Goal: Task Accomplishment & Management: Manage account settings

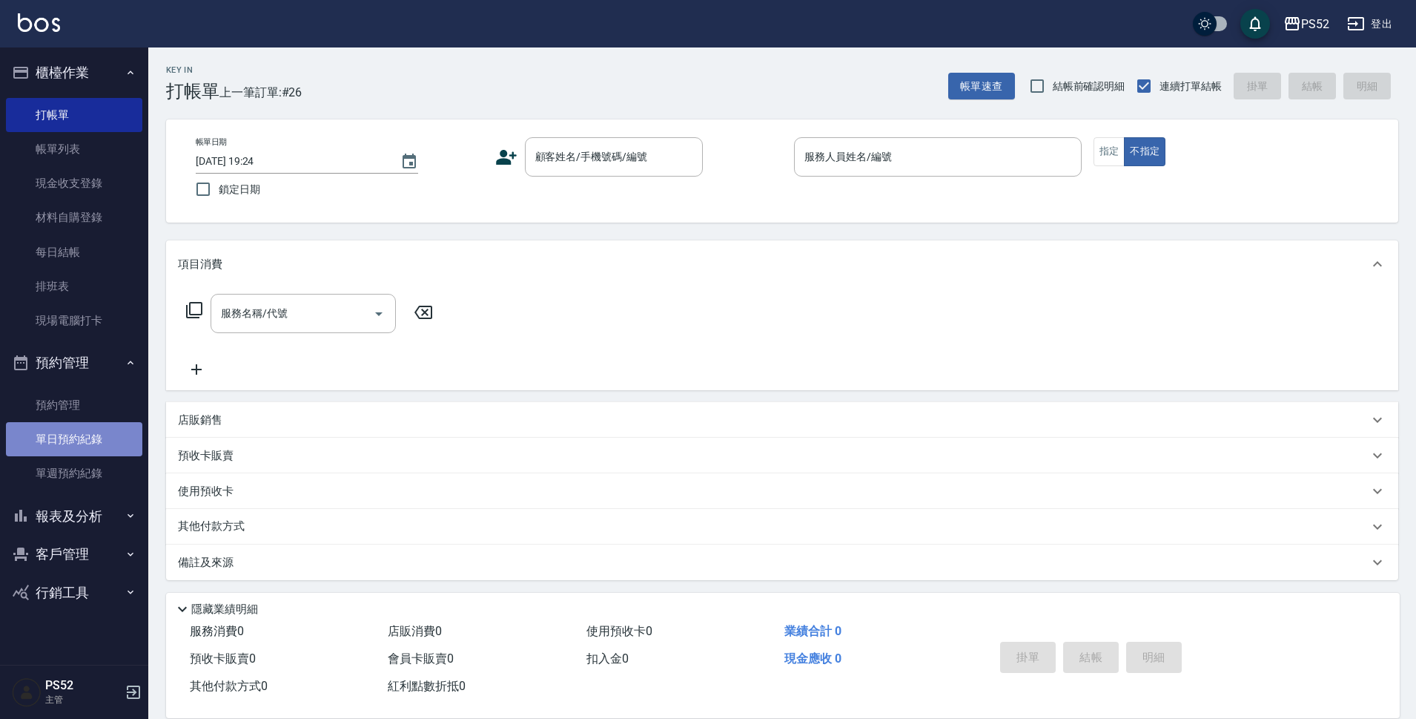
click at [75, 431] on link "單日預約紀錄" at bounding box center [74, 439] width 136 height 34
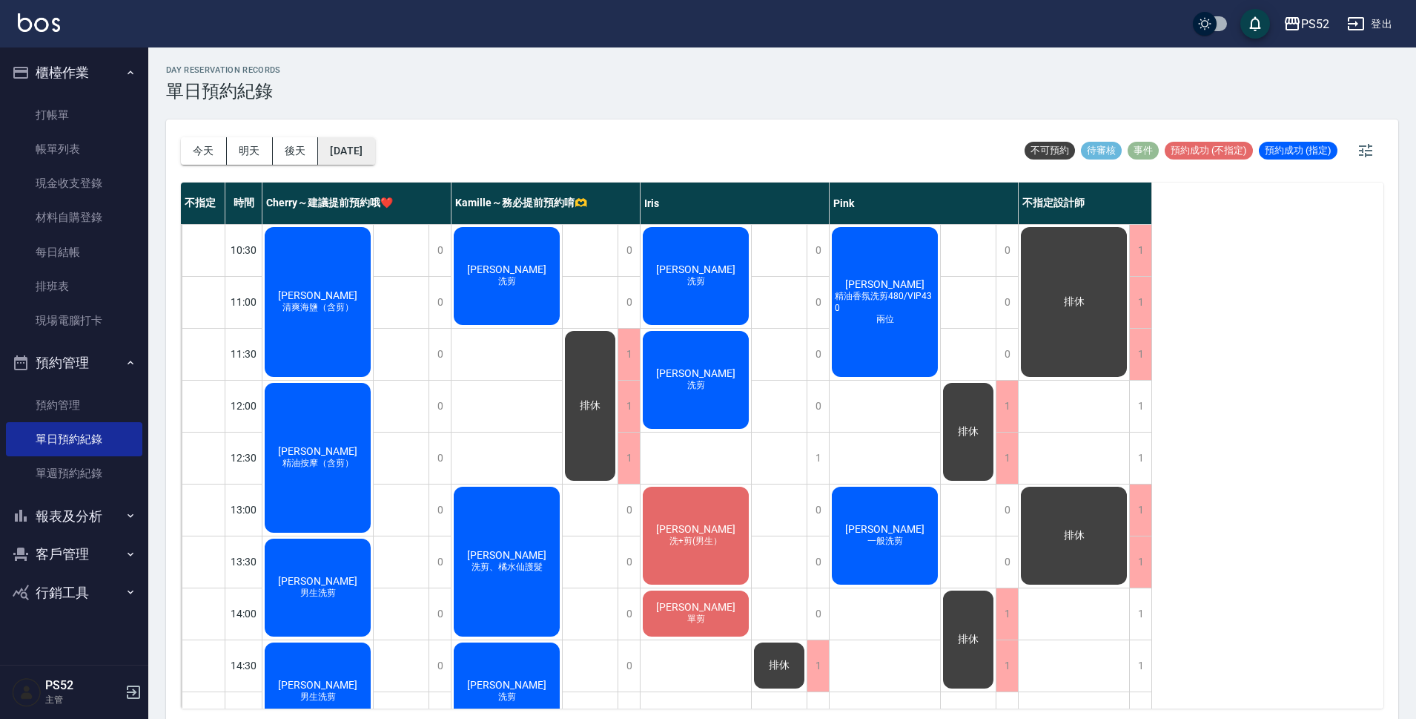
click at [374, 151] on button "[DATE]" at bounding box center [346, 150] width 56 height 27
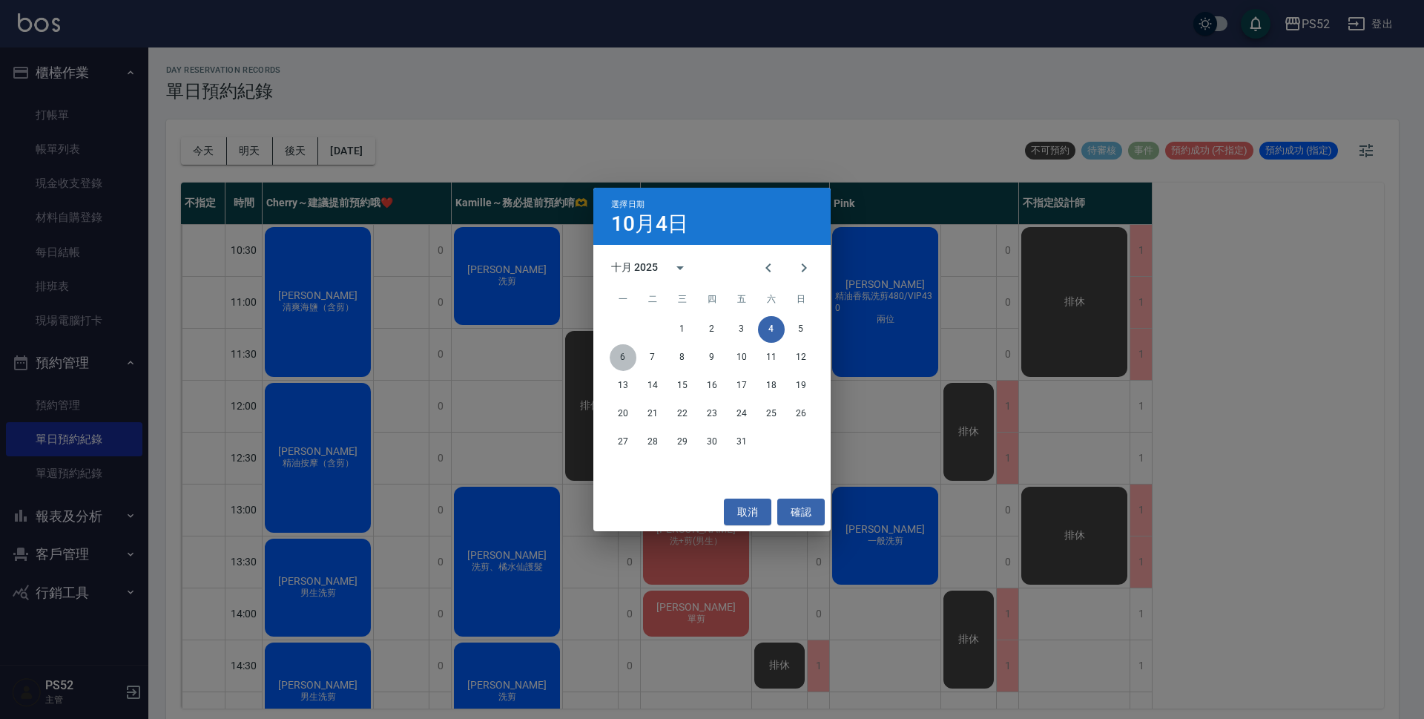
click at [625, 365] on button "6" at bounding box center [623, 357] width 27 height 27
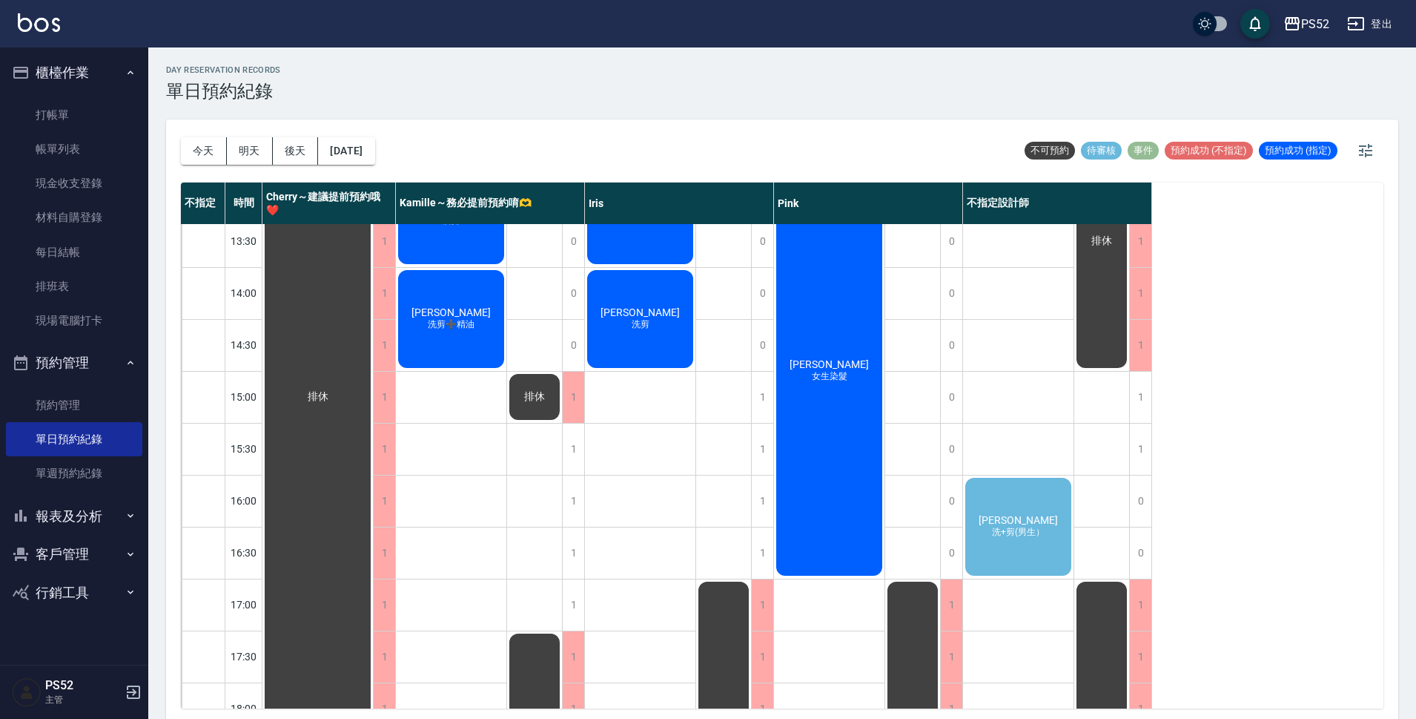
scroll to position [321, 0]
click at [1049, 548] on div "[PERSON_NAME]+剪(男生）" at bounding box center [1018, 526] width 110 height 102
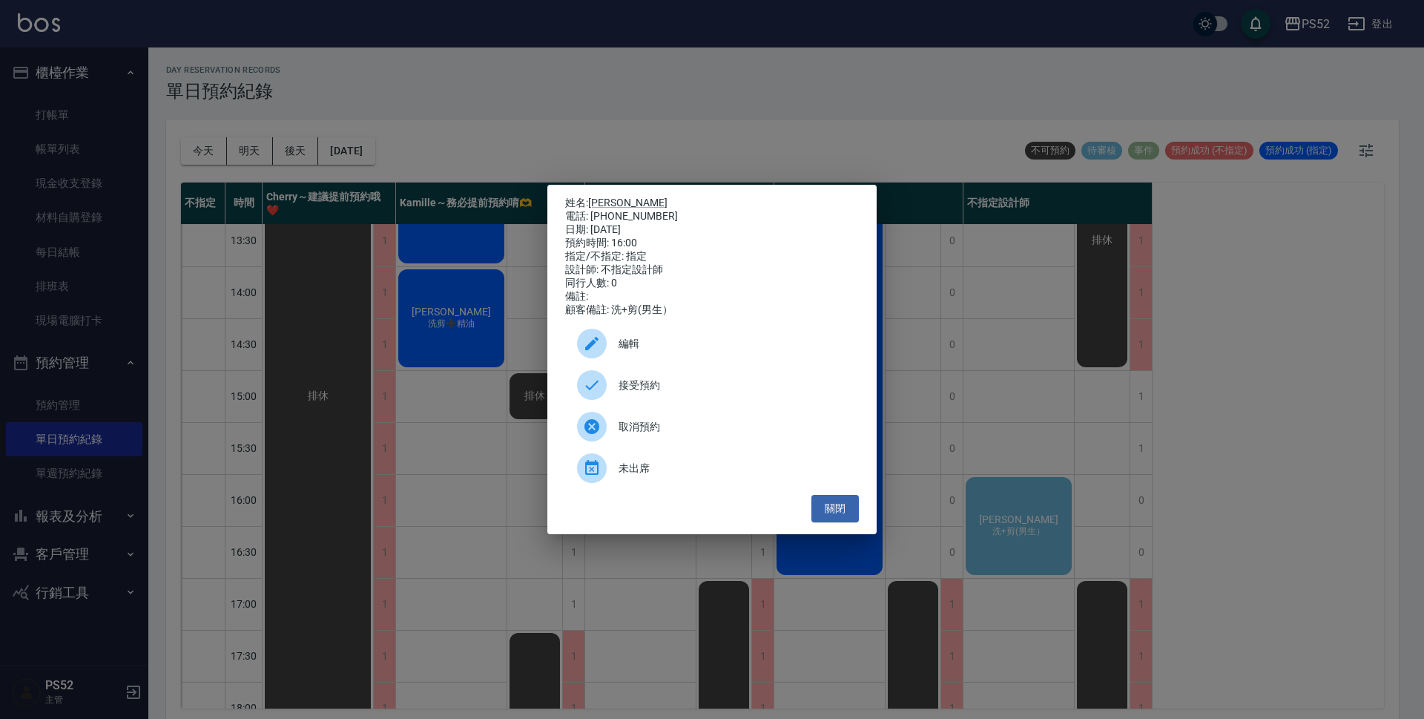
click at [695, 393] on span "接受預約" at bounding box center [732, 385] width 228 height 16
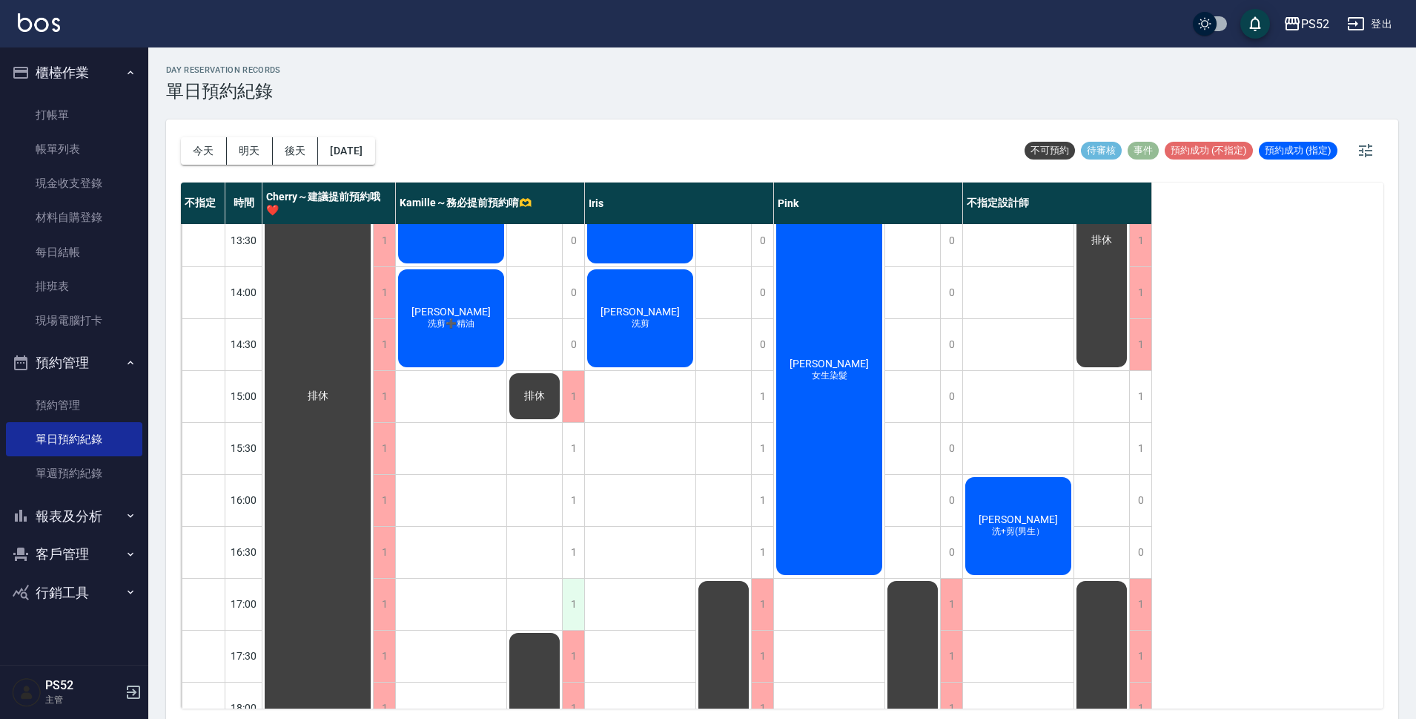
click at [571, 606] on div "1" at bounding box center [573, 603] width 22 height 51
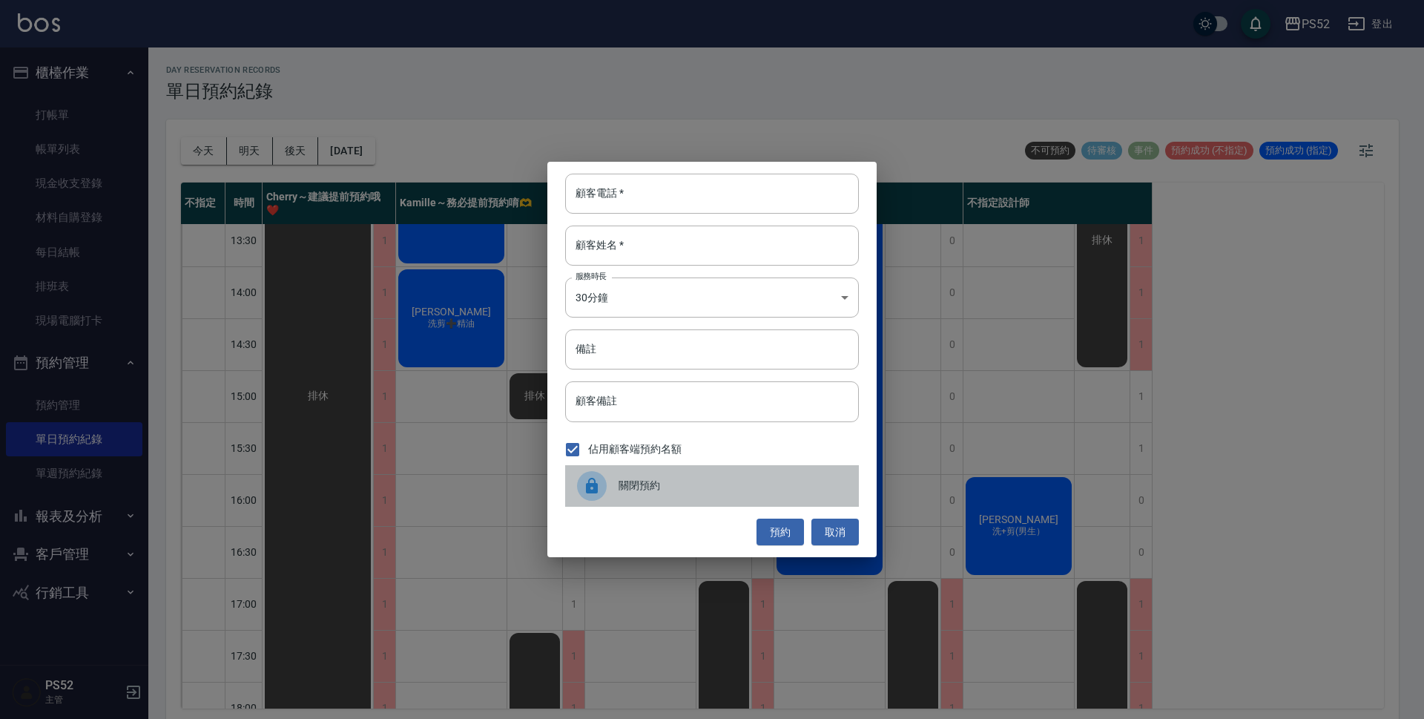
click at [684, 474] on div "關閉預約" at bounding box center [712, 486] width 294 height 42
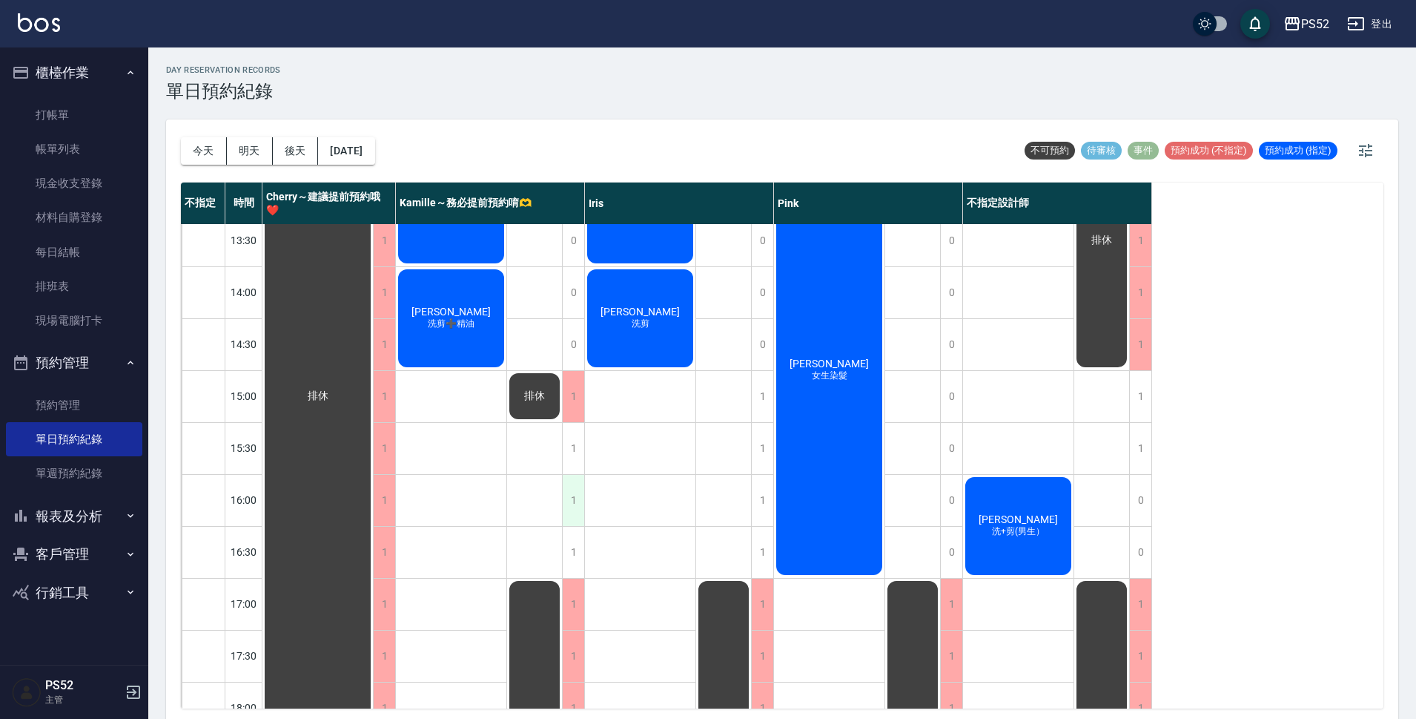
click at [577, 485] on div "1" at bounding box center [573, 500] width 22 height 51
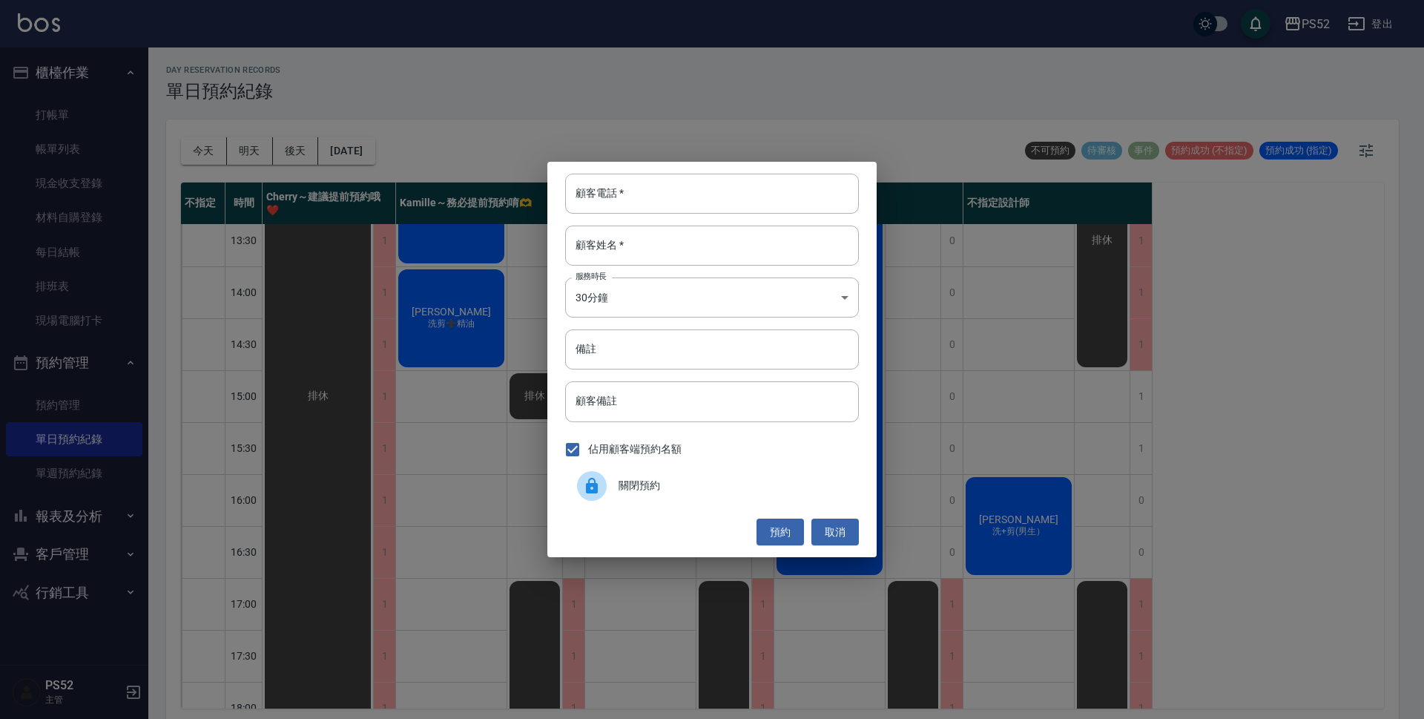
click at [707, 473] on div "關閉預約" at bounding box center [712, 486] width 294 height 42
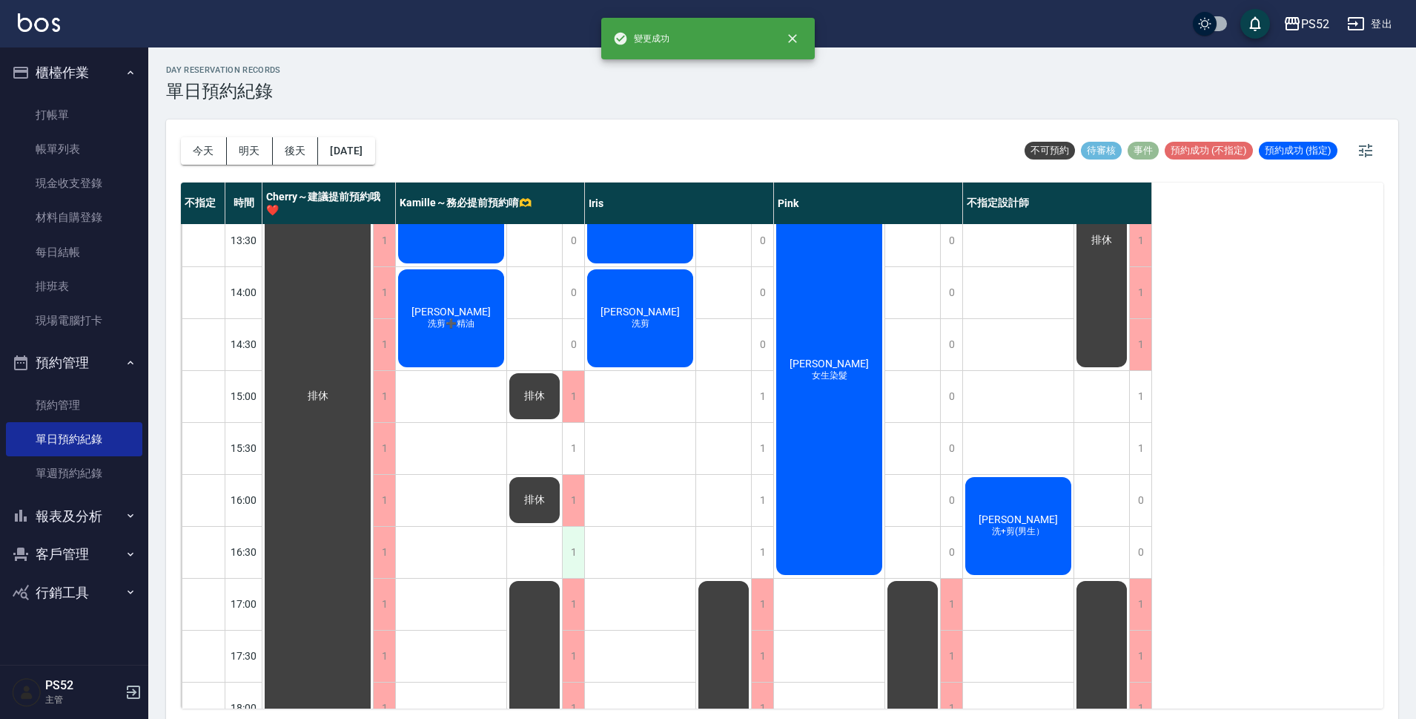
click at [581, 549] on div "1" at bounding box center [573, 551] width 22 height 51
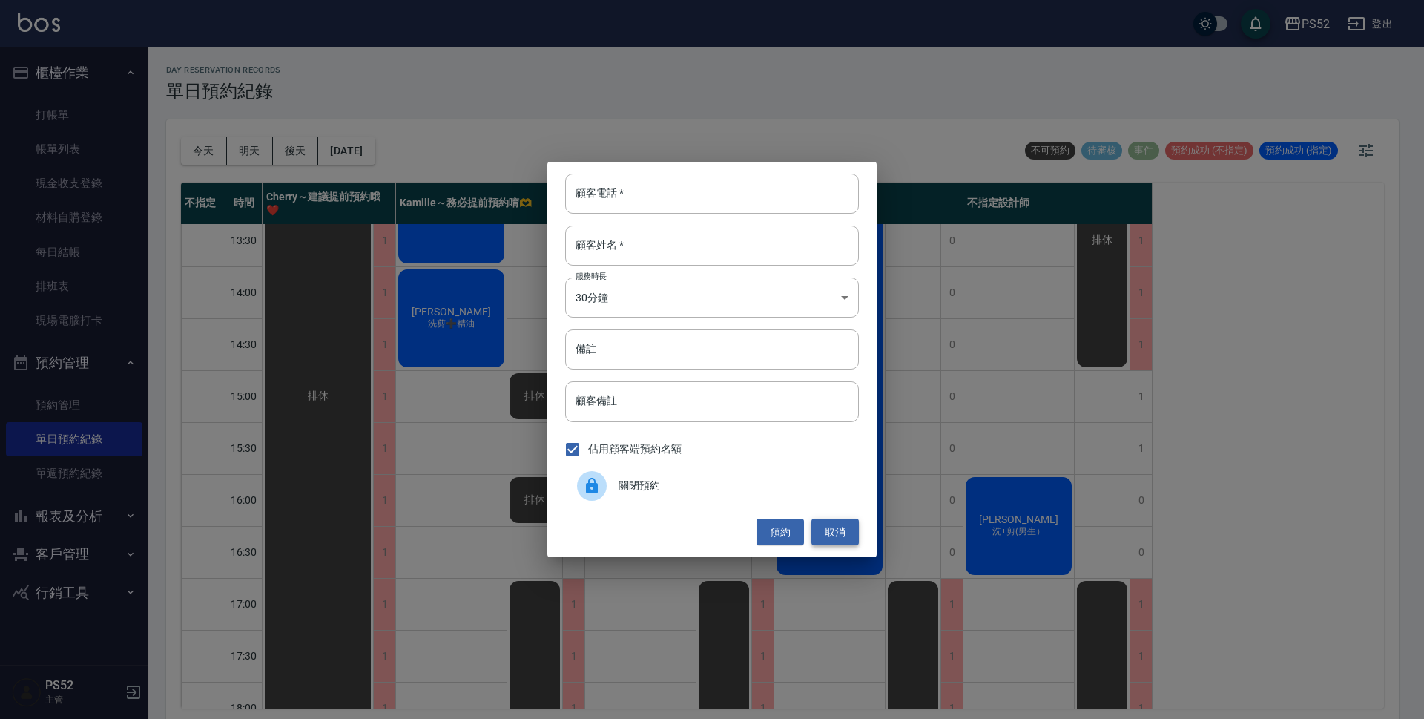
click at [835, 540] on button "取消" at bounding box center [834, 531] width 47 height 27
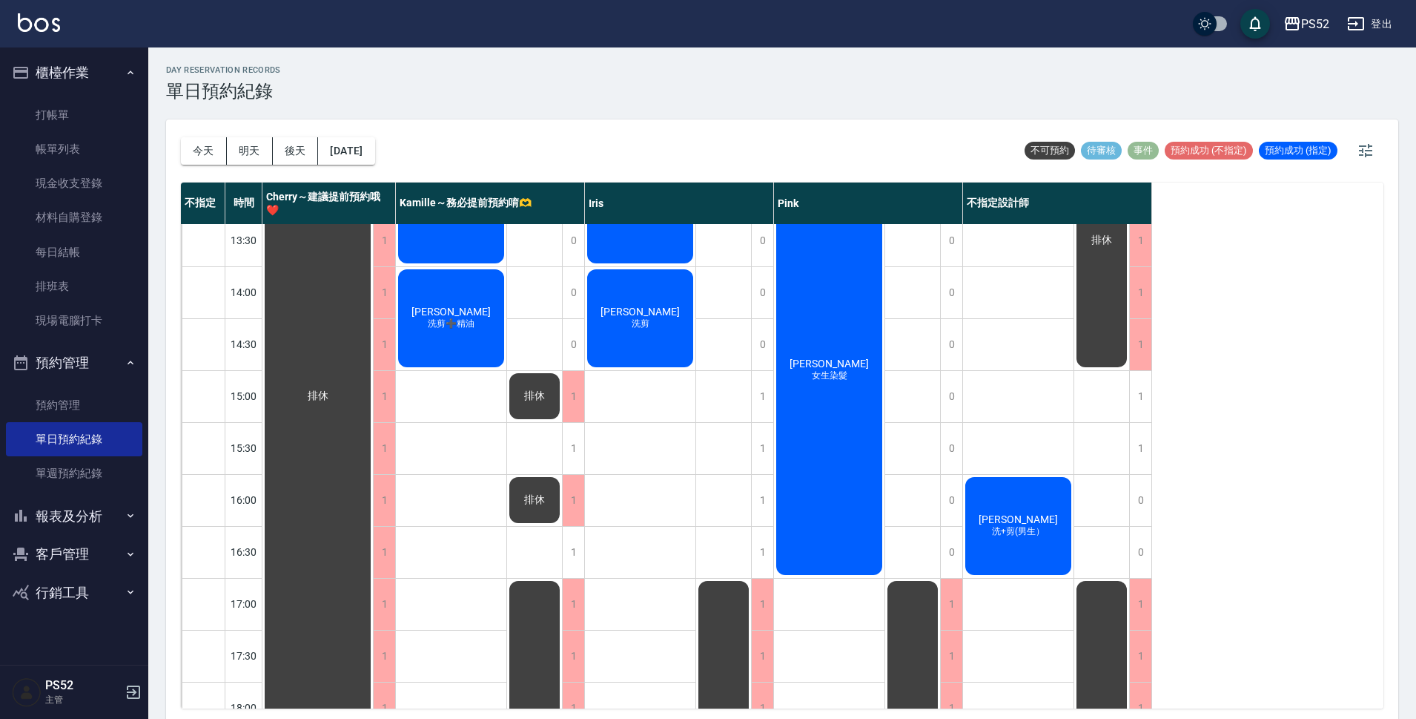
click at [526, 491] on div "排休" at bounding box center [534, 500] width 55 height 50
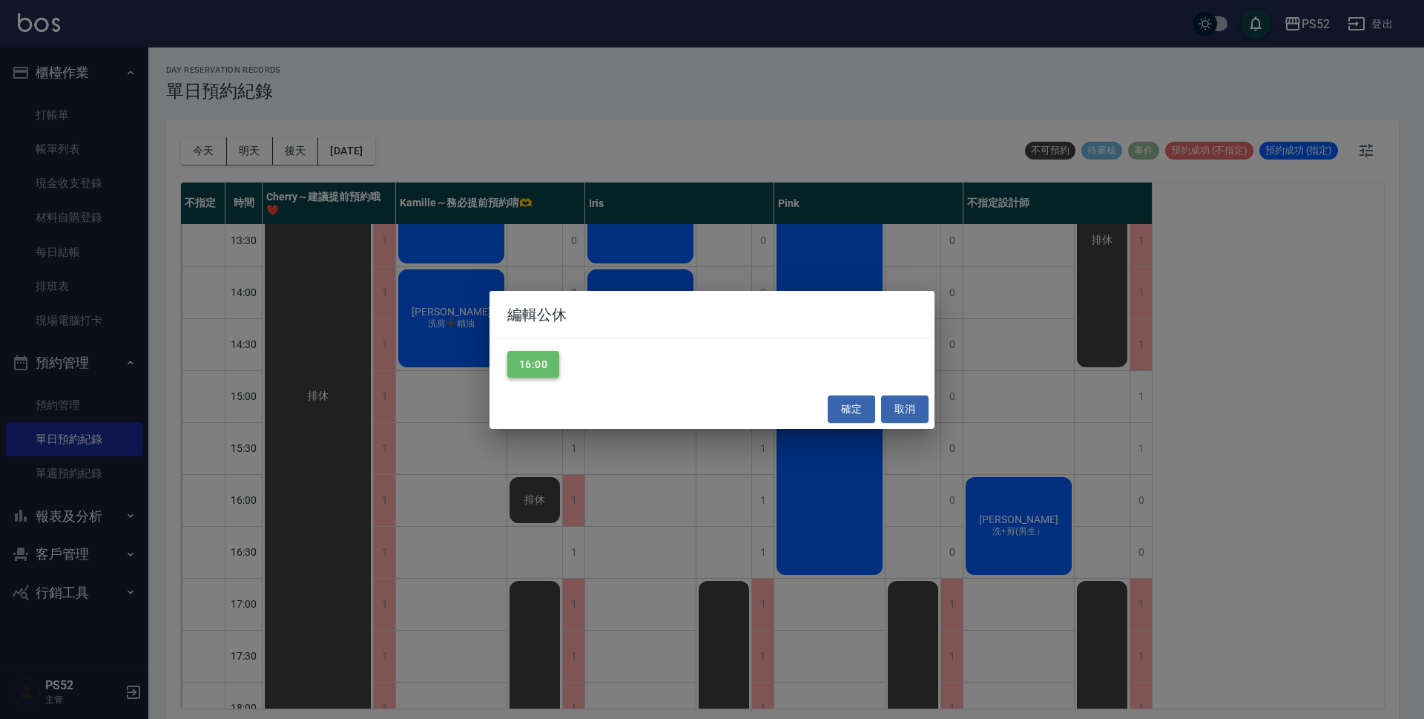
click at [541, 363] on button "16:00" at bounding box center [533, 364] width 52 height 27
click at [856, 417] on button "確定" at bounding box center [851, 408] width 47 height 27
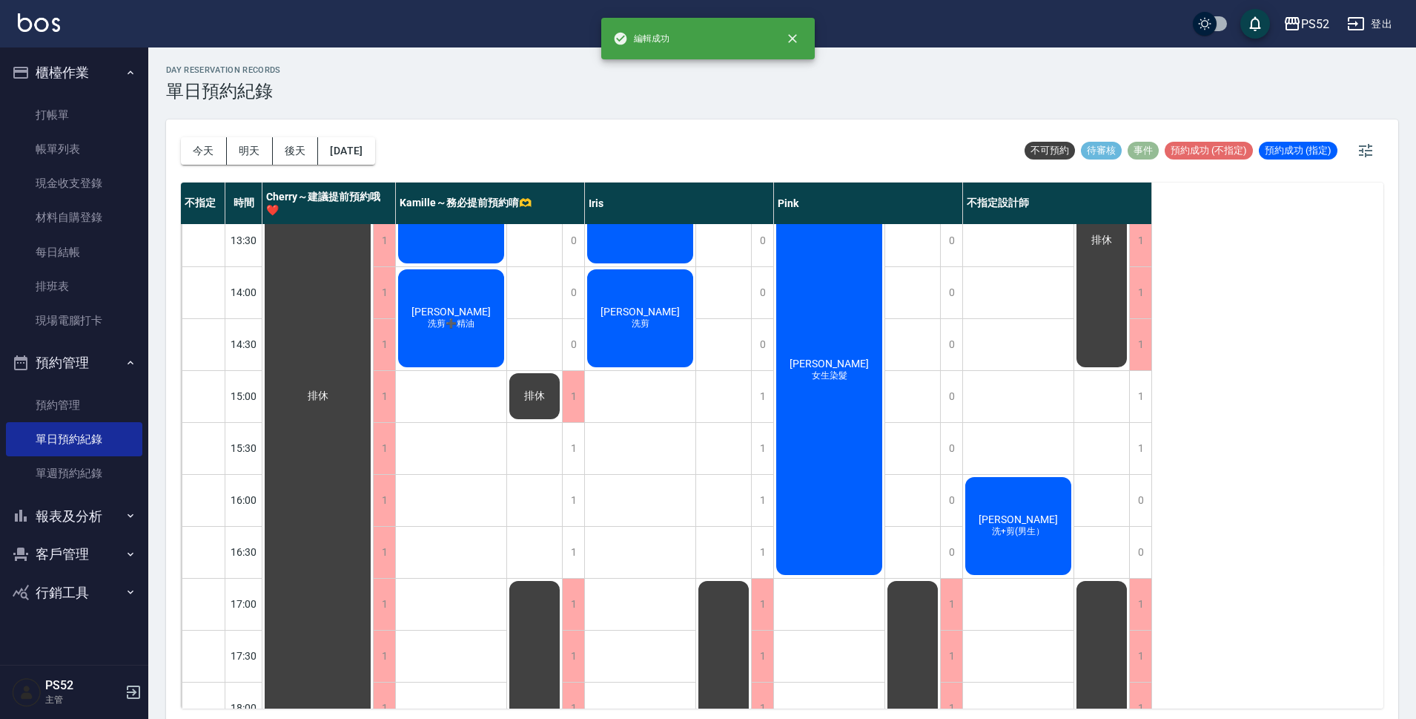
click at [1017, 510] on div "[PERSON_NAME]+剪(男生）" at bounding box center [1018, 526] width 110 height 102
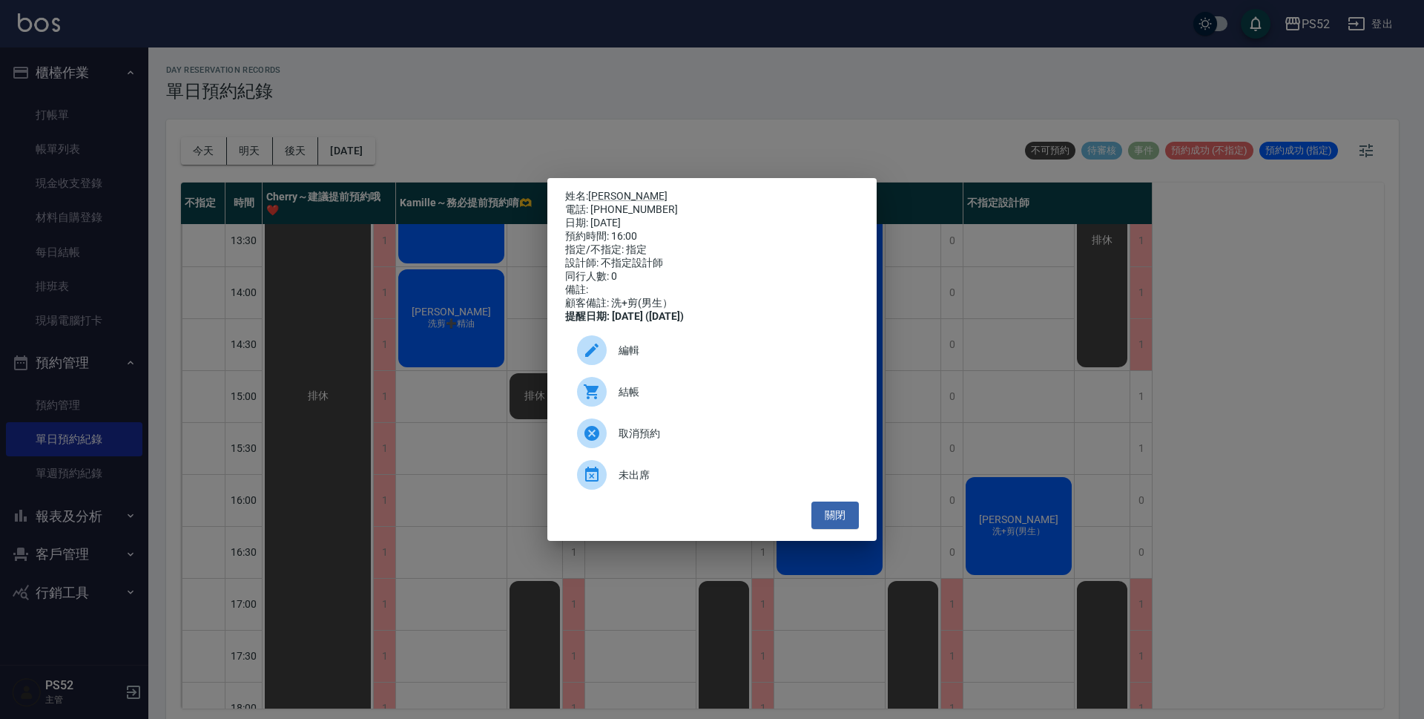
click at [675, 356] on span "編輯" at bounding box center [732, 351] width 228 height 16
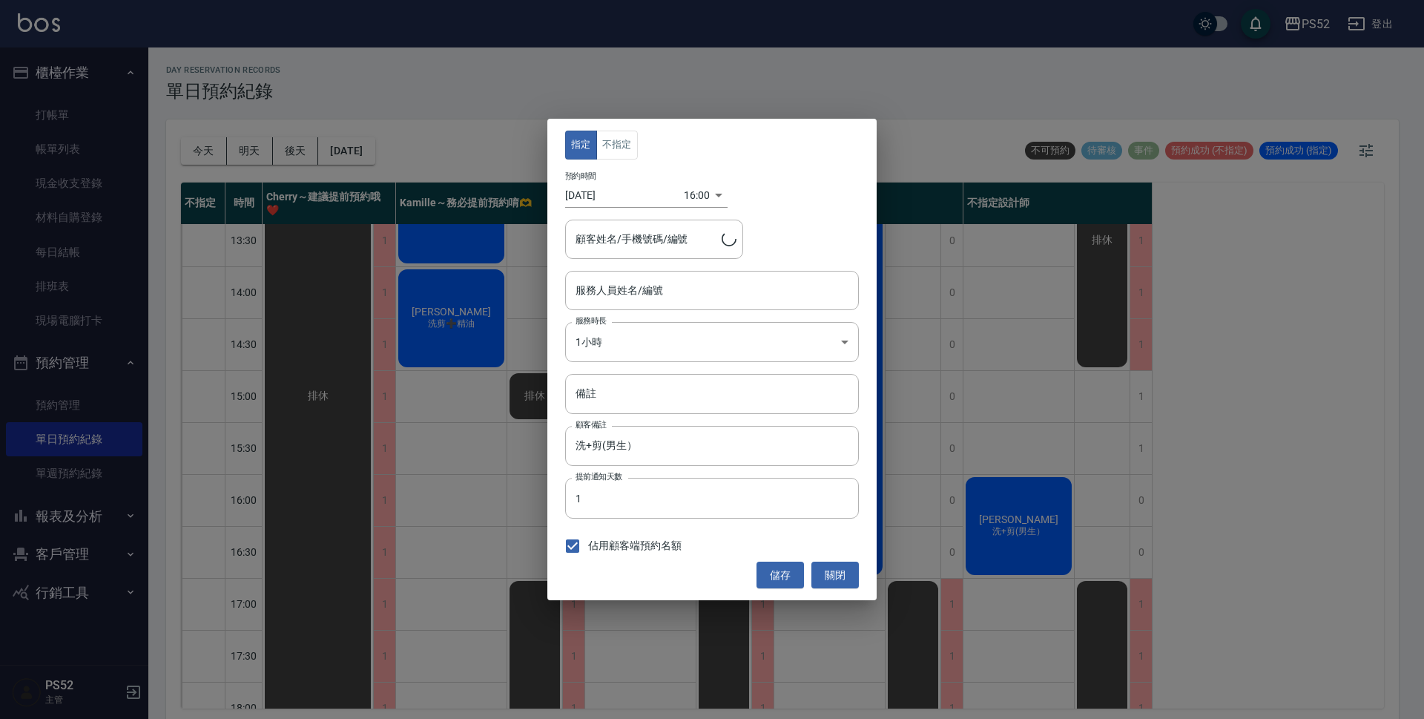
type input "不指定設計師-88"
type input "[PERSON_NAME]/0987521532/B0987521532"
click at [621, 136] on button "不指定" at bounding box center [617, 145] width 42 height 29
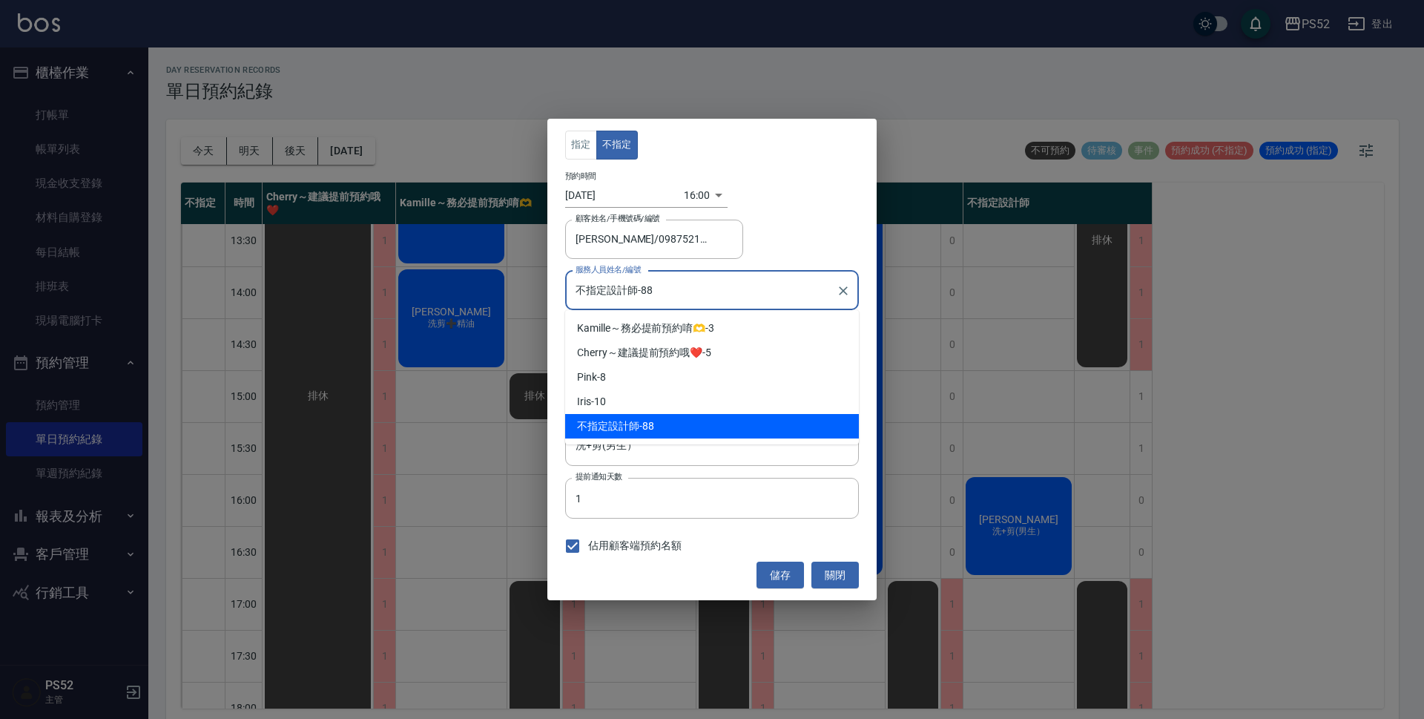
click at [735, 291] on input "不指定設計師-88" at bounding box center [701, 290] width 258 height 26
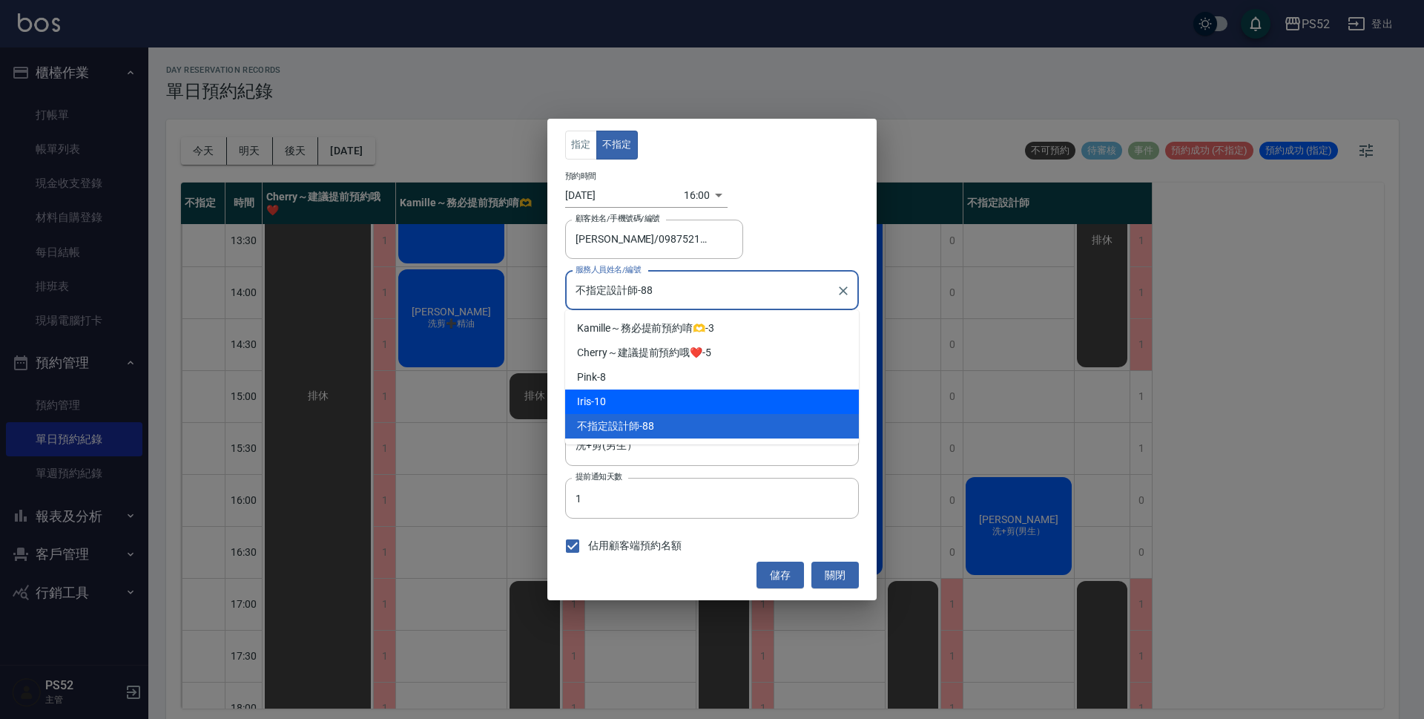
click at [700, 399] on div "Iris -10" at bounding box center [712, 401] width 294 height 24
type input "Iris-10"
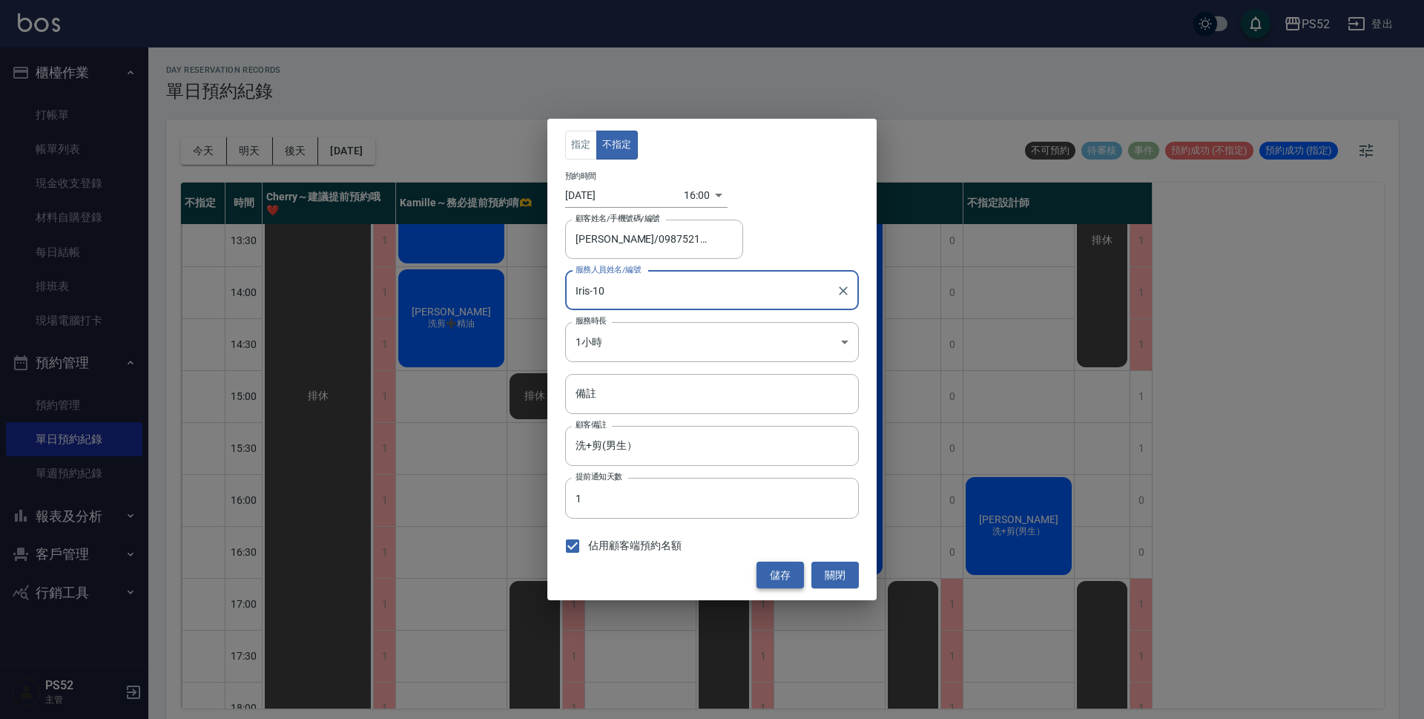
click at [780, 567] on button "儲存" at bounding box center [779, 574] width 47 height 27
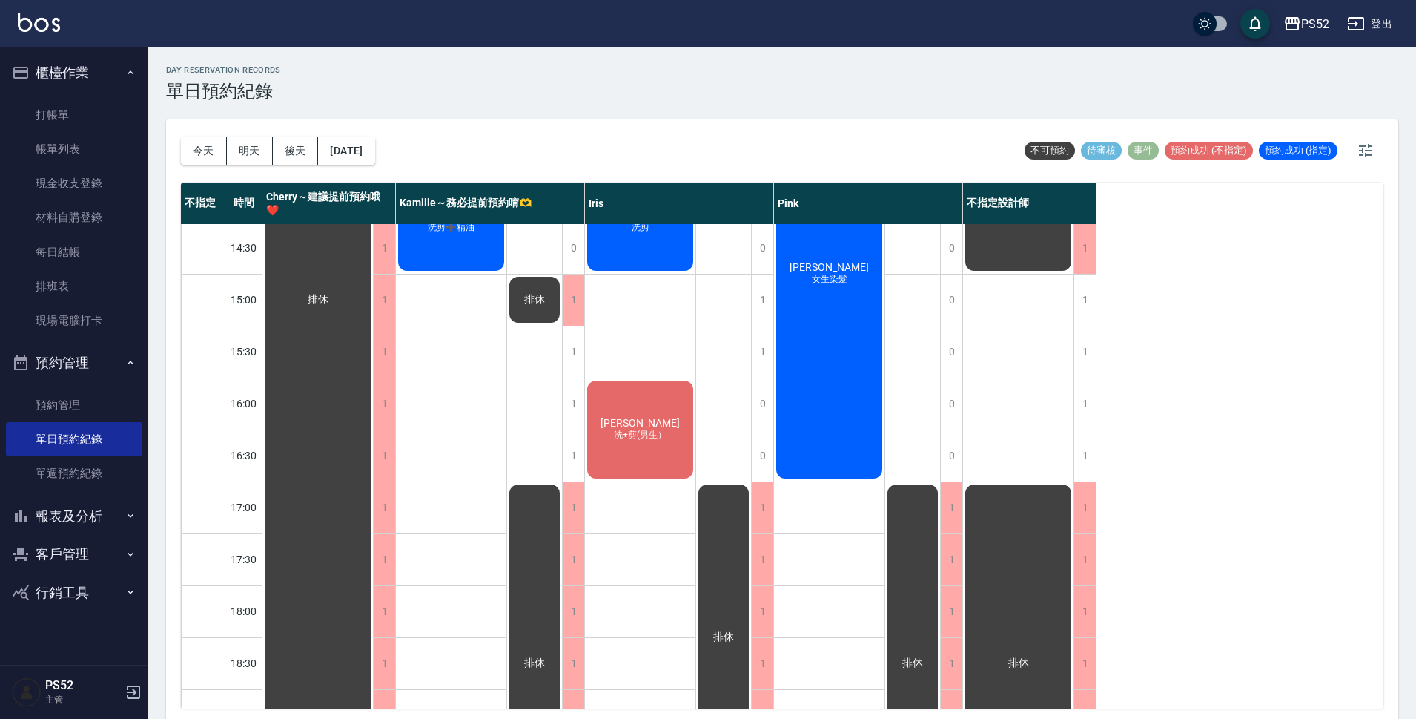
scroll to position [420, 0]
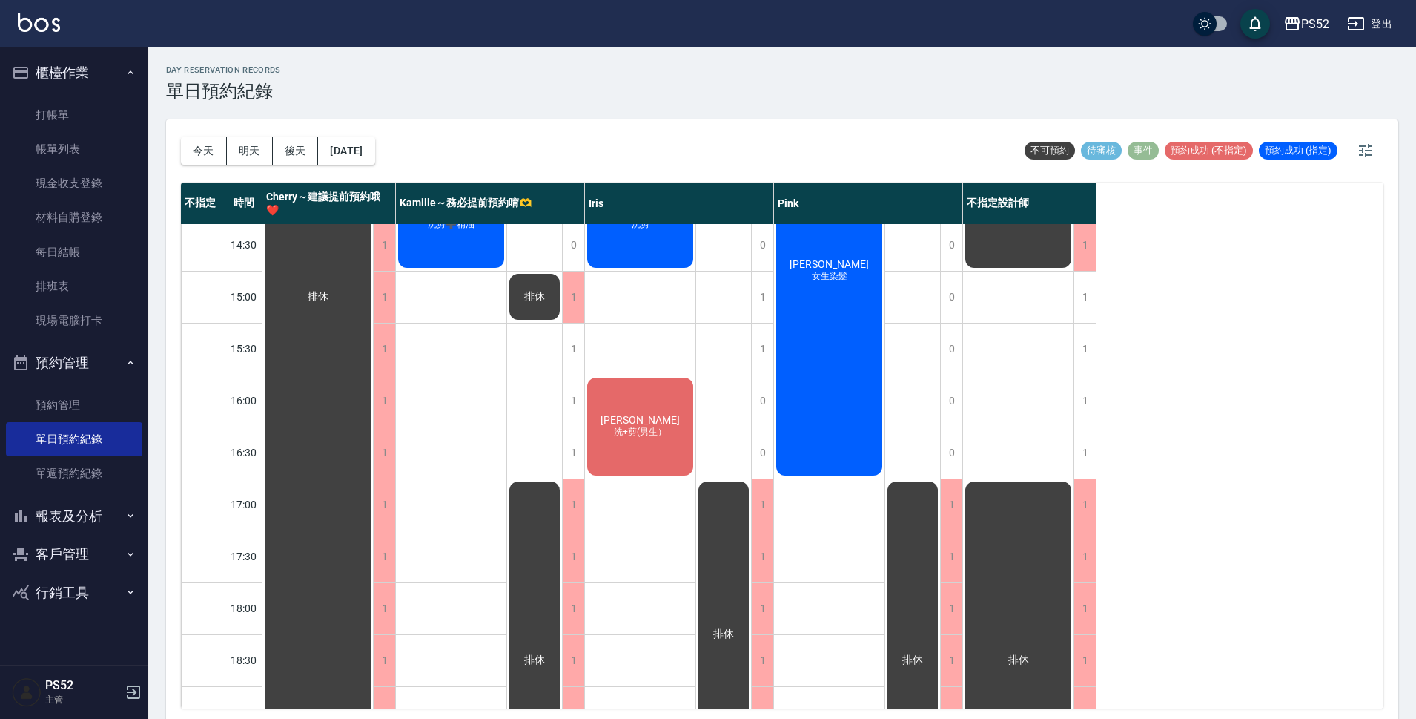
click at [544, 498] on div "排休" at bounding box center [534, 660] width 55 height 362
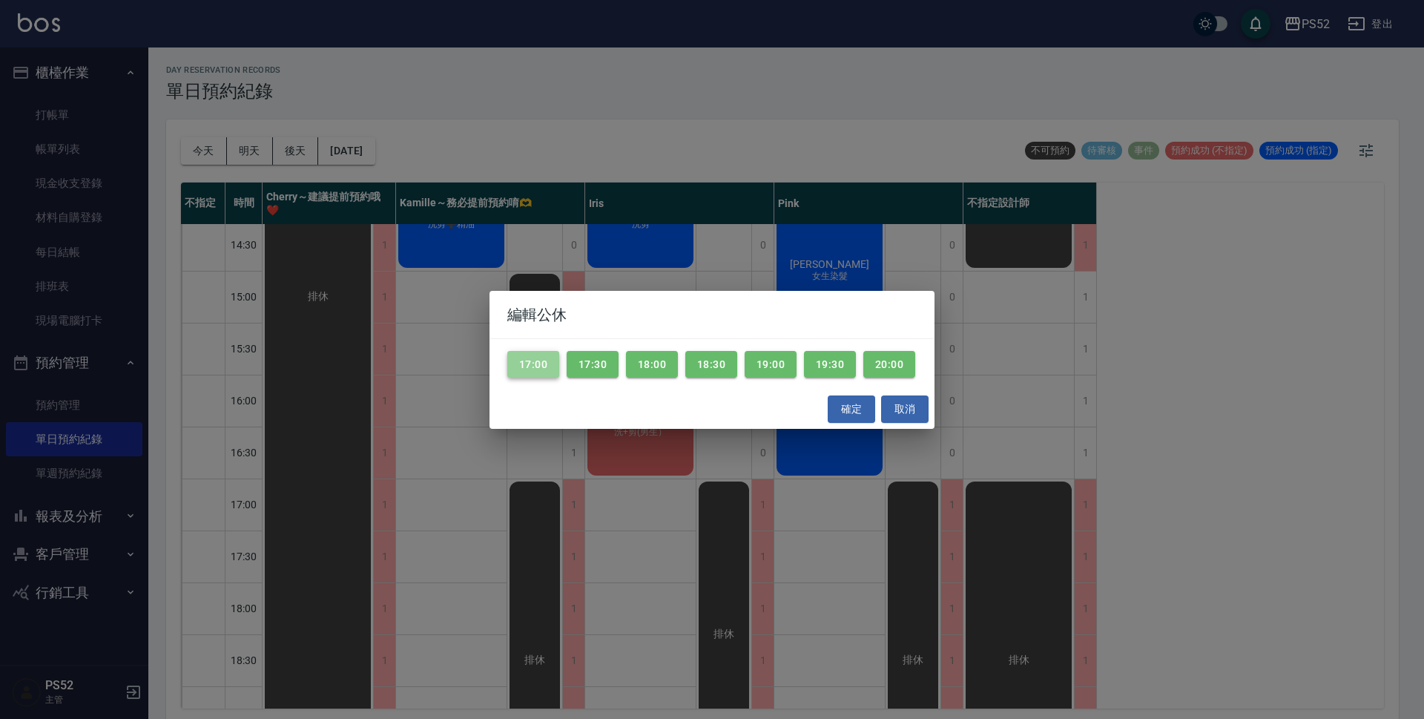
click at [532, 364] on button "17:00" at bounding box center [533, 364] width 52 height 27
click at [845, 407] on button "確定" at bounding box center [851, 408] width 47 height 27
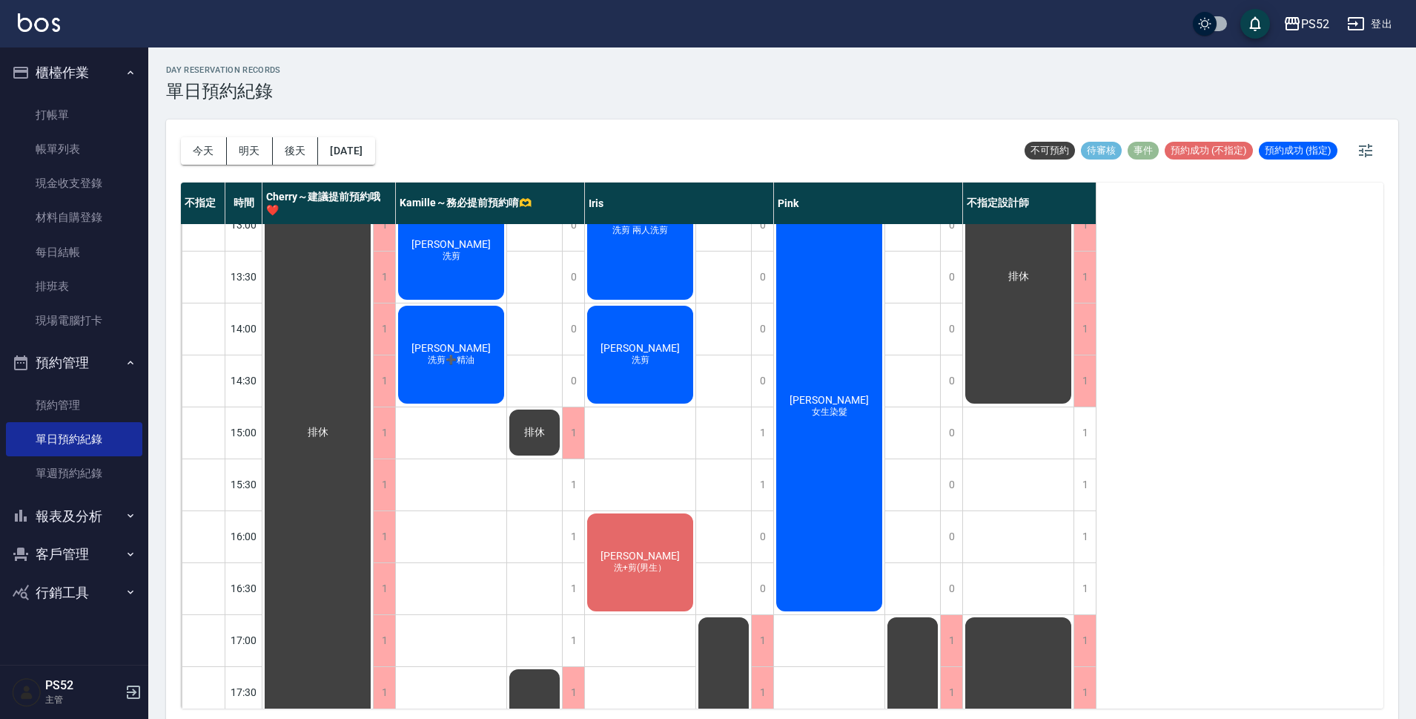
scroll to position [295, 0]
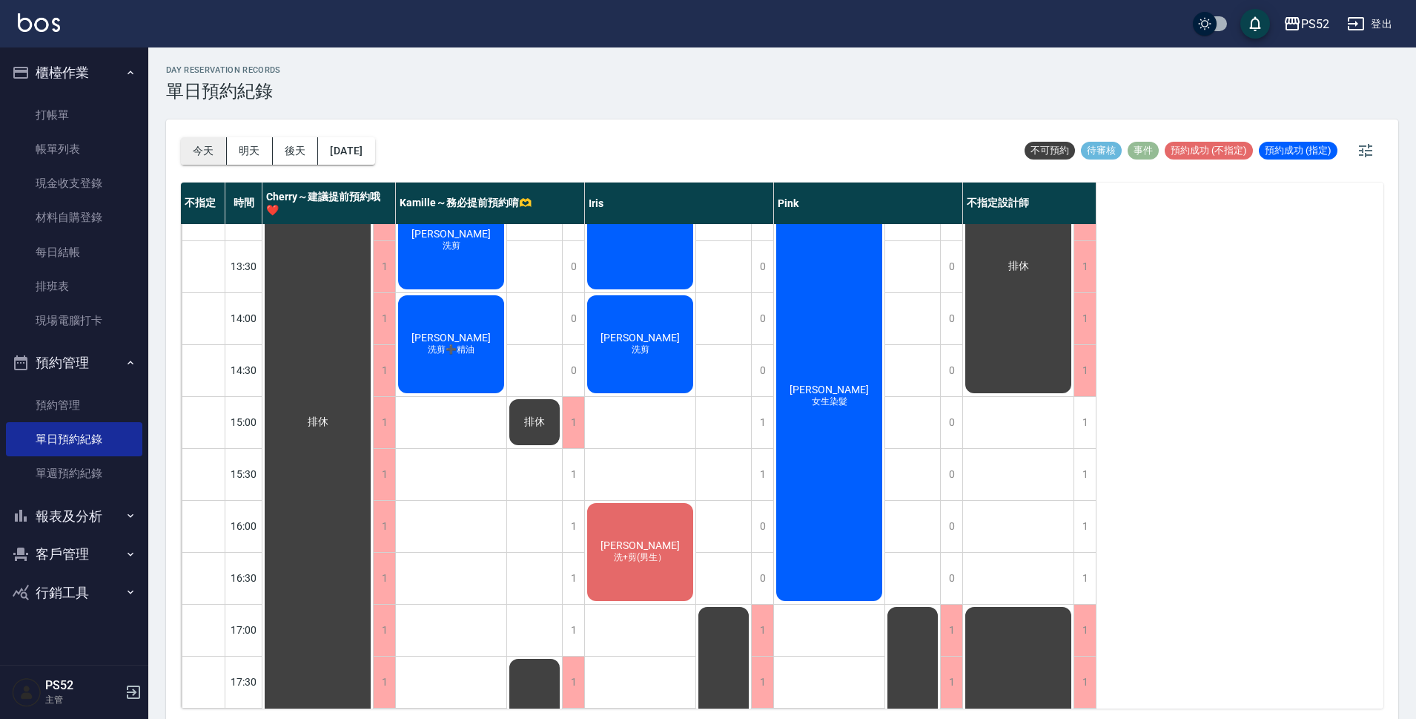
click at [205, 146] on button "今天" at bounding box center [204, 150] width 46 height 27
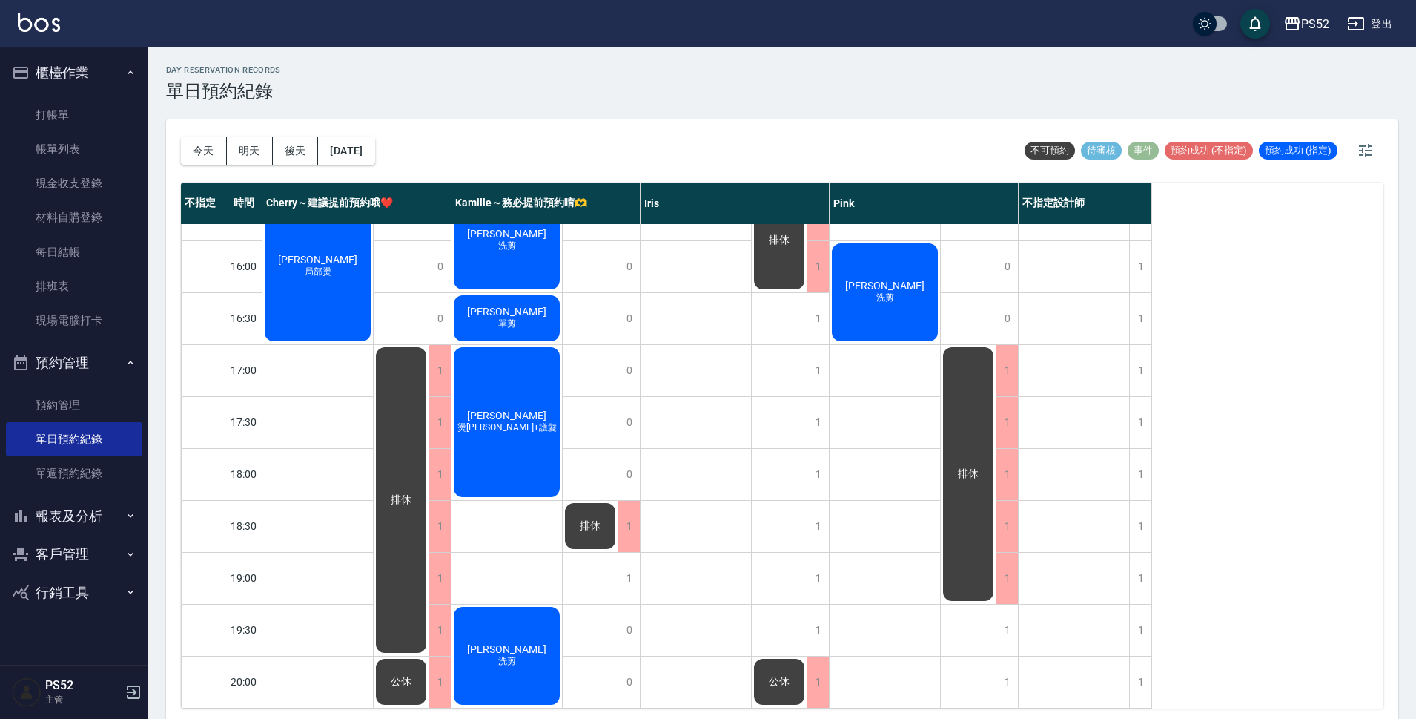
scroll to position [567, 0]
click at [236, 153] on button "明天" at bounding box center [250, 150] width 46 height 27
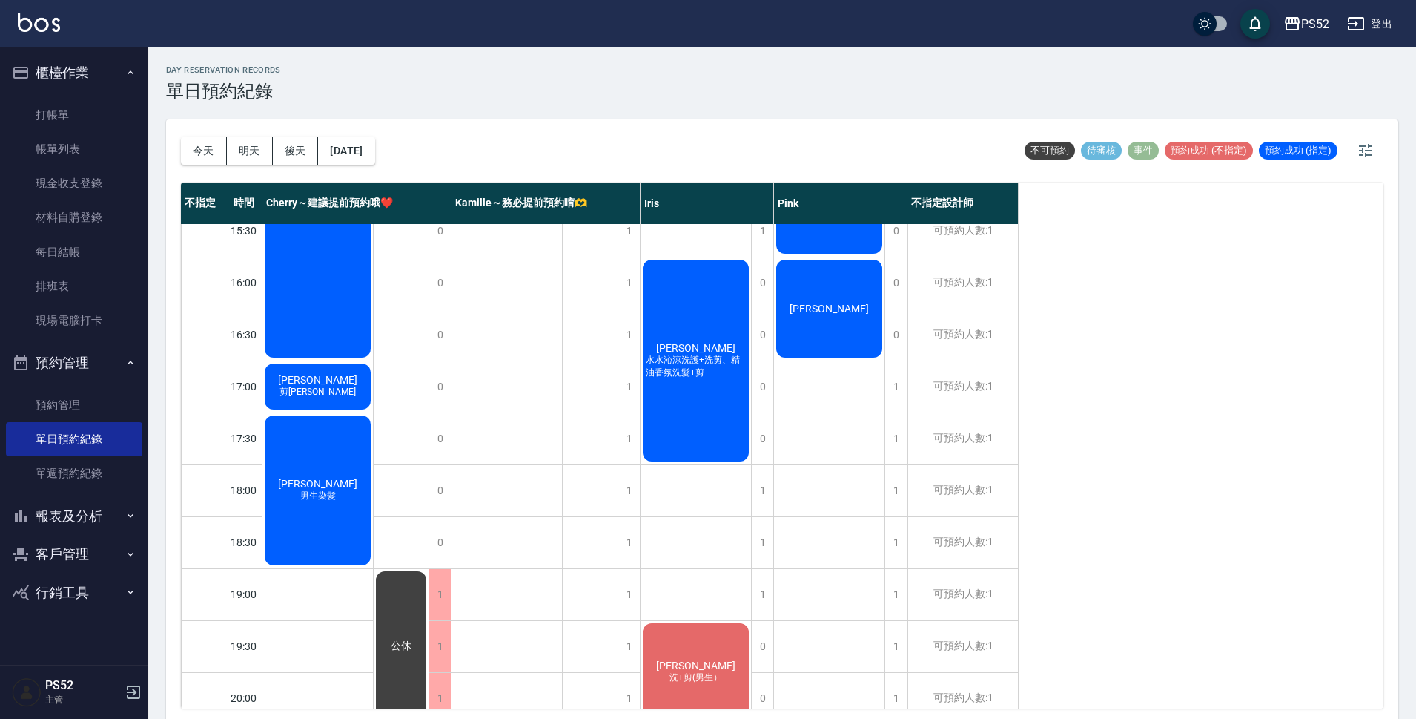
scroll to position [544, 0]
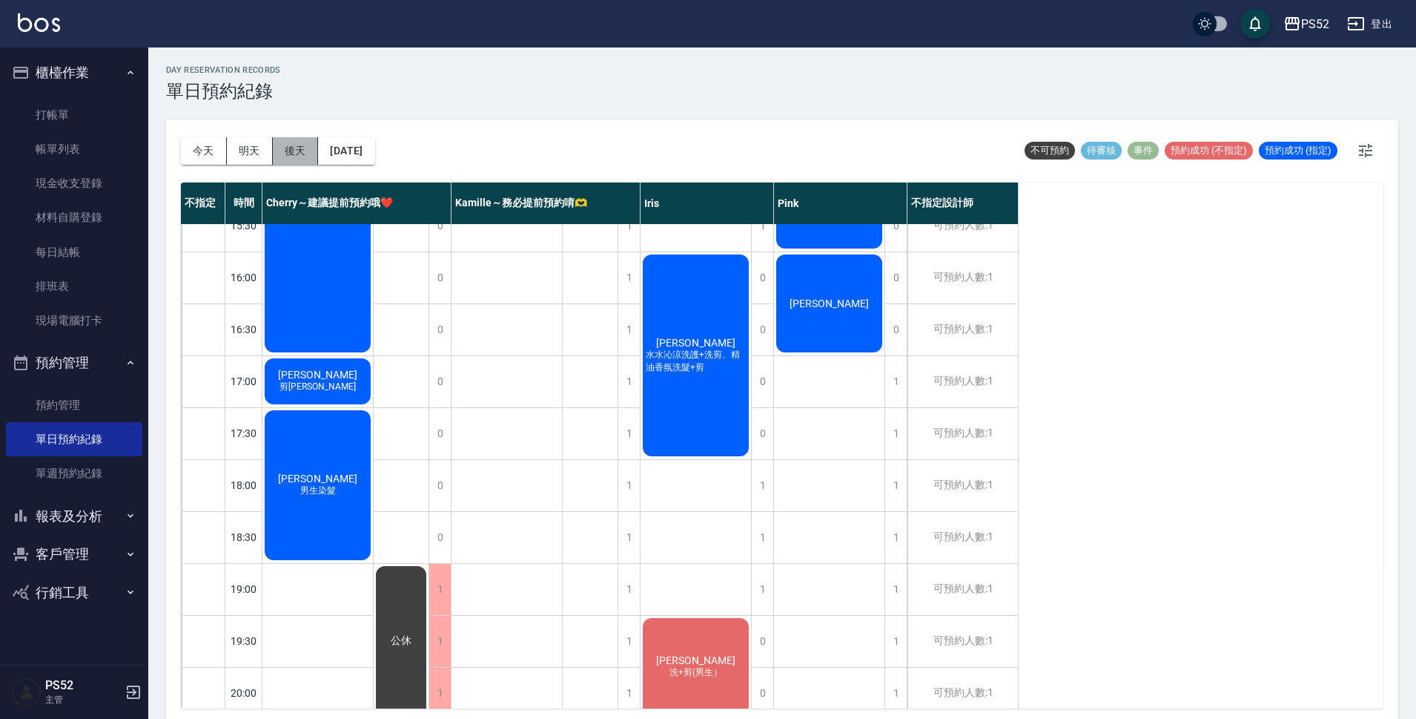
click at [302, 148] on button "後天" at bounding box center [296, 150] width 46 height 27
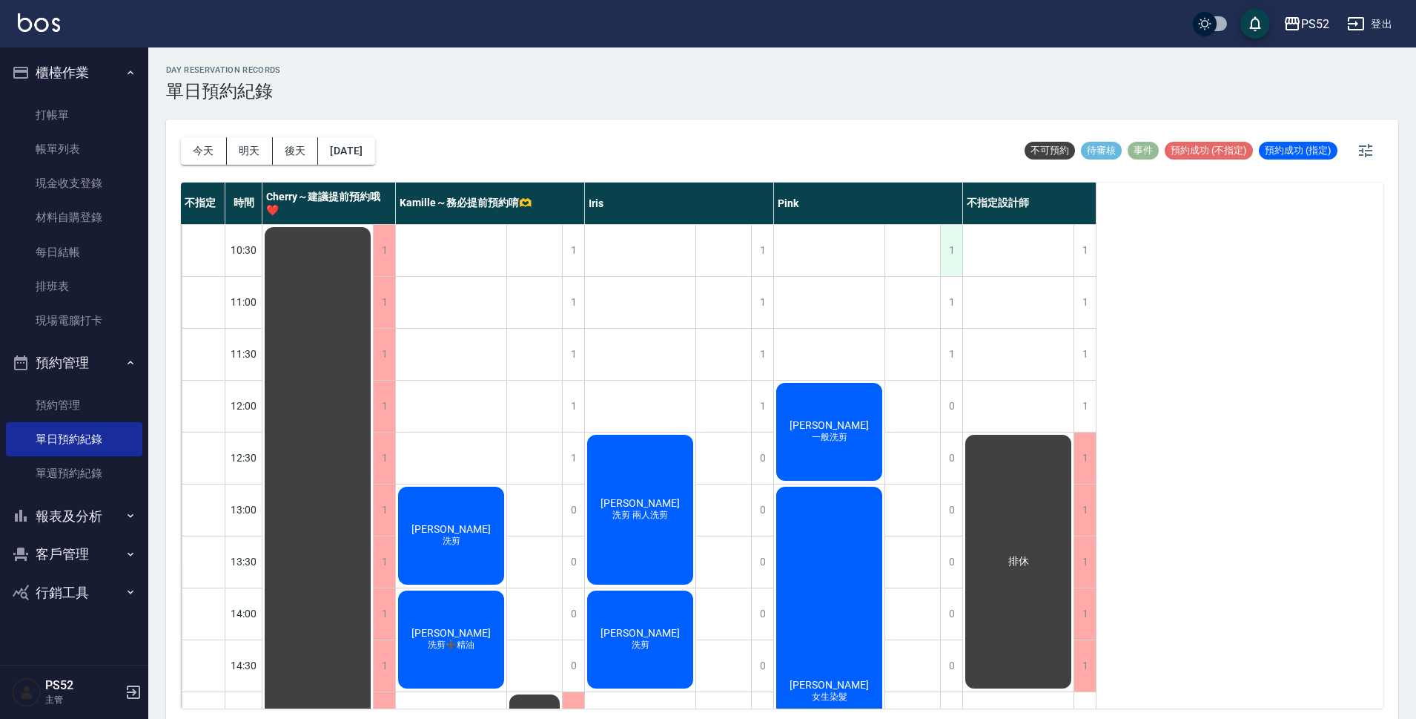
click at [954, 249] on div "1" at bounding box center [951, 250] width 22 height 51
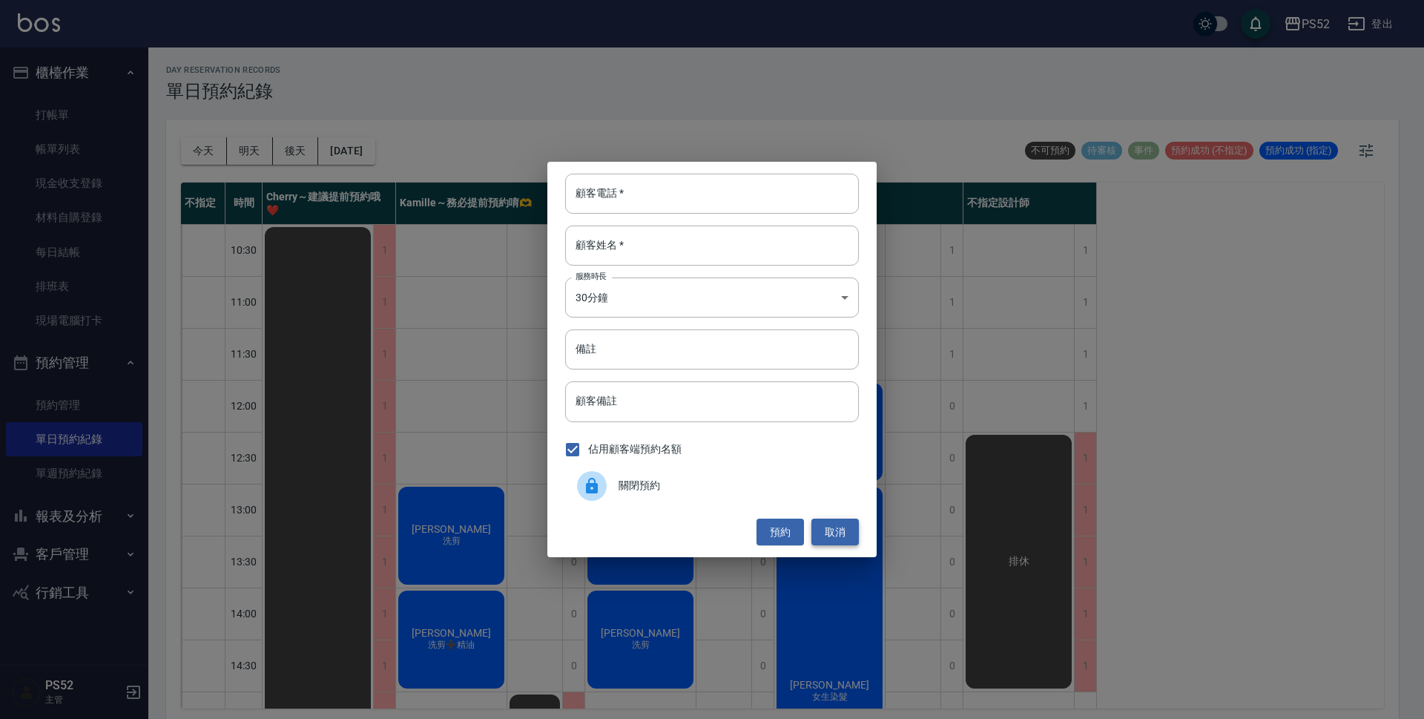
click at [846, 529] on button "取消" at bounding box center [834, 531] width 47 height 27
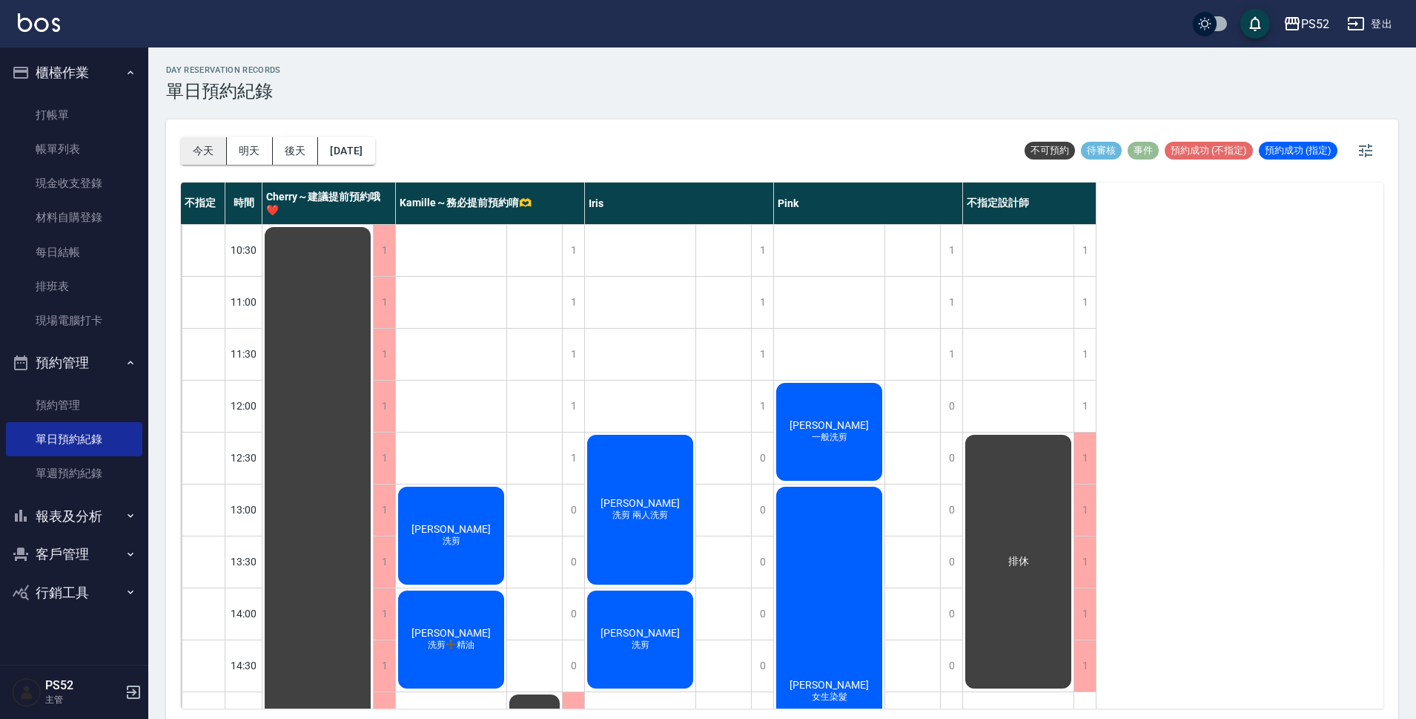
click at [192, 163] on button "今天" at bounding box center [204, 150] width 46 height 27
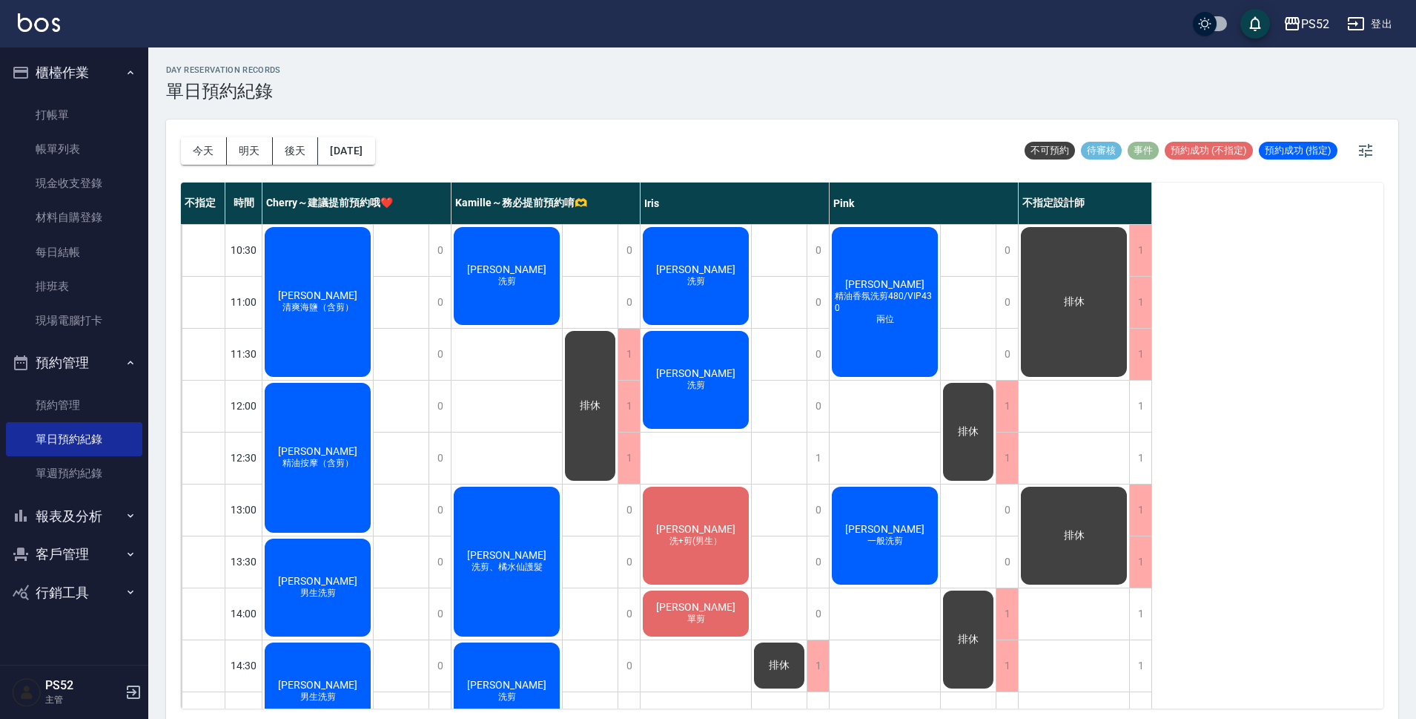
click at [239, 148] on button "明天" at bounding box center [250, 150] width 46 height 27
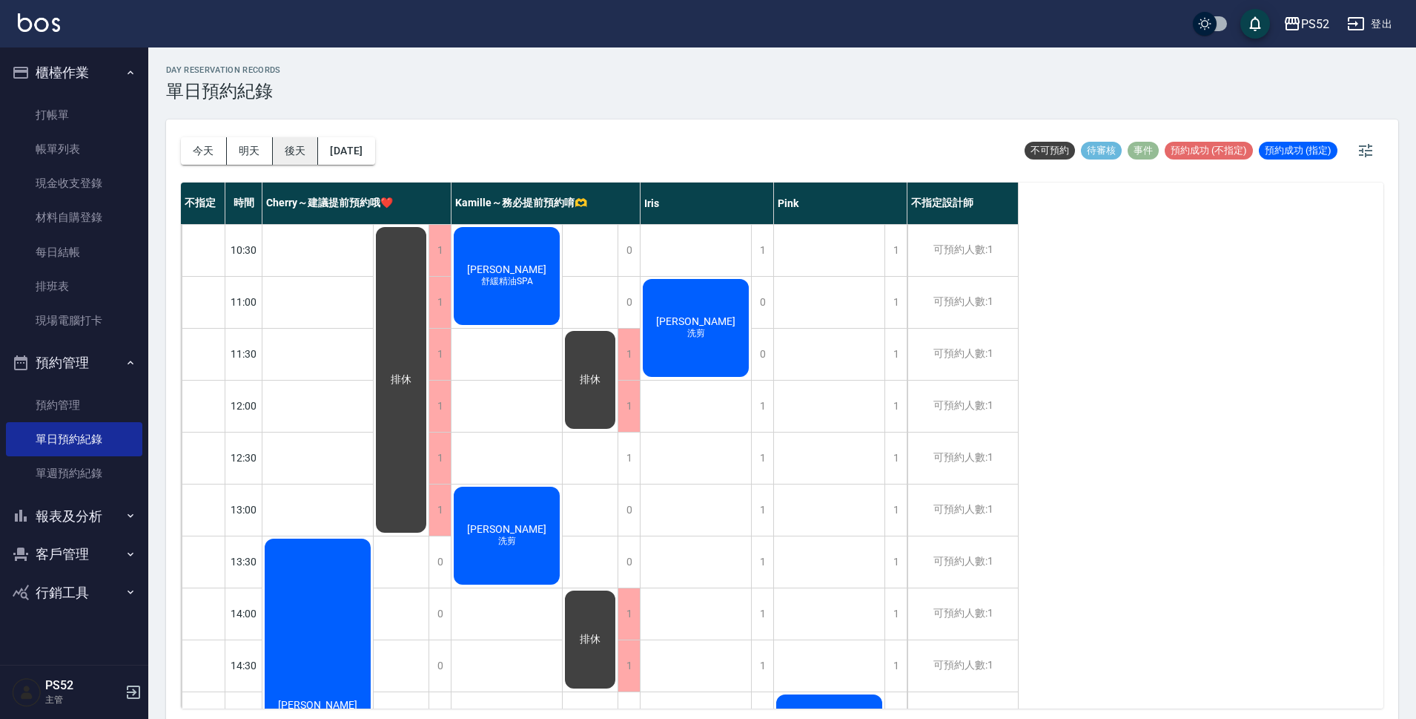
click at [287, 147] on button "後天" at bounding box center [296, 150] width 46 height 27
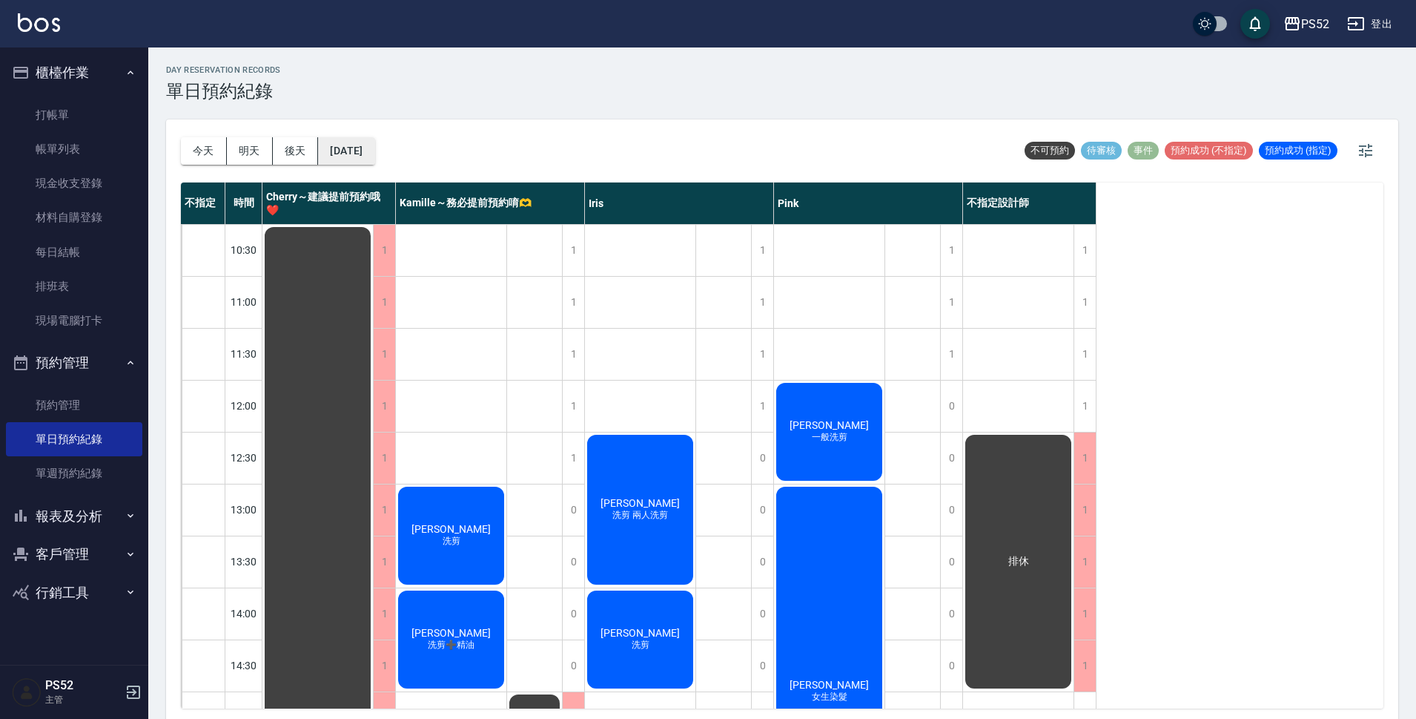
click at [348, 157] on button "[DATE]" at bounding box center [346, 150] width 56 height 27
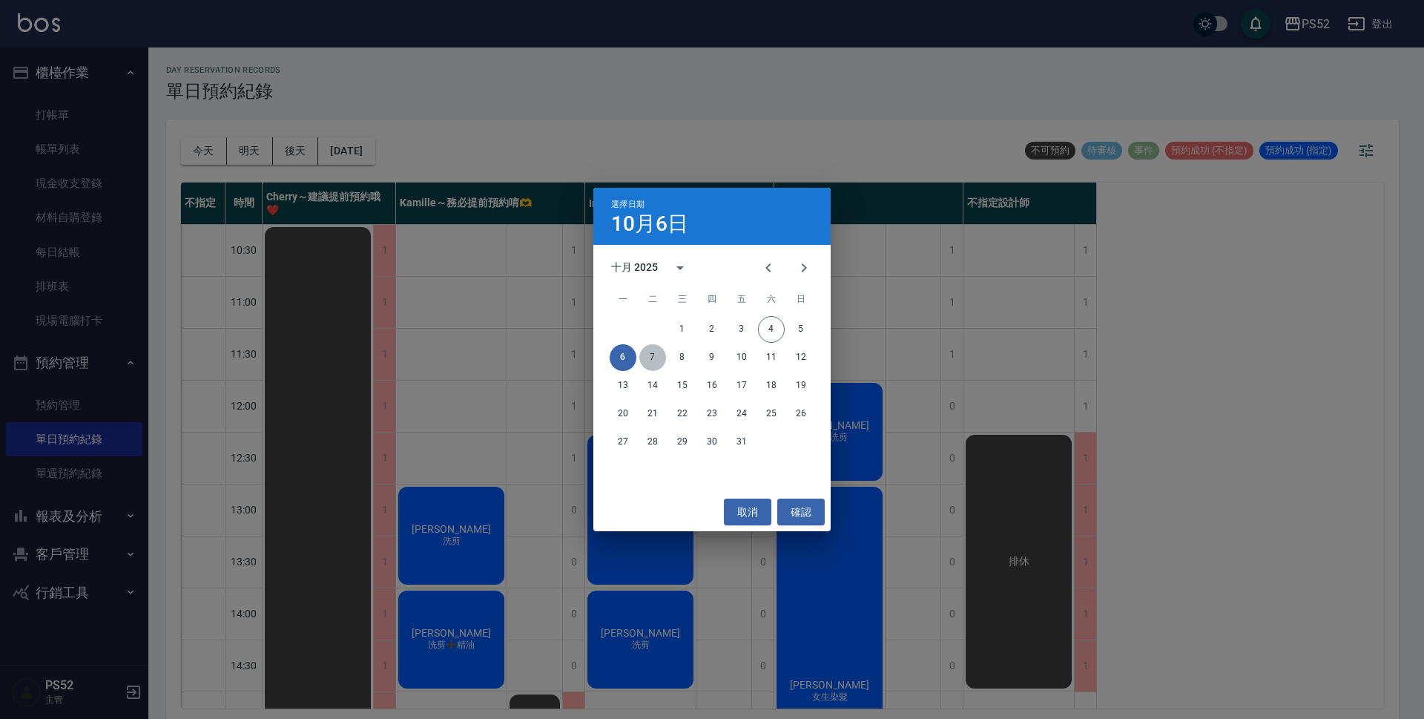
click at [648, 360] on button "7" at bounding box center [652, 357] width 27 height 27
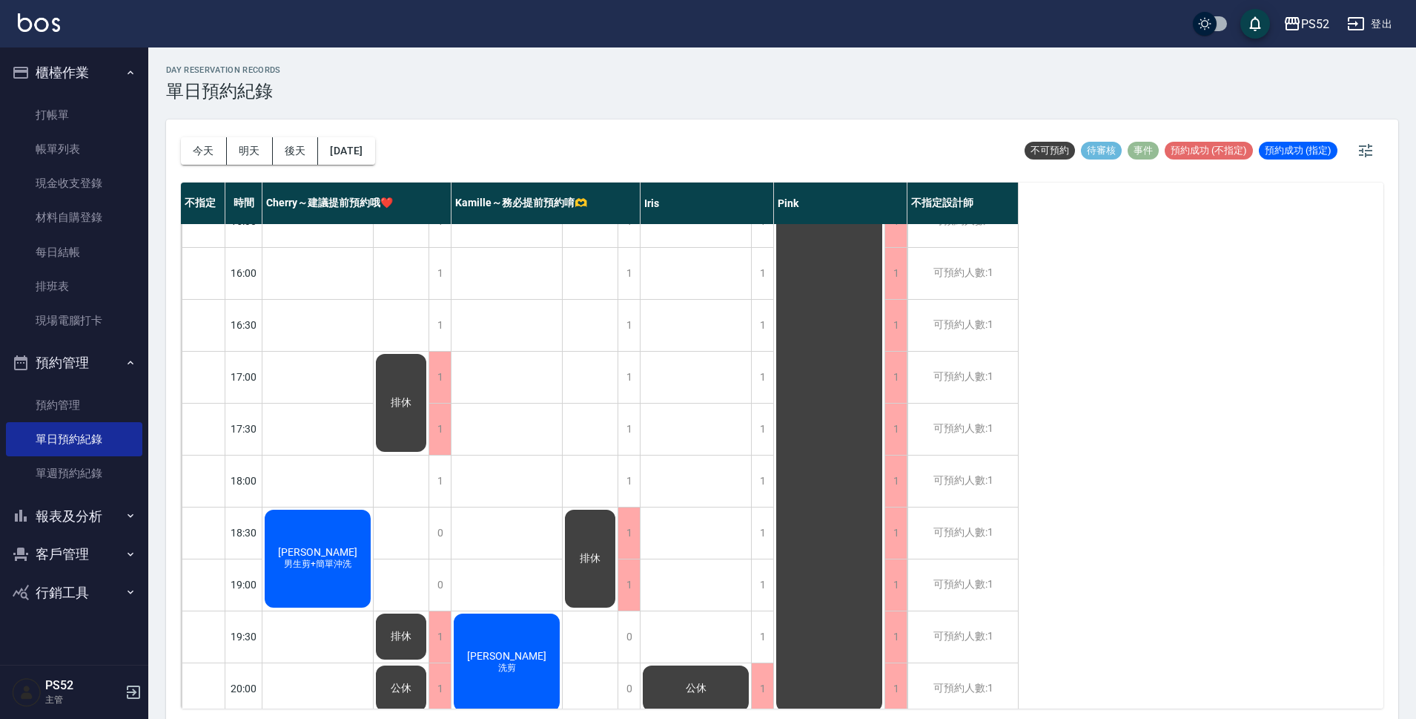
scroll to position [567, 0]
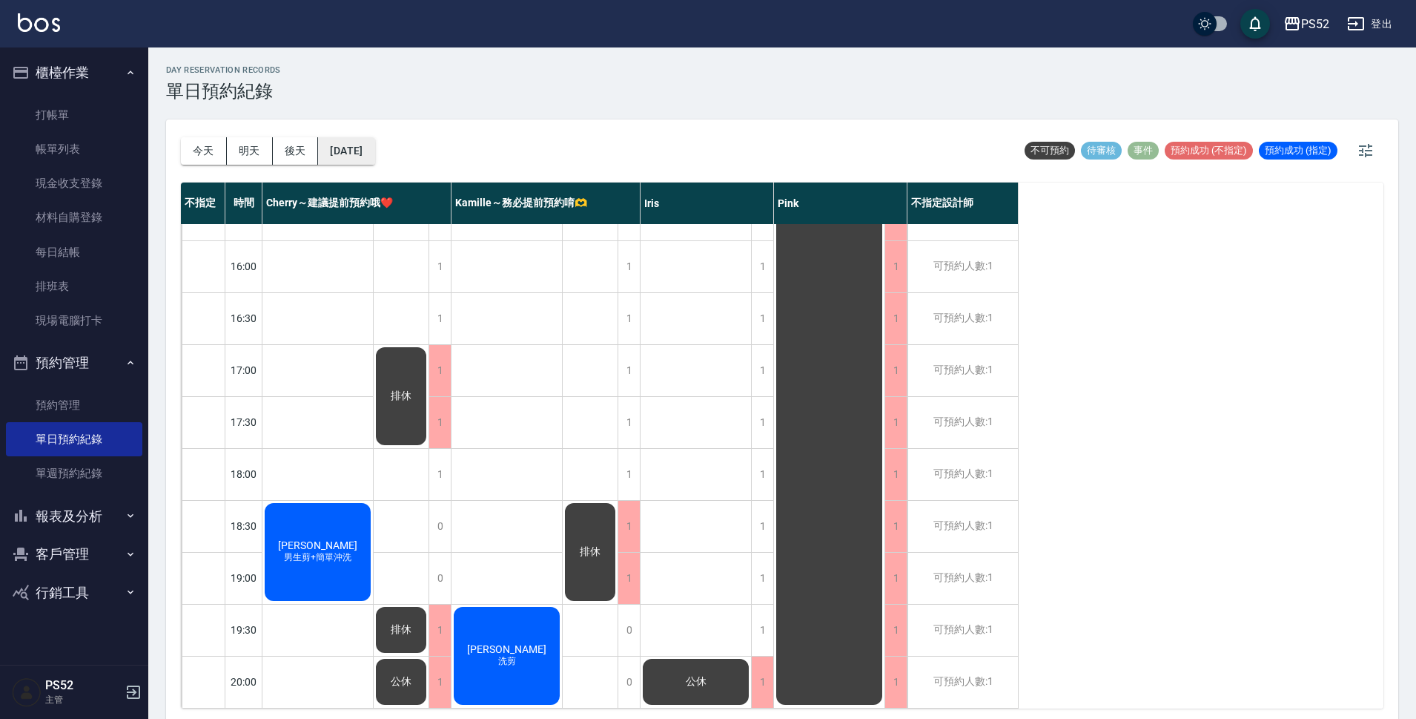
click at [372, 143] on button "[DATE]" at bounding box center [346, 150] width 56 height 27
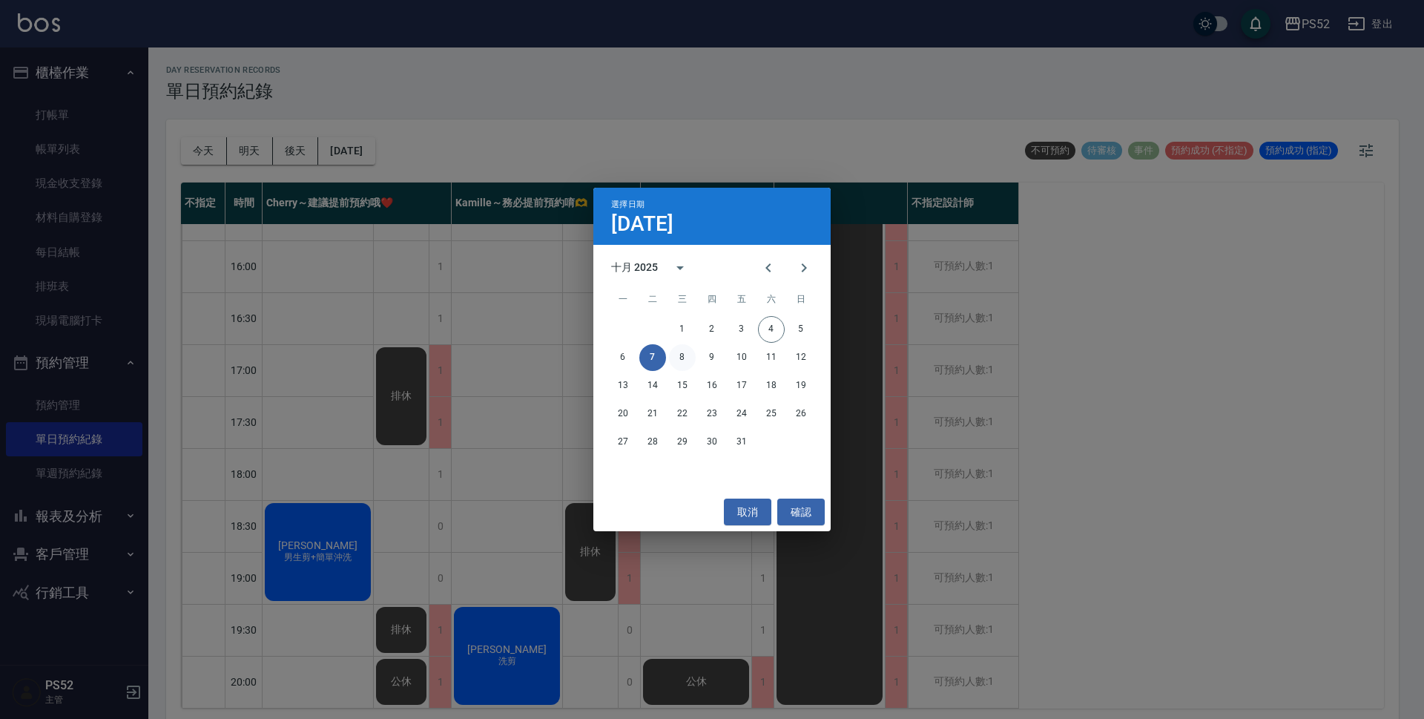
click at [684, 368] on button "8" at bounding box center [682, 357] width 27 height 27
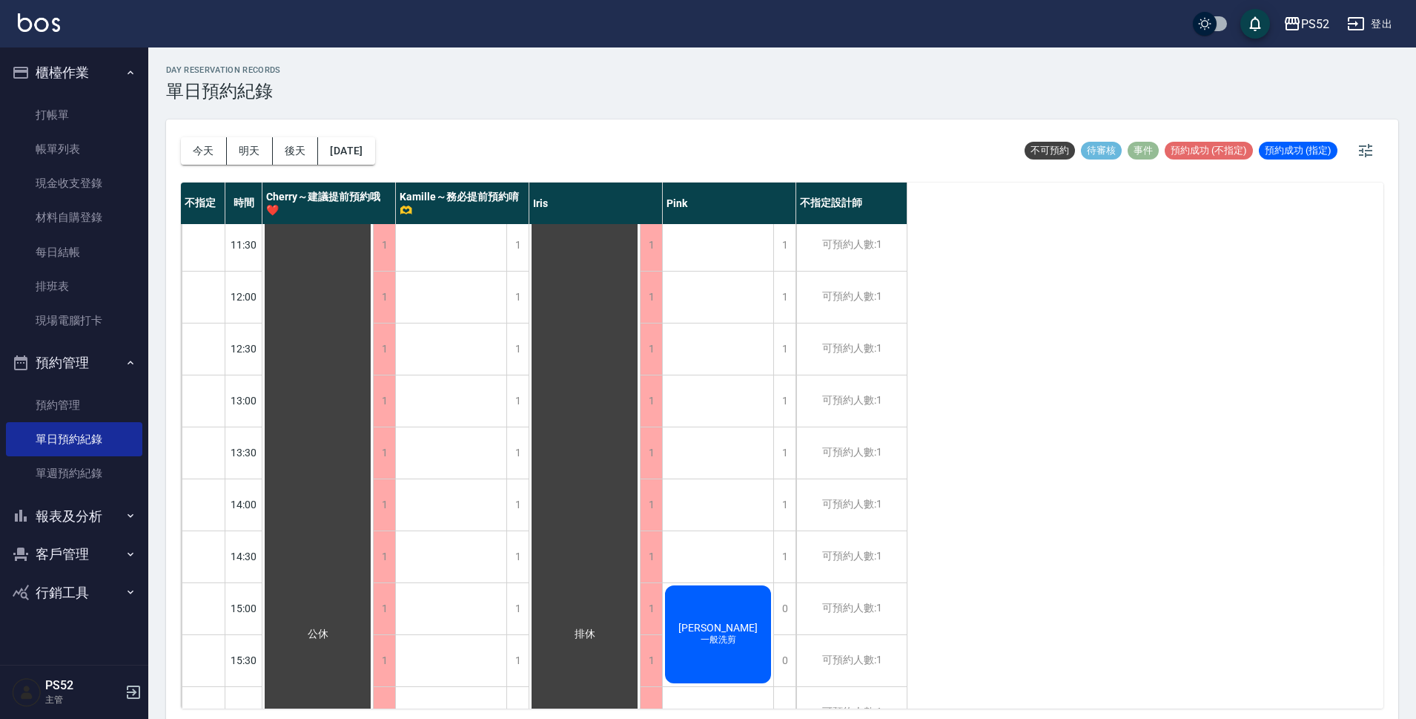
scroll to position [98, 0]
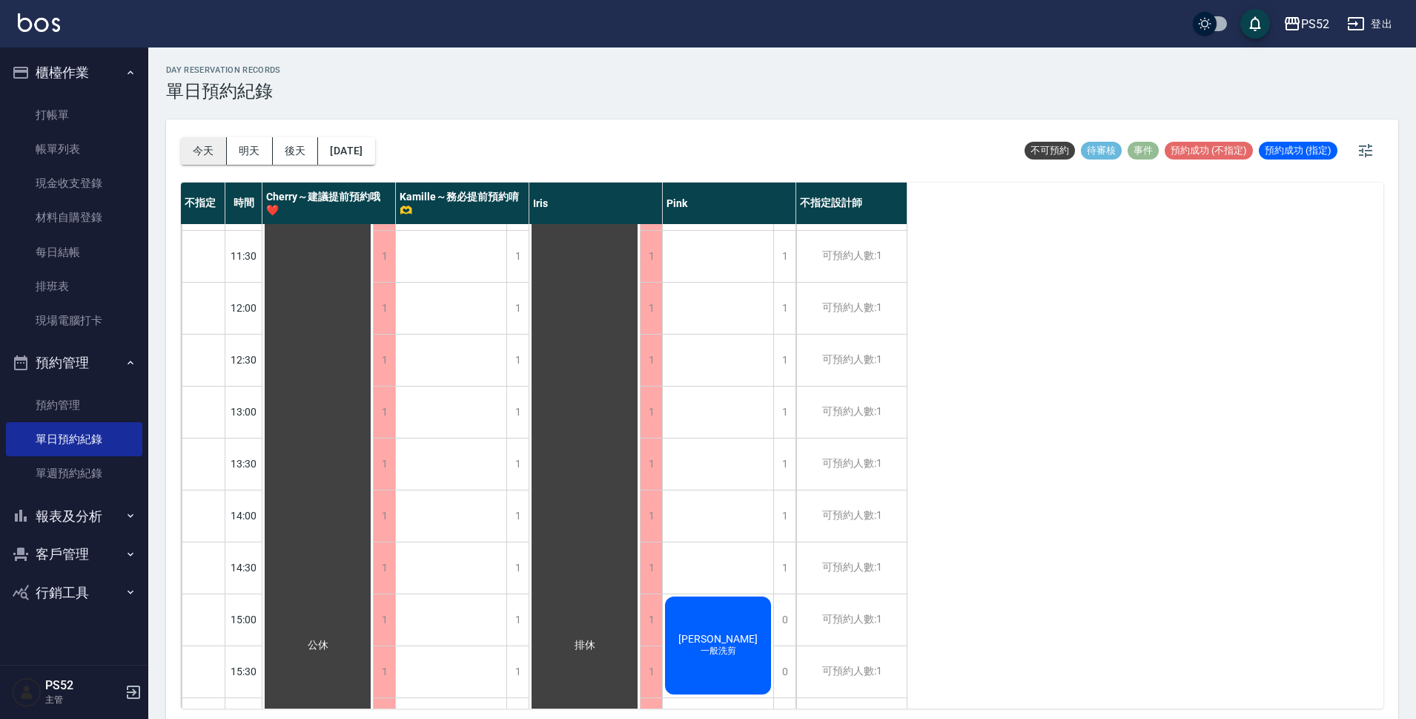
click at [214, 144] on button "今天" at bounding box center [204, 150] width 46 height 27
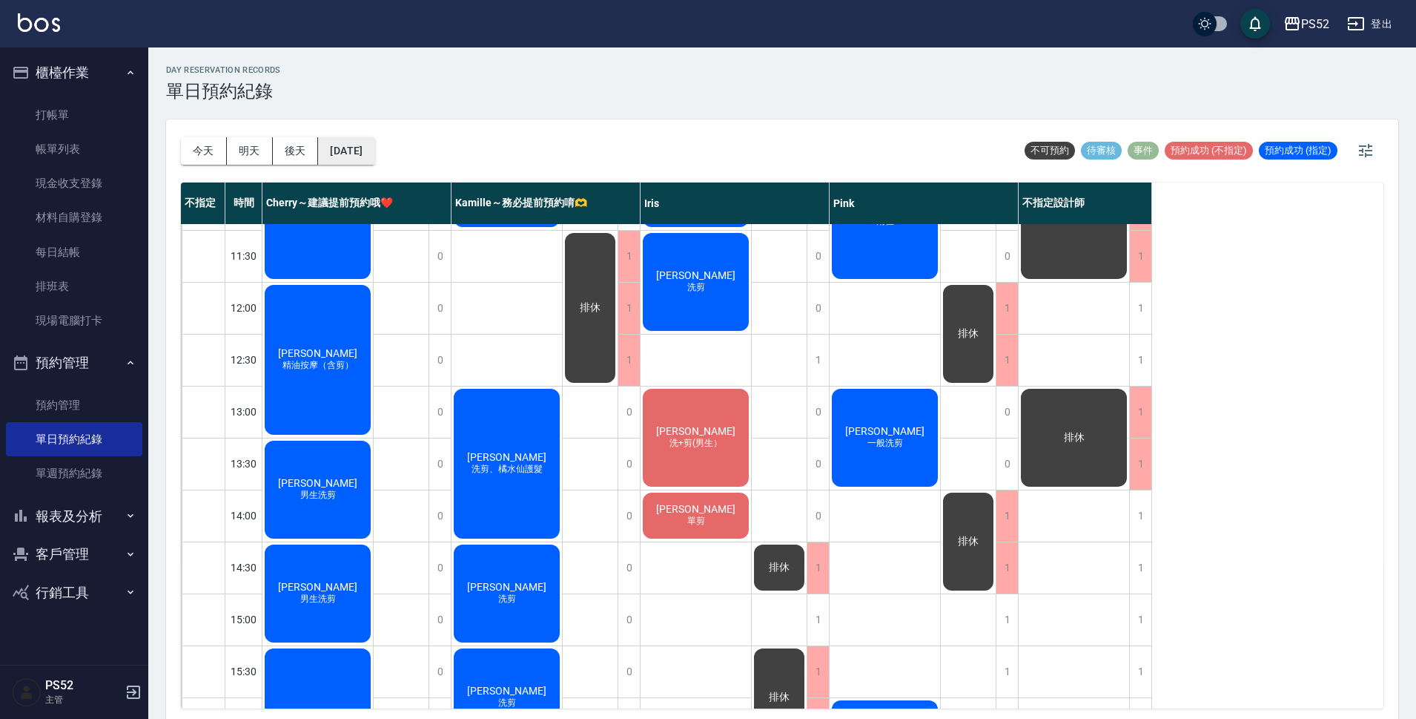
click at [369, 149] on button "[DATE]" at bounding box center [346, 150] width 56 height 27
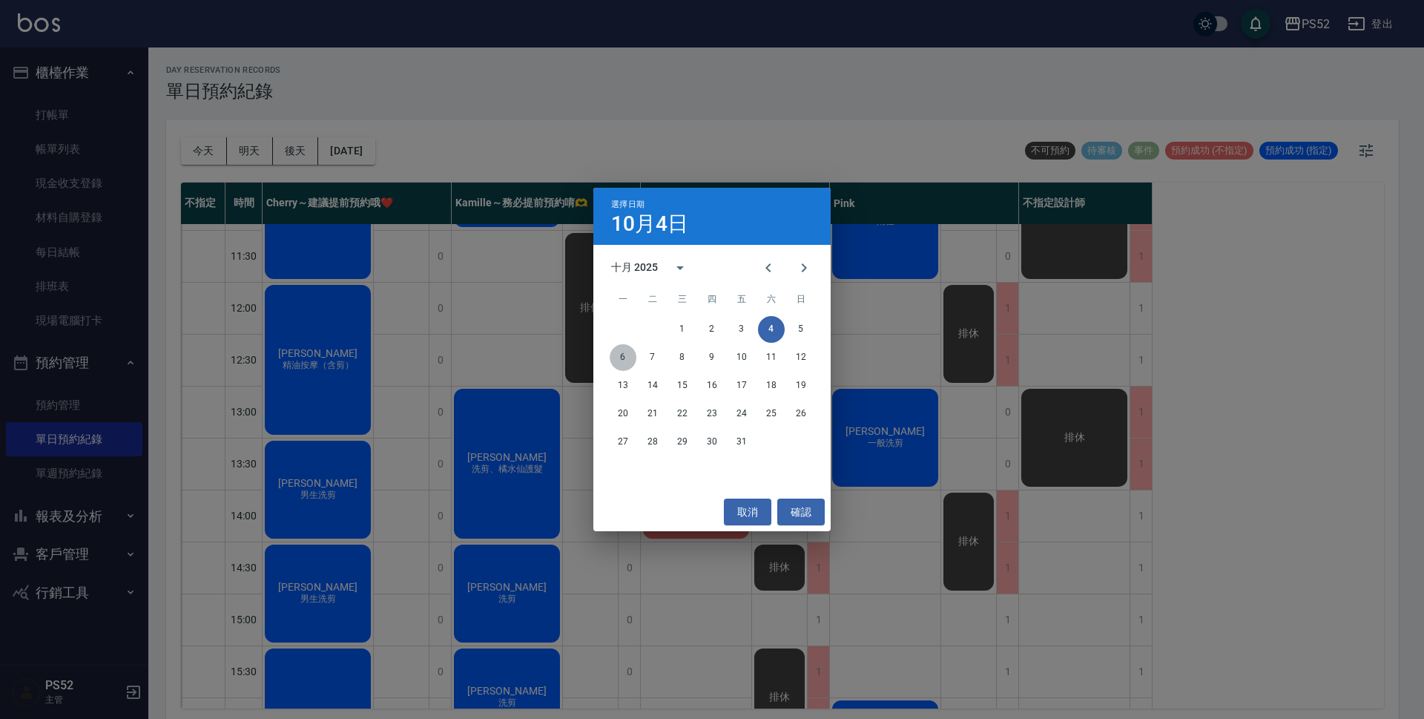
click at [630, 349] on button "6" at bounding box center [623, 357] width 27 height 27
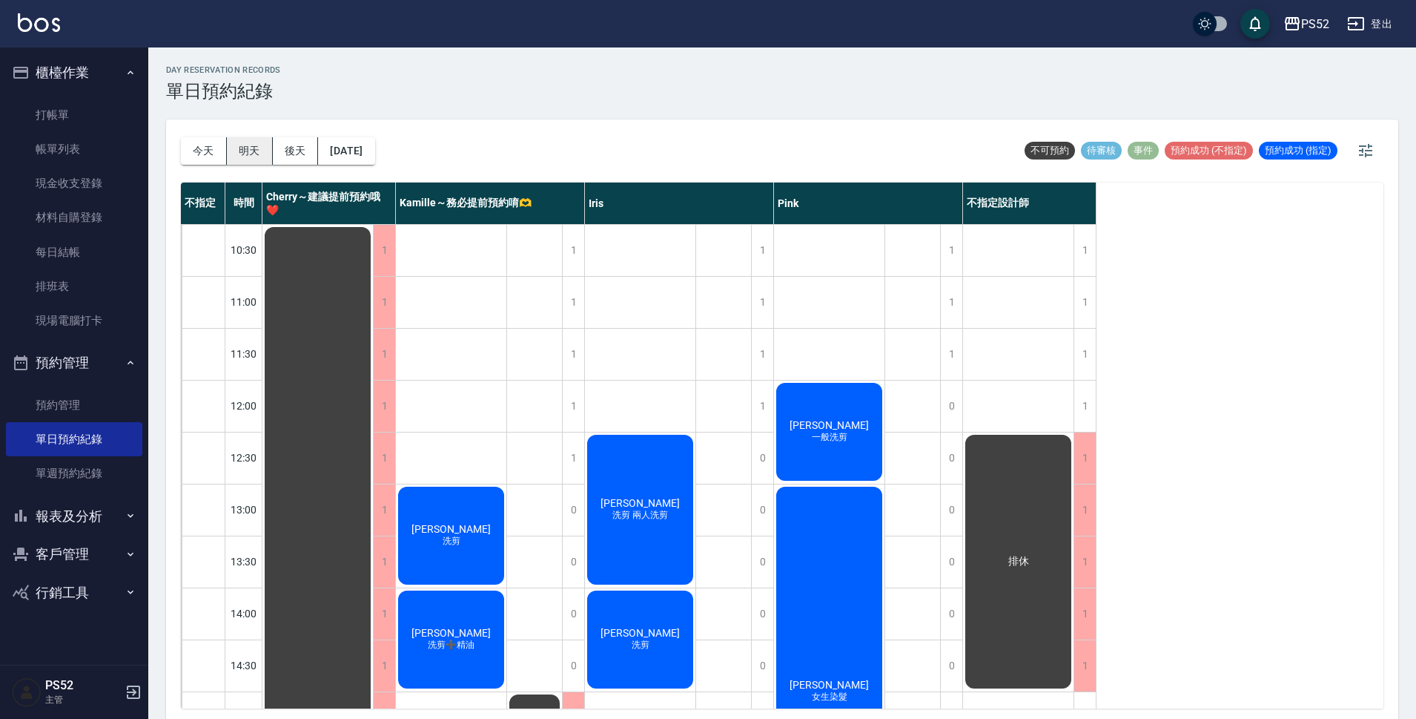
click at [245, 144] on button "明天" at bounding box center [250, 150] width 46 height 27
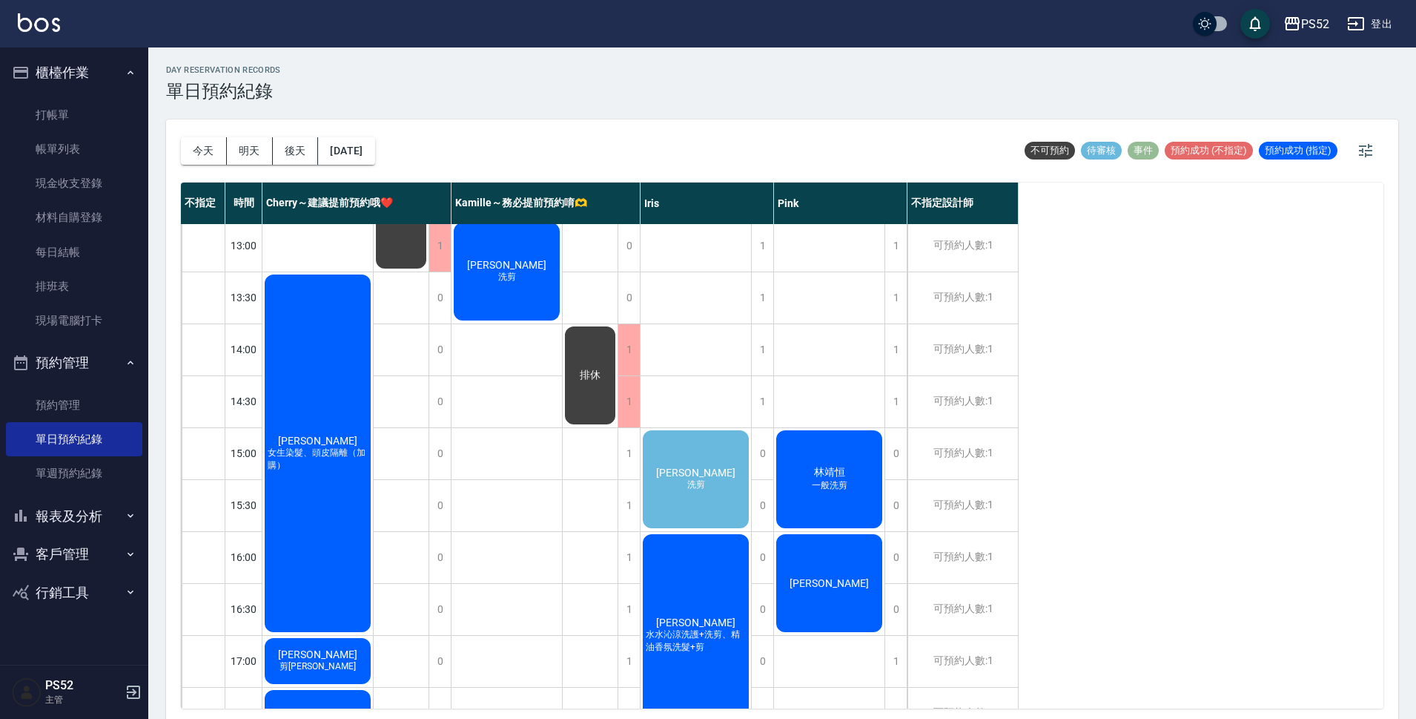
scroll to position [371, 0]
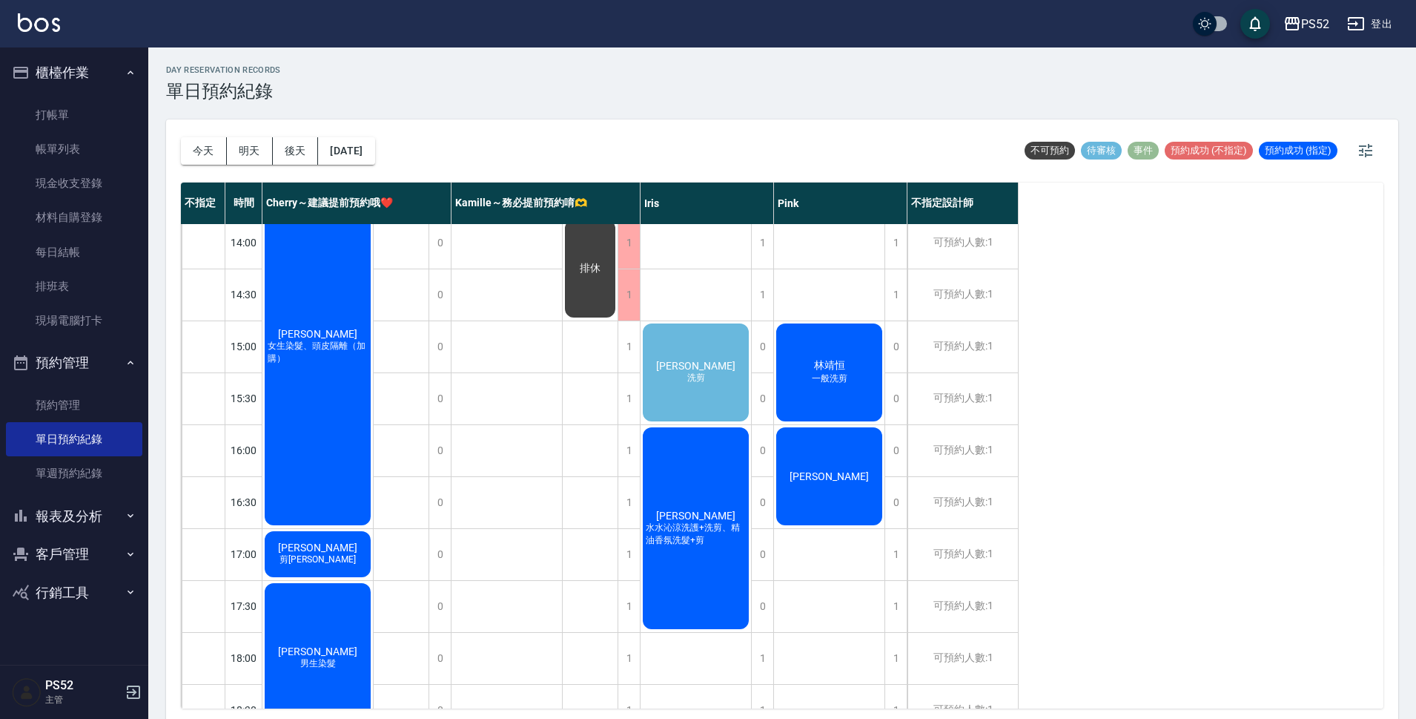
click at [721, 373] on div "[PERSON_NAME]剪" at bounding box center [696, 372] width 110 height 102
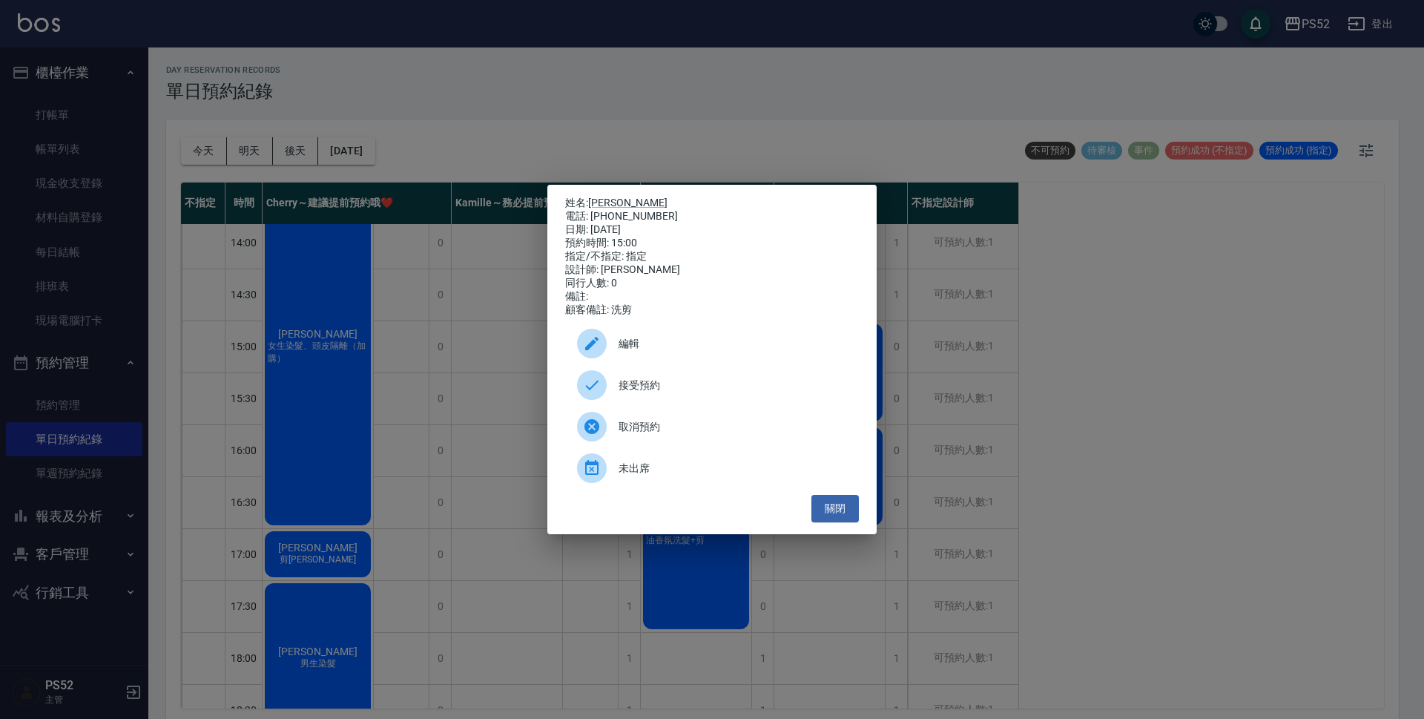
click at [704, 384] on span "接受預約" at bounding box center [732, 385] width 228 height 16
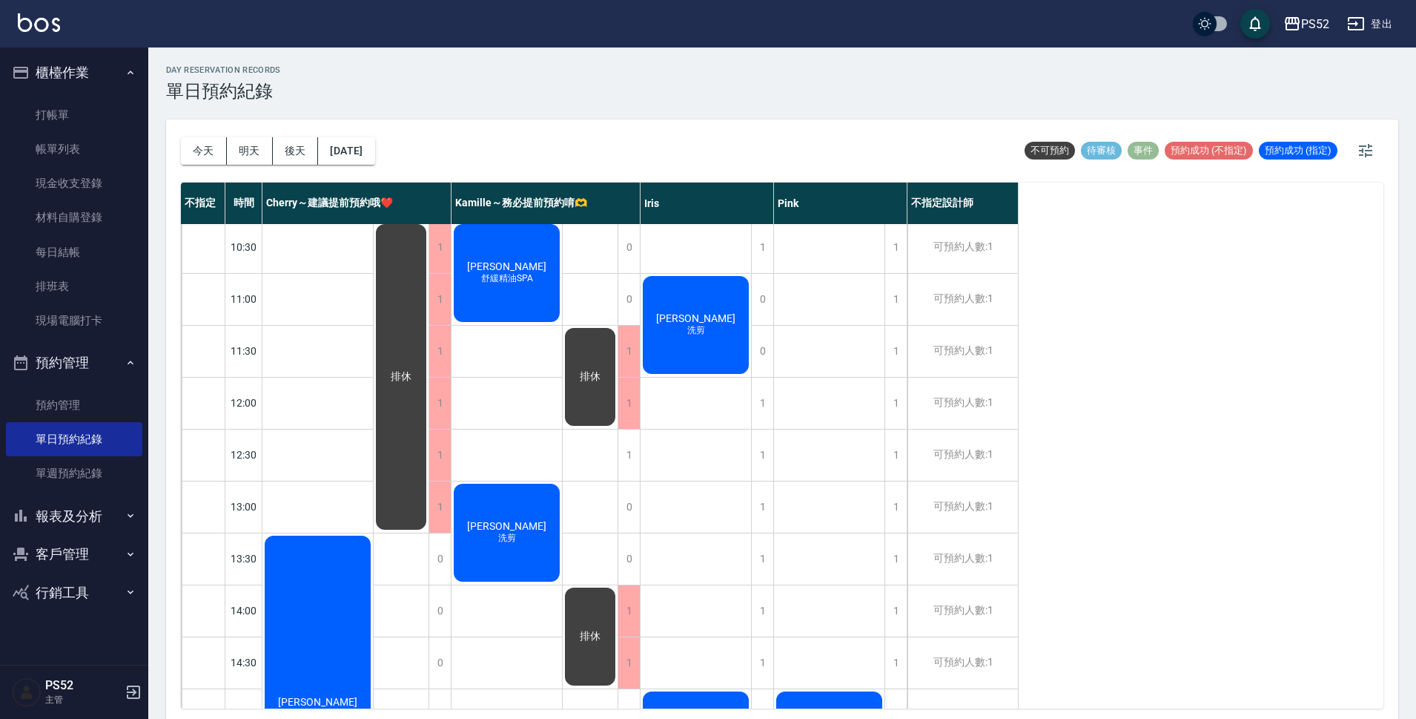
scroll to position [0, 0]
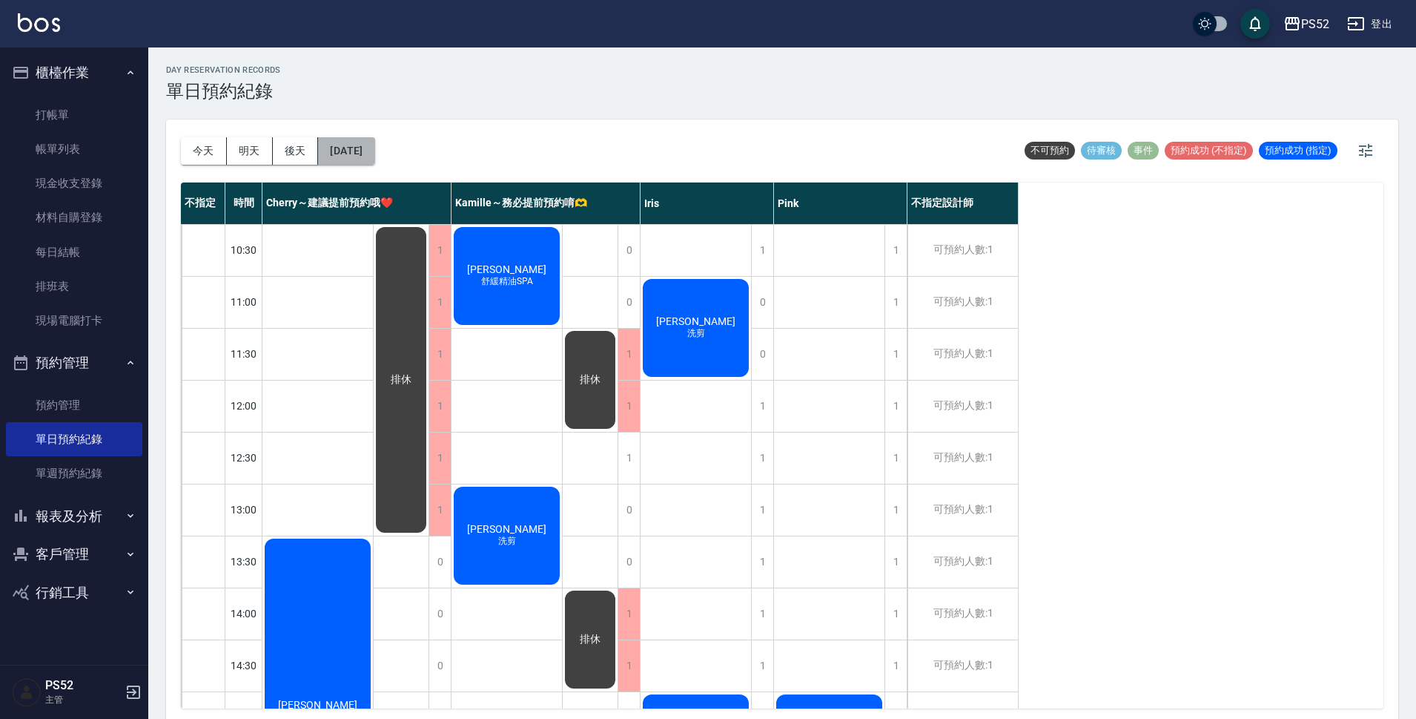
click at [363, 154] on button "[DATE]" at bounding box center [346, 150] width 56 height 27
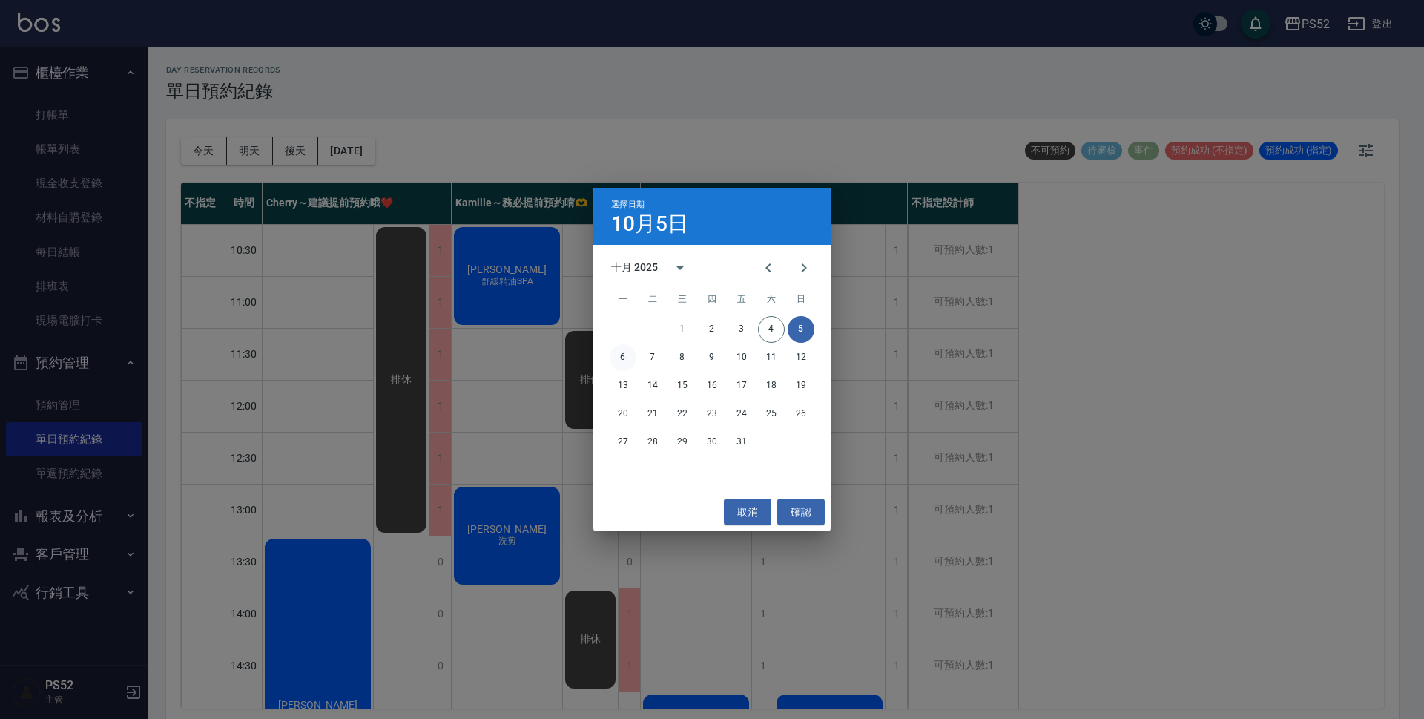
click at [621, 357] on button "6" at bounding box center [623, 357] width 27 height 27
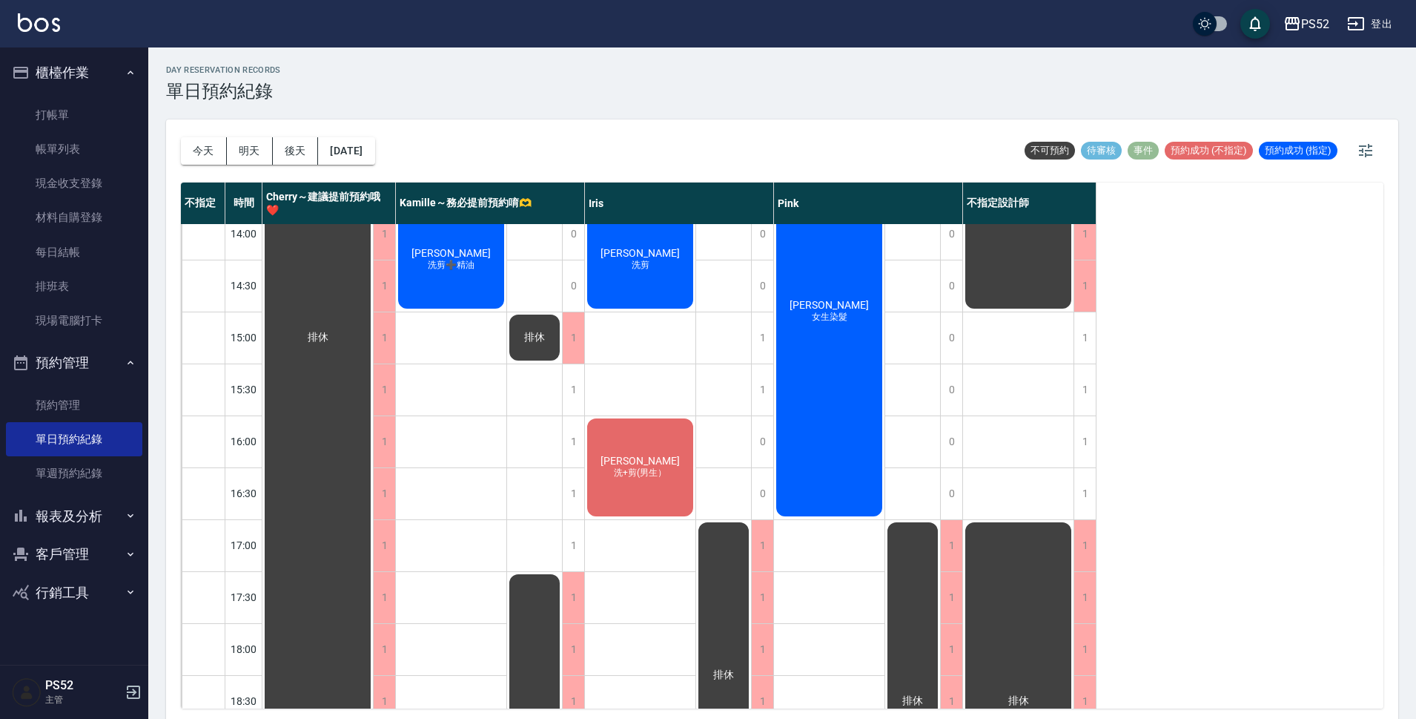
scroll to position [395, 0]
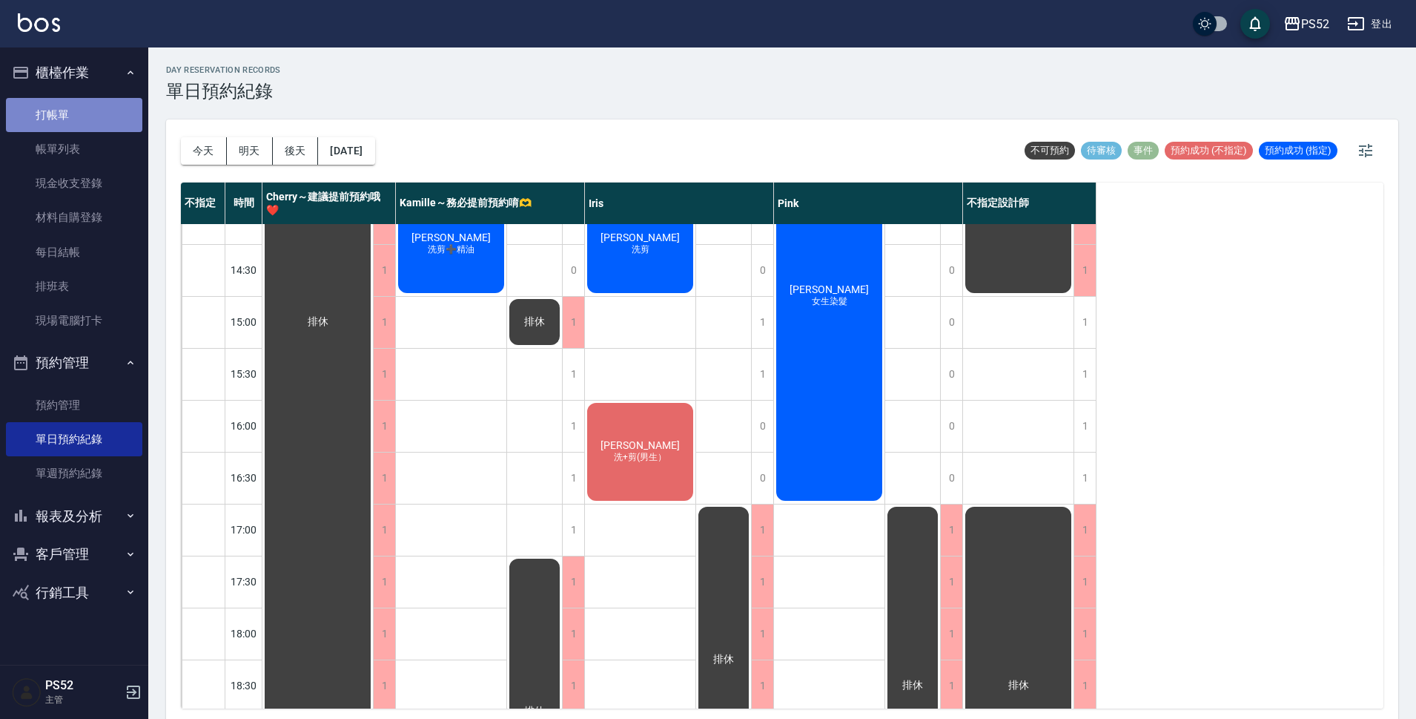
click at [73, 105] on link "打帳單" at bounding box center [74, 115] width 136 height 34
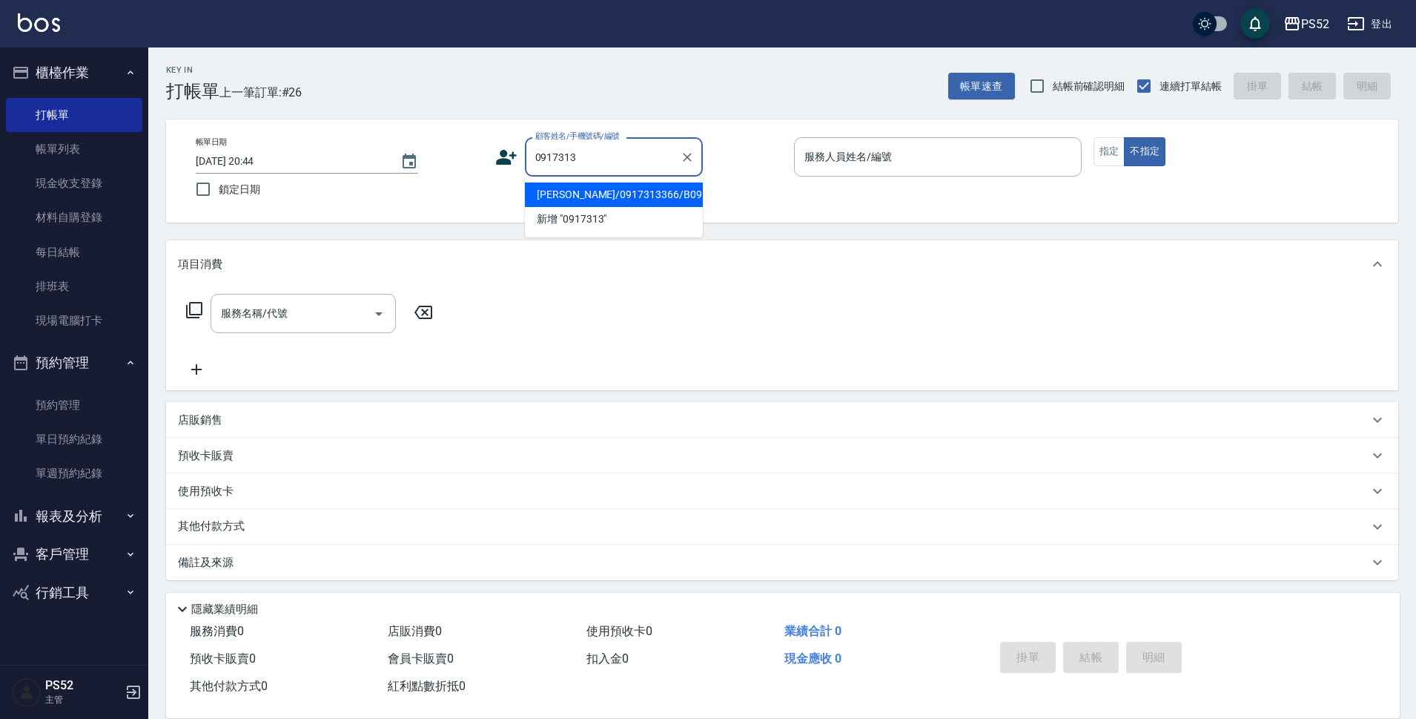
click at [598, 200] on li "[PERSON_NAME]/0917313366/B0917313366" at bounding box center [614, 194] width 178 height 24
type input "[PERSON_NAME]/0917313366/B0917313366"
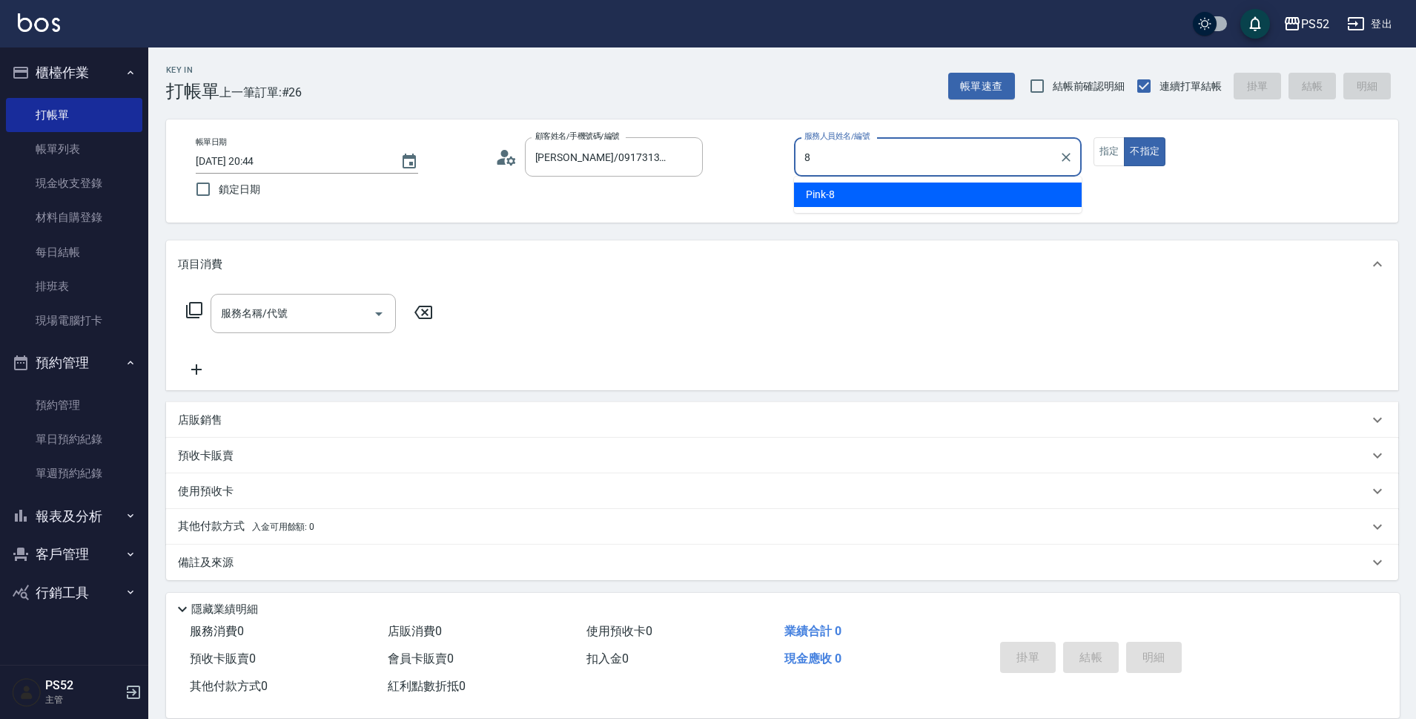
type input "8"
type button "false"
type input "Pink-8"
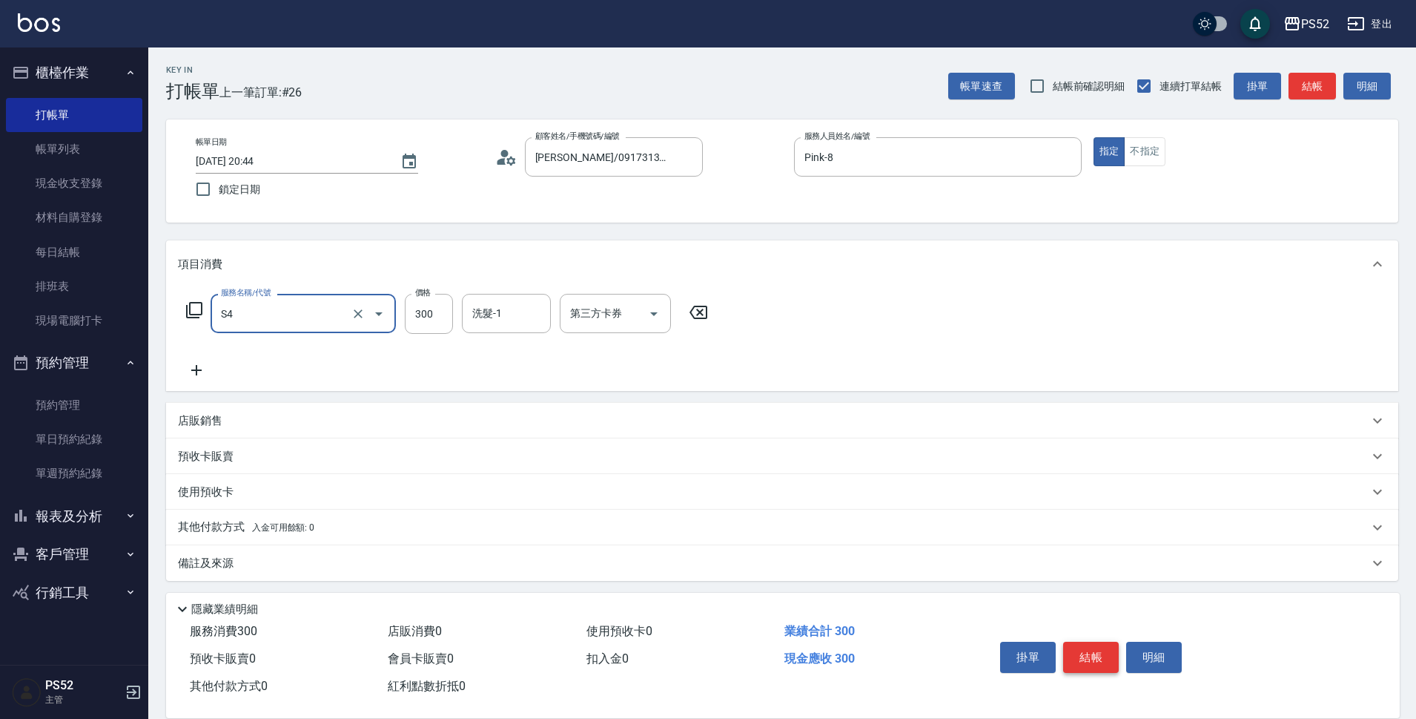
type input "洗髮300元(S4)"
click at [1084, 651] on button "結帳" at bounding box center [1091, 656] width 56 height 31
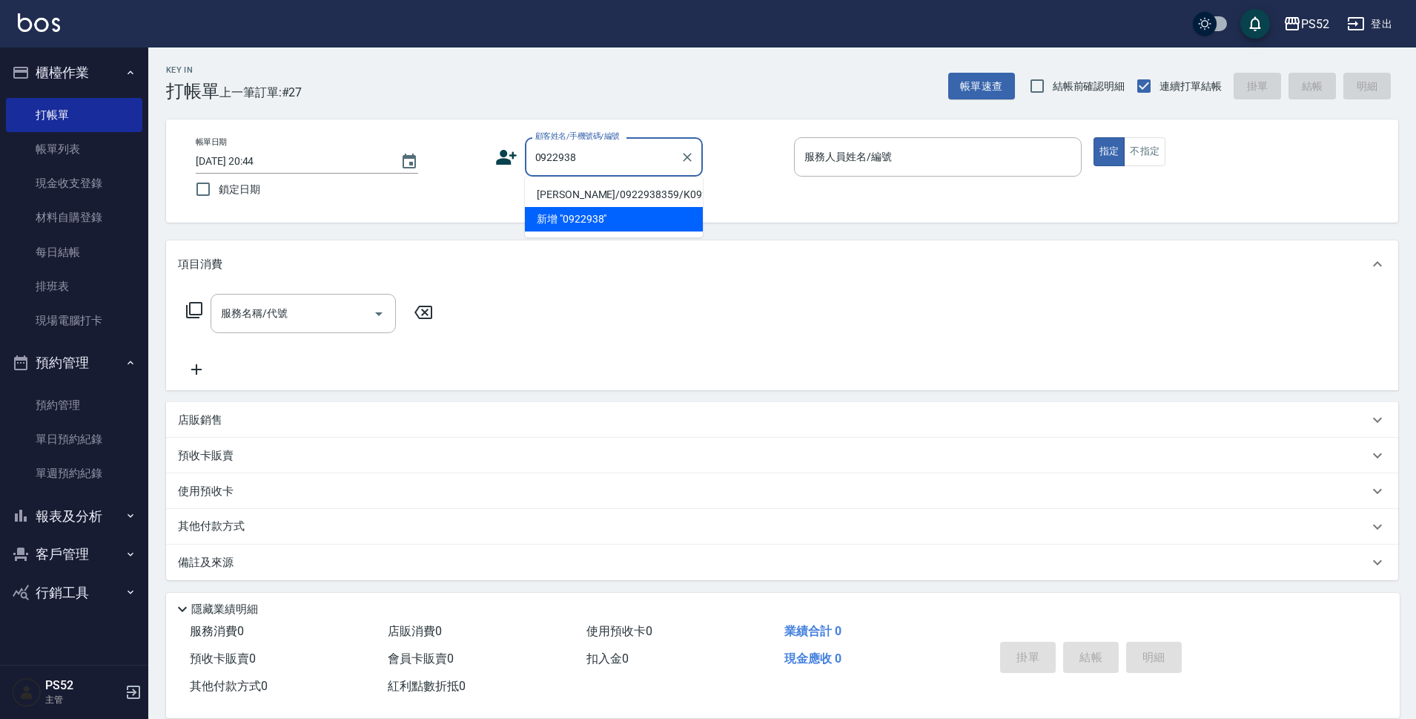
click at [542, 201] on li "[PERSON_NAME]/0922938359/K0922938359" at bounding box center [614, 194] width 178 height 24
type input "[PERSON_NAME]/0922938359/K0922938359"
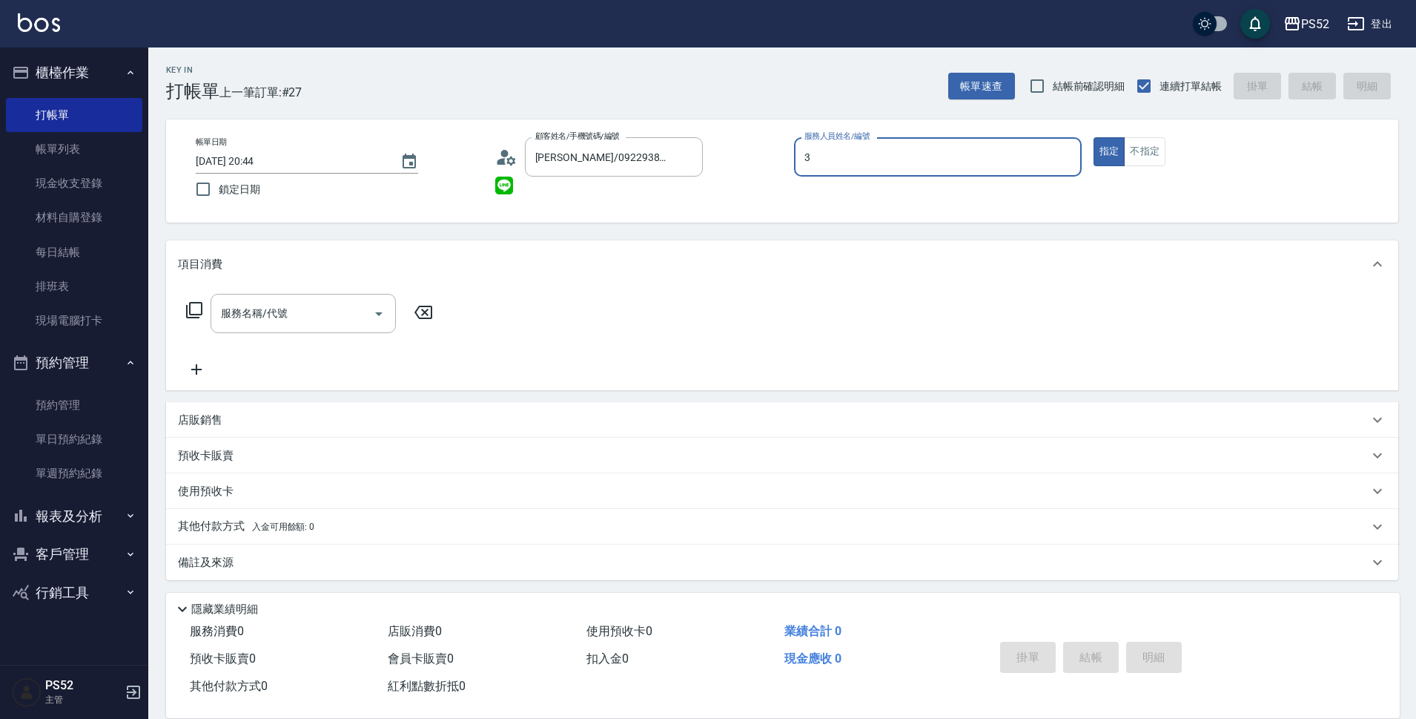
type input "Kamille～務必提前預約唷🫶-3"
type button "true"
click at [243, 321] on input "服務名稱/代號" at bounding box center [292, 313] width 150 height 26
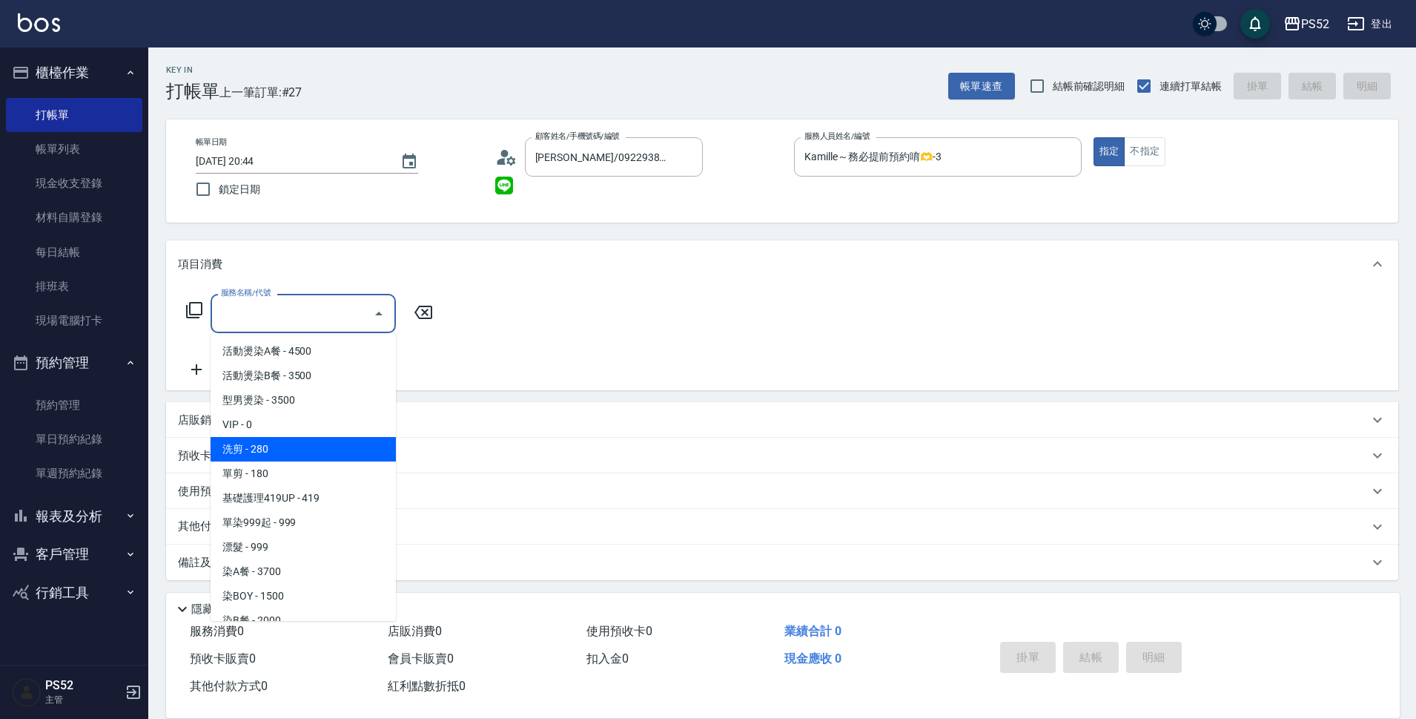
click at [292, 442] on span "洗剪 - 280" at bounding box center [303, 449] width 185 height 24
type input "洗剪(C1)"
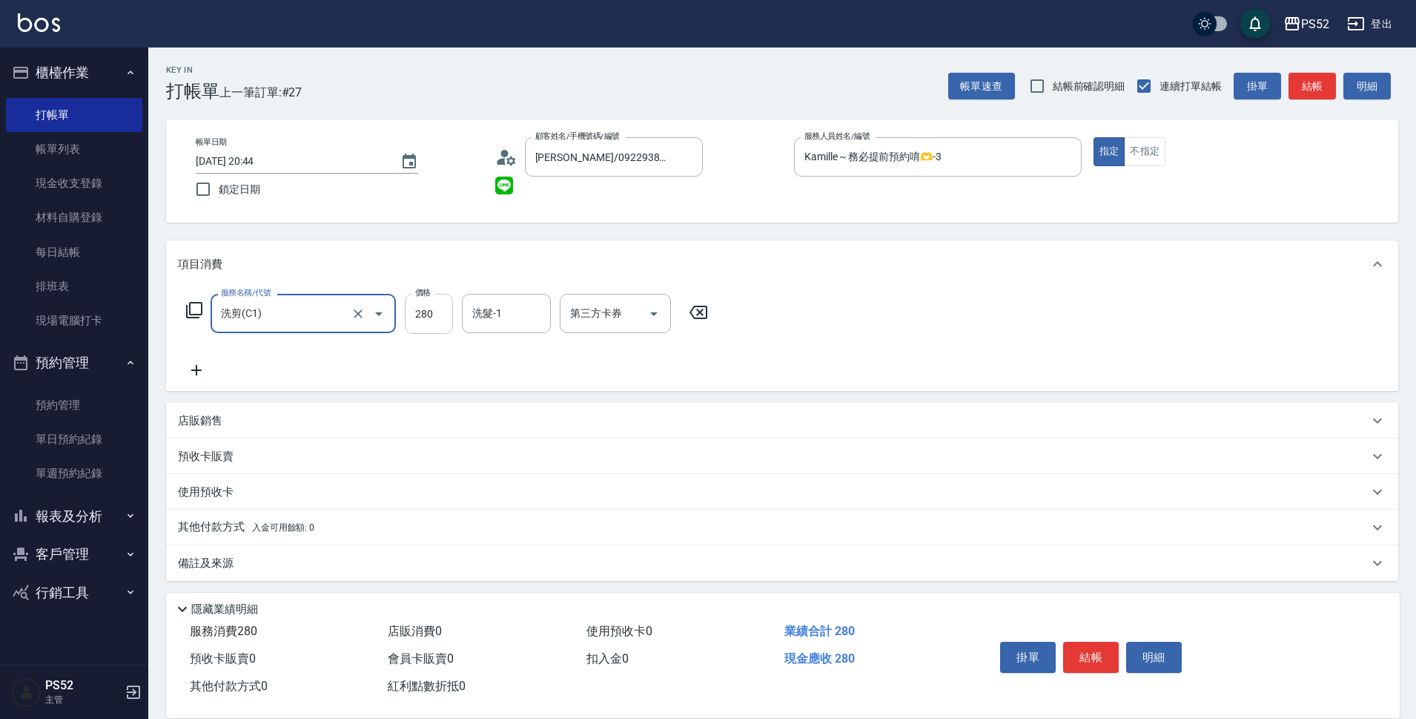
click at [429, 316] on input "280" at bounding box center [429, 314] width 48 height 40
type input "360"
click at [600, 306] on div "第三方卡券 第三方卡券" at bounding box center [615, 313] width 111 height 39
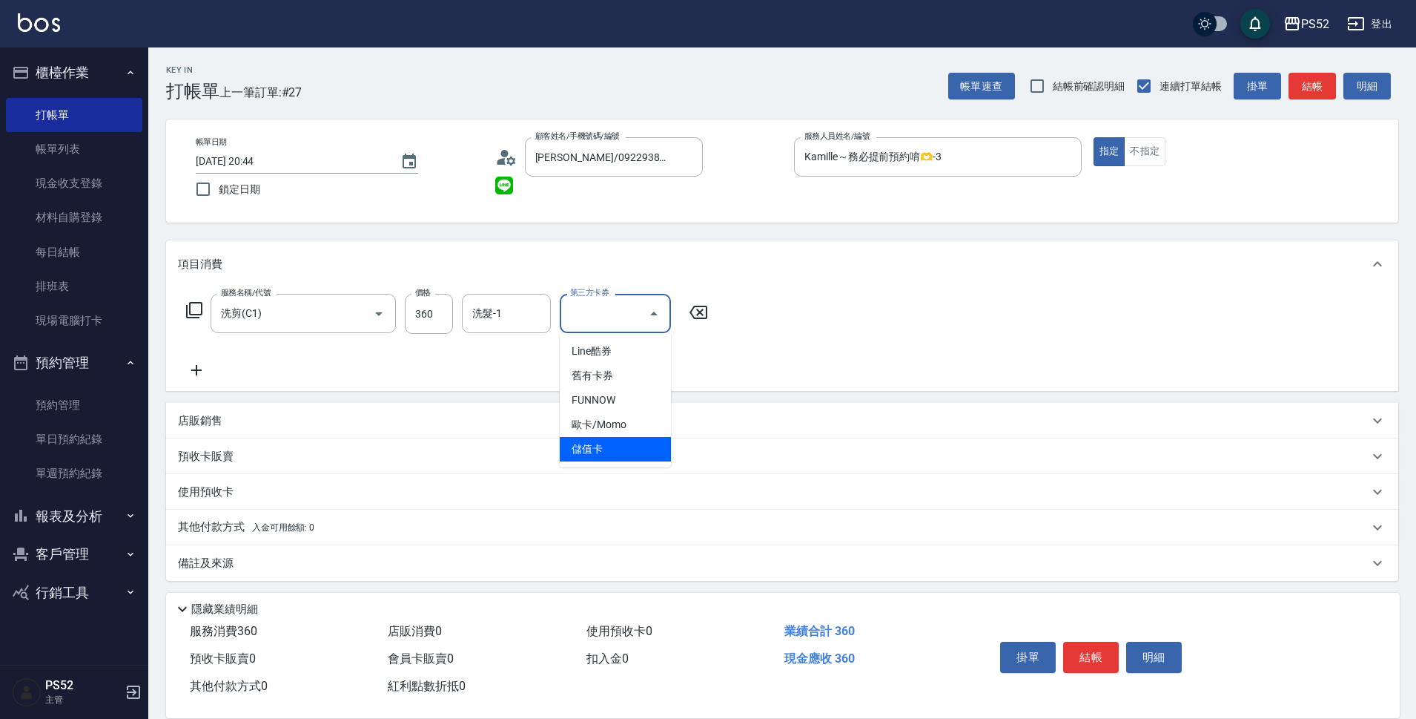
click at [610, 446] on span "儲值卡" at bounding box center [615, 449] width 111 height 24
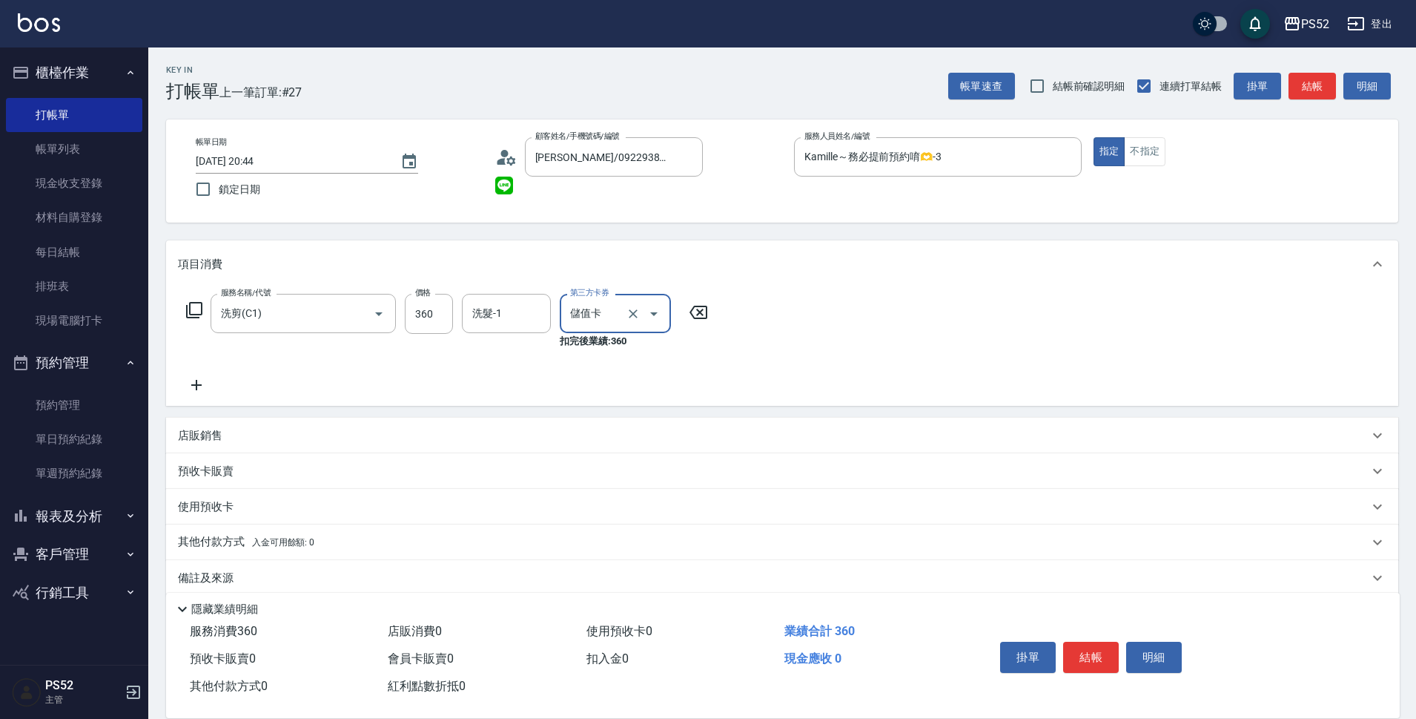
type input "儲值卡"
click at [1077, 649] on button "結帳" at bounding box center [1091, 656] width 56 height 31
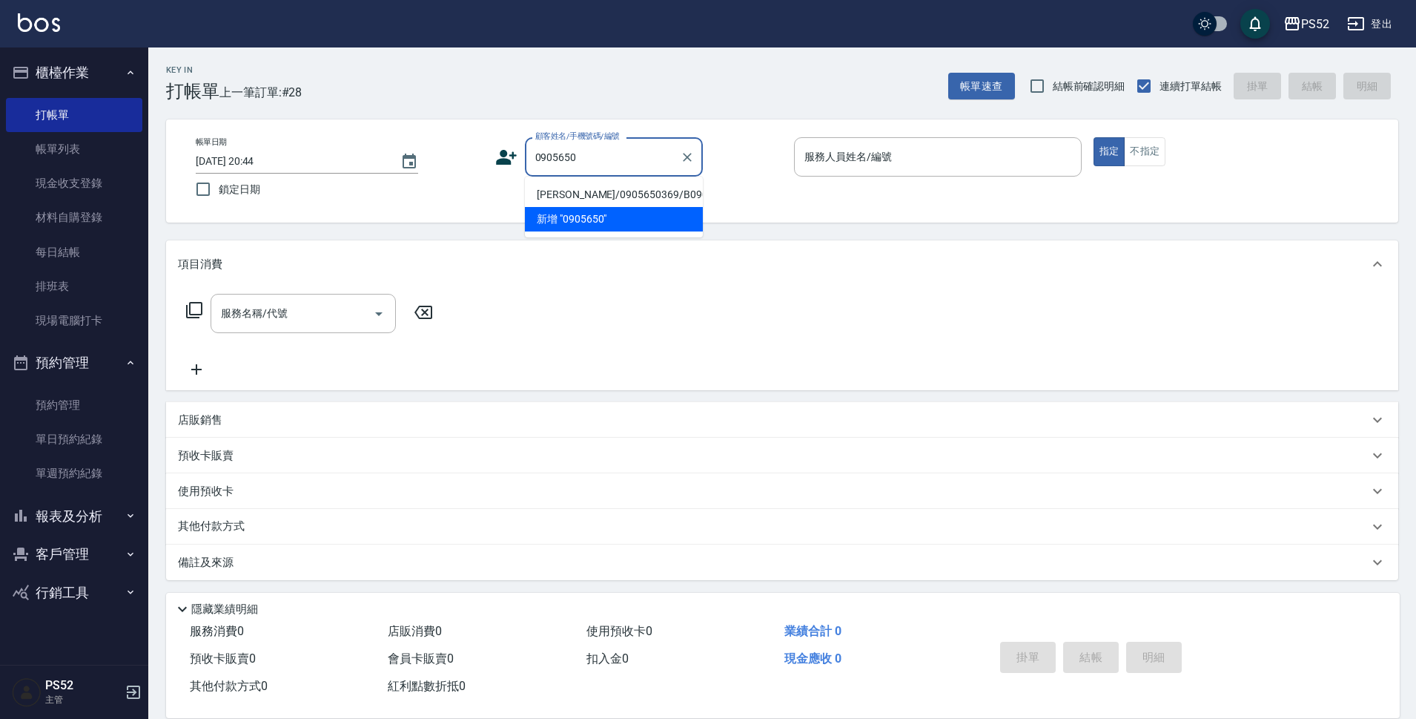
click at [634, 200] on li "[PERSON_NAME]/0905650369/B0905650369" at bounding box center [614, 194] width 178 height 24
type input "[PERSON_NAME]/0905650369/B0905650369"
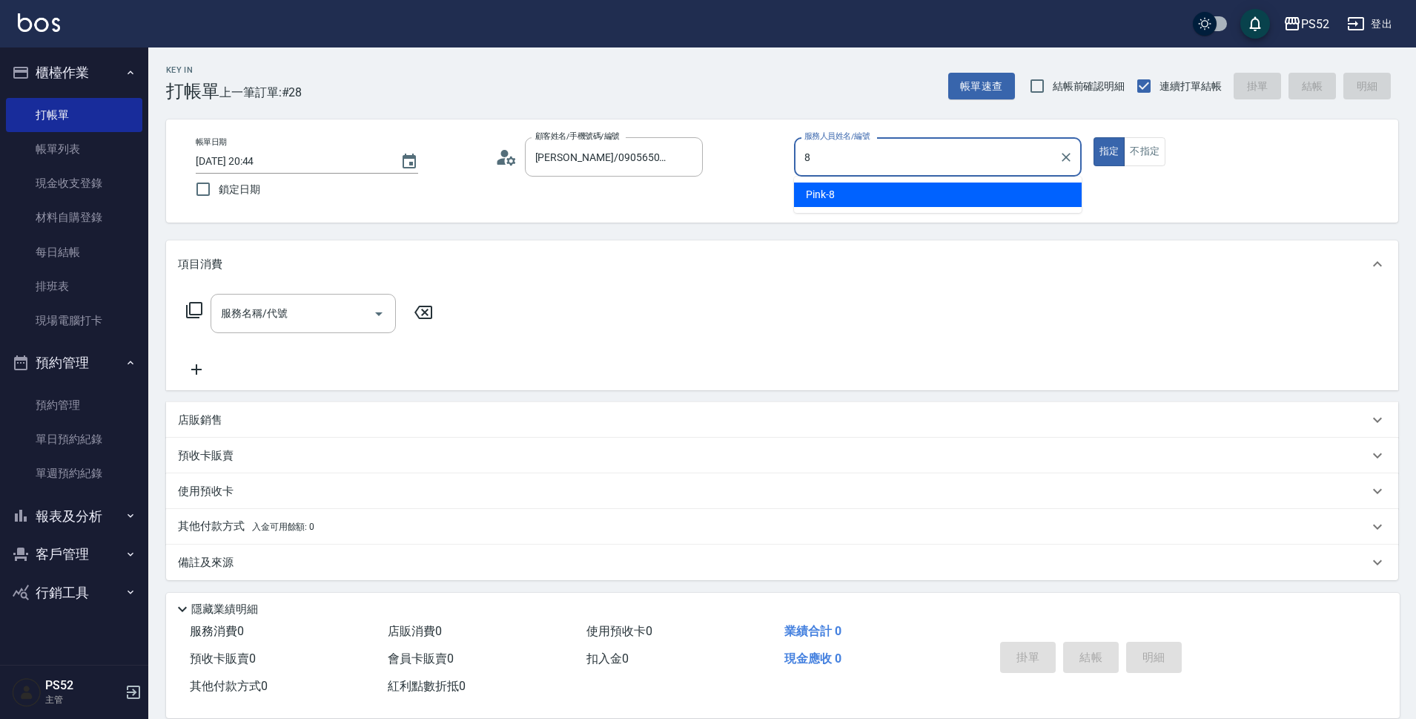
type input "Pink-8"
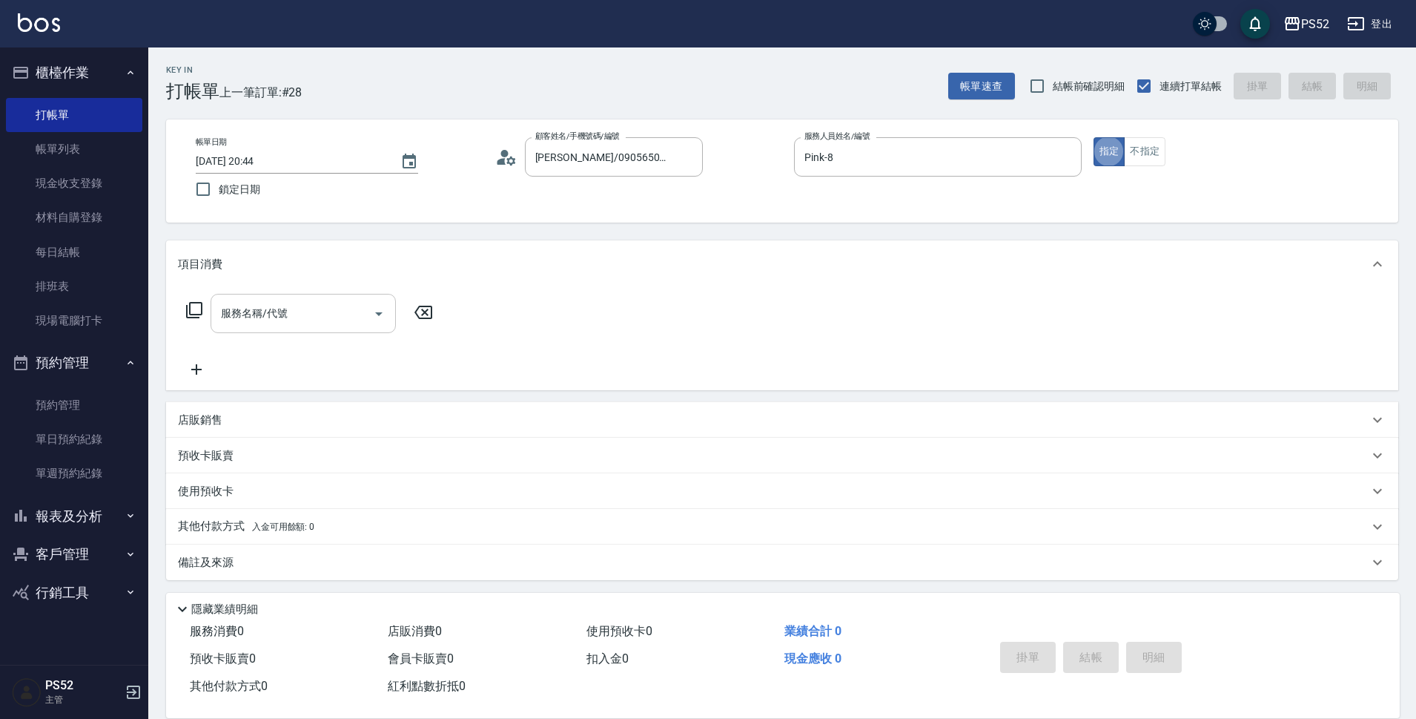
click at [335, 314] on input "服務名稱/代號" at bounding box center [292, 313] width 150 height 26
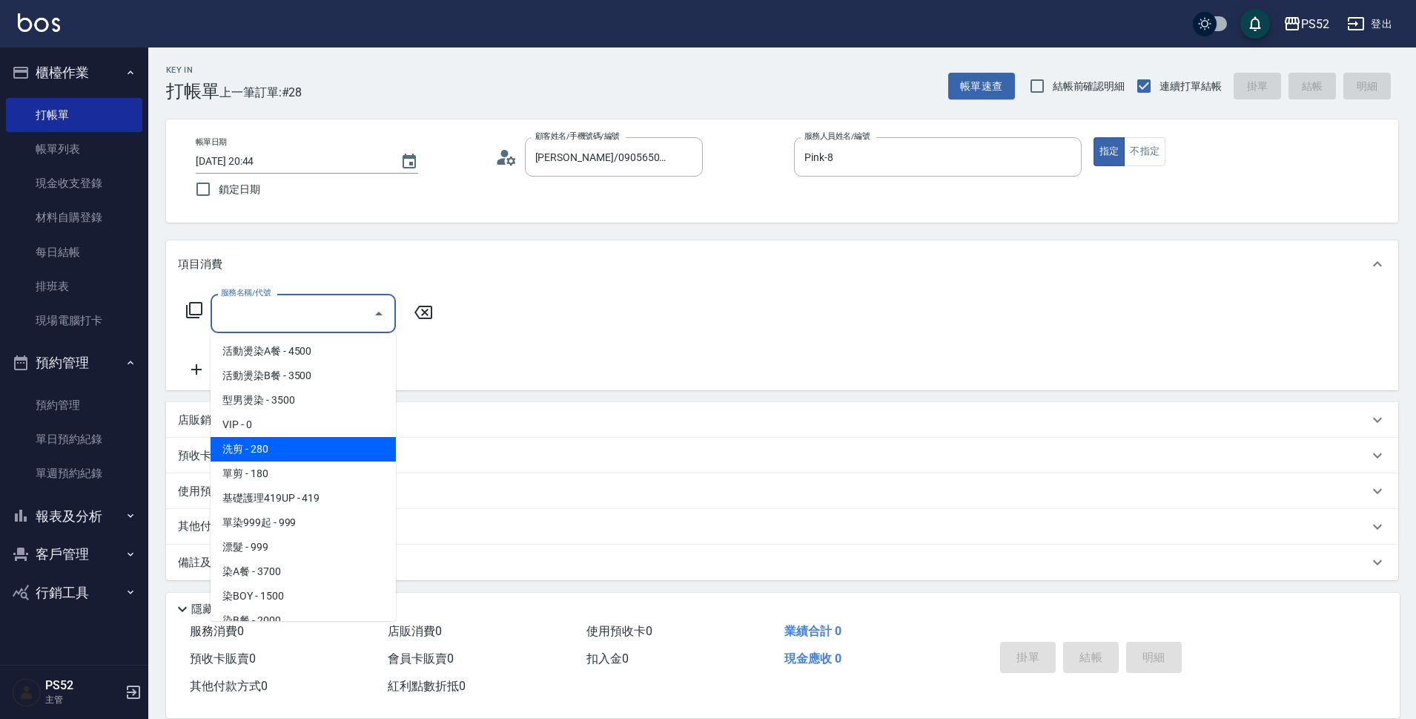
click at [349, 443] on span "洗剪 - 280" at bounding box center [303, 449] width 185 height 24
type input "洗剪(C1)"
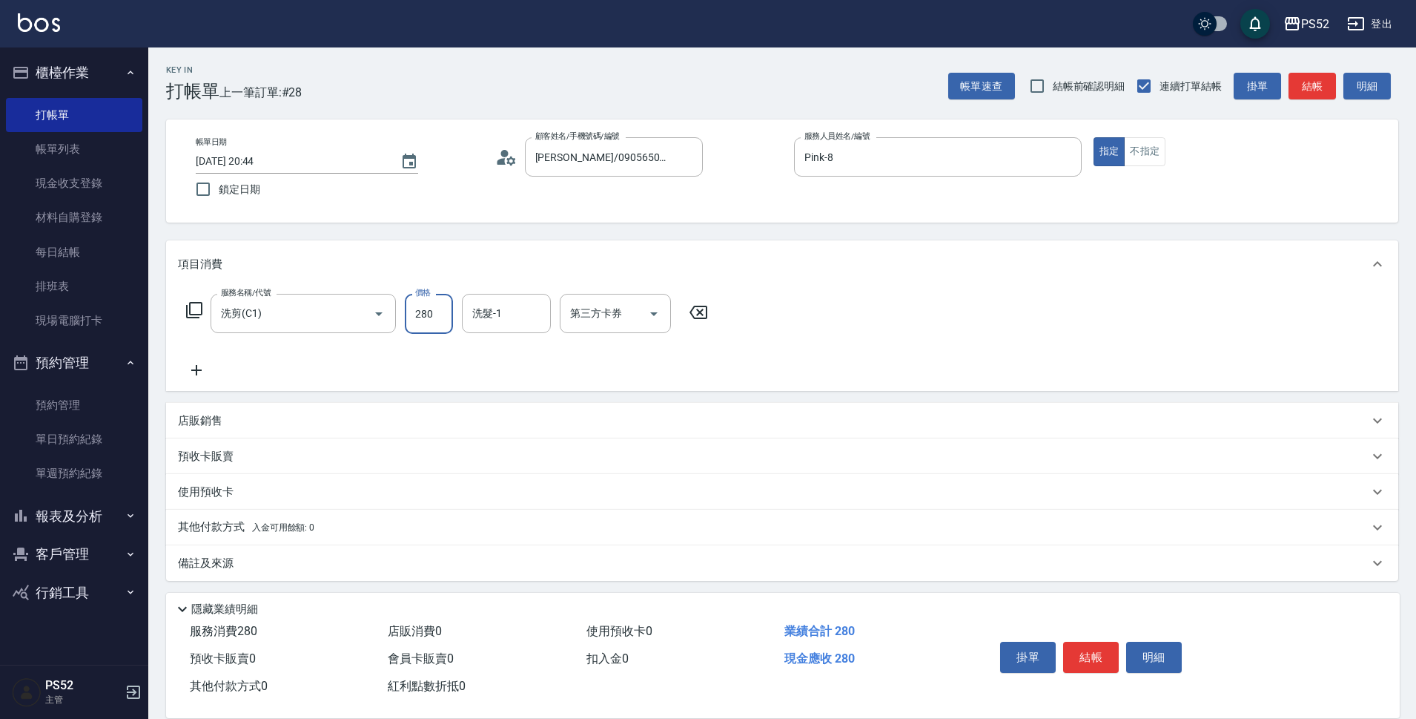
click at [426, 317] on input "280" at bounding box center [429, 314] width 48 height 40
type input "370"
click at [1077, 657] on button "結帳" at bounding box center [1091, 656] width 56 height 31
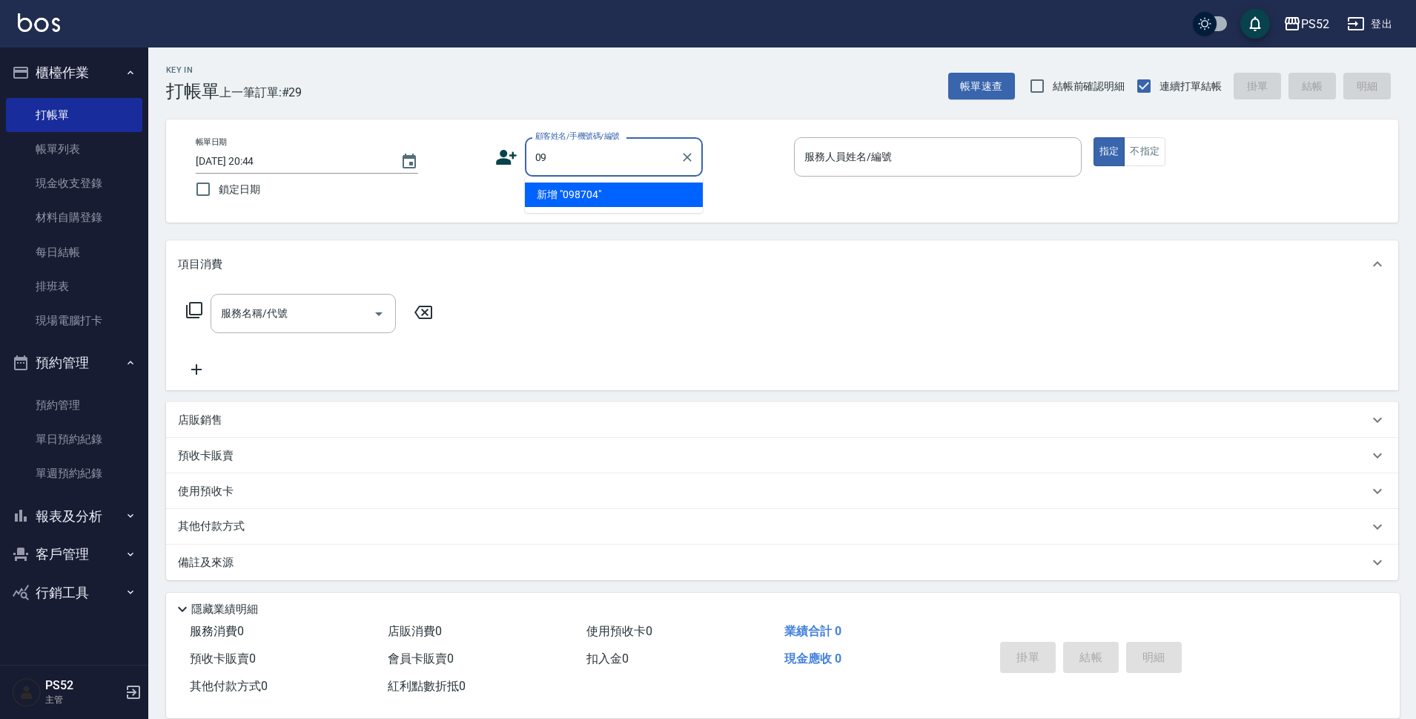
type input "0"
type input "0987048844"
click at [509, 157] on icon at bounding box center [506, 157] width 22 height 22
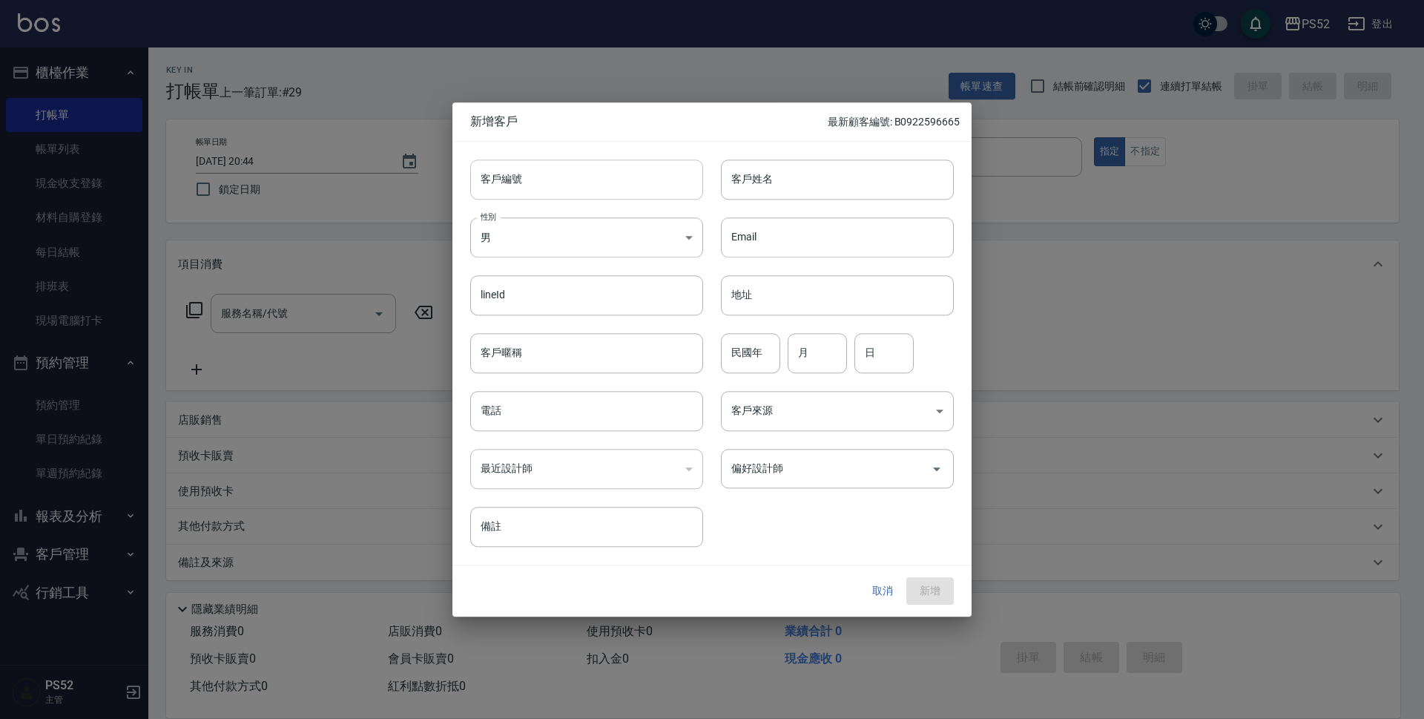
click at [564, 173] on input "客戶編號" at bounding box center [586, 179] width 233 height 40
type input "I0987047844"
click at [521, 423] on input "電話" at bounding box center [586, 411] width 233 height 40
type input "0987047844"
click at [739, 363] on input "民國年" at bounding box center [750, 353] width 59 height 40
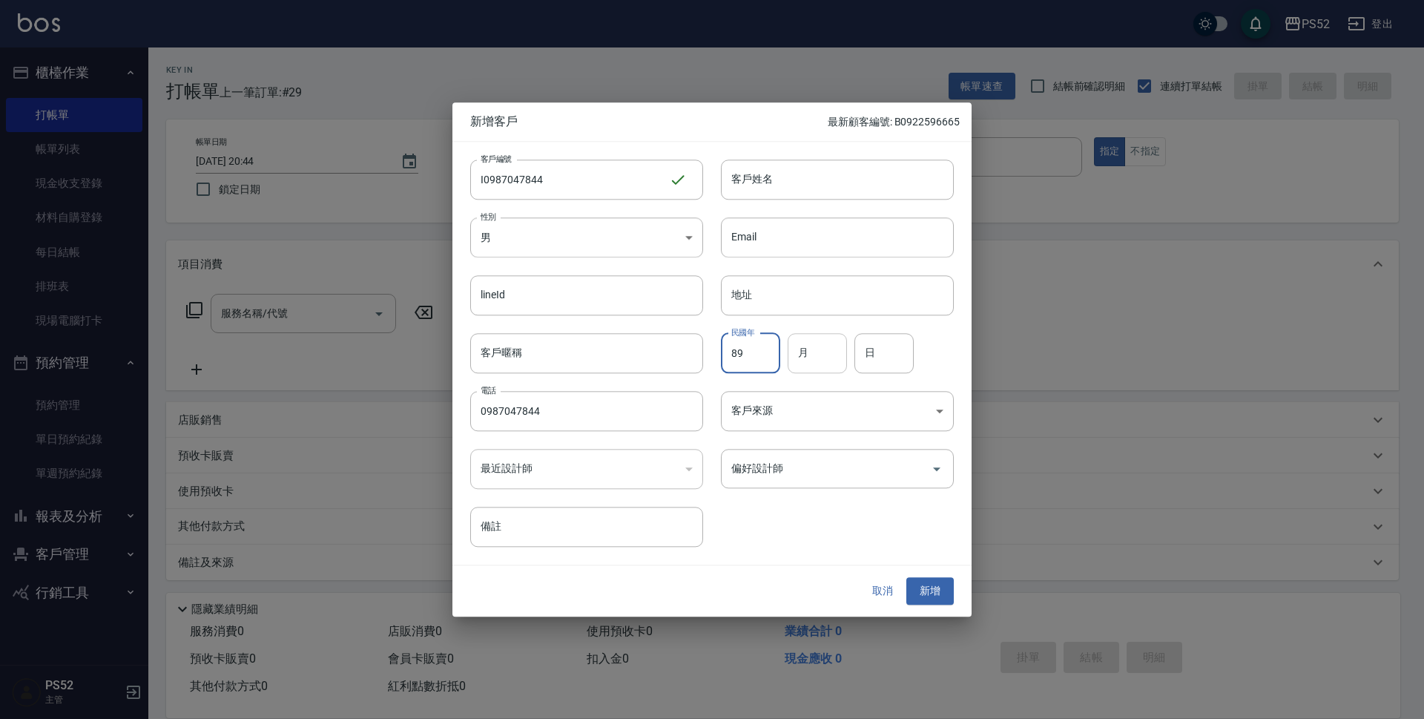
type input "89"
click at [818, 354] on input "月" at bounding box center [816, 353] width 59 height 40
type input "3"
type input "22"
click at [795, 469] on input "偏好設計師" at bounding box center [825, 468] width 197 height 26
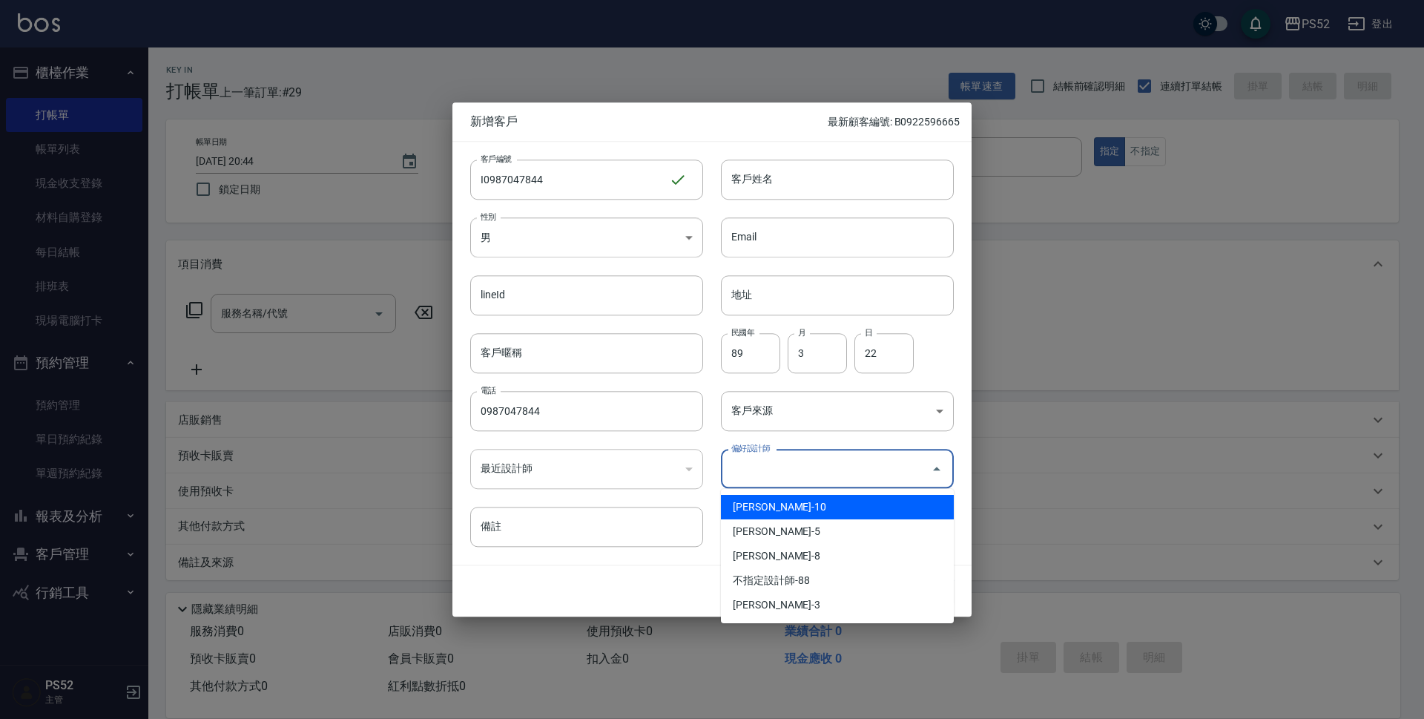
click at [757, 508] on li "[PERSON_NAME]-10" at bounding box center [837, 507] width 233 height 24
type input "[PERSON_NAME]"
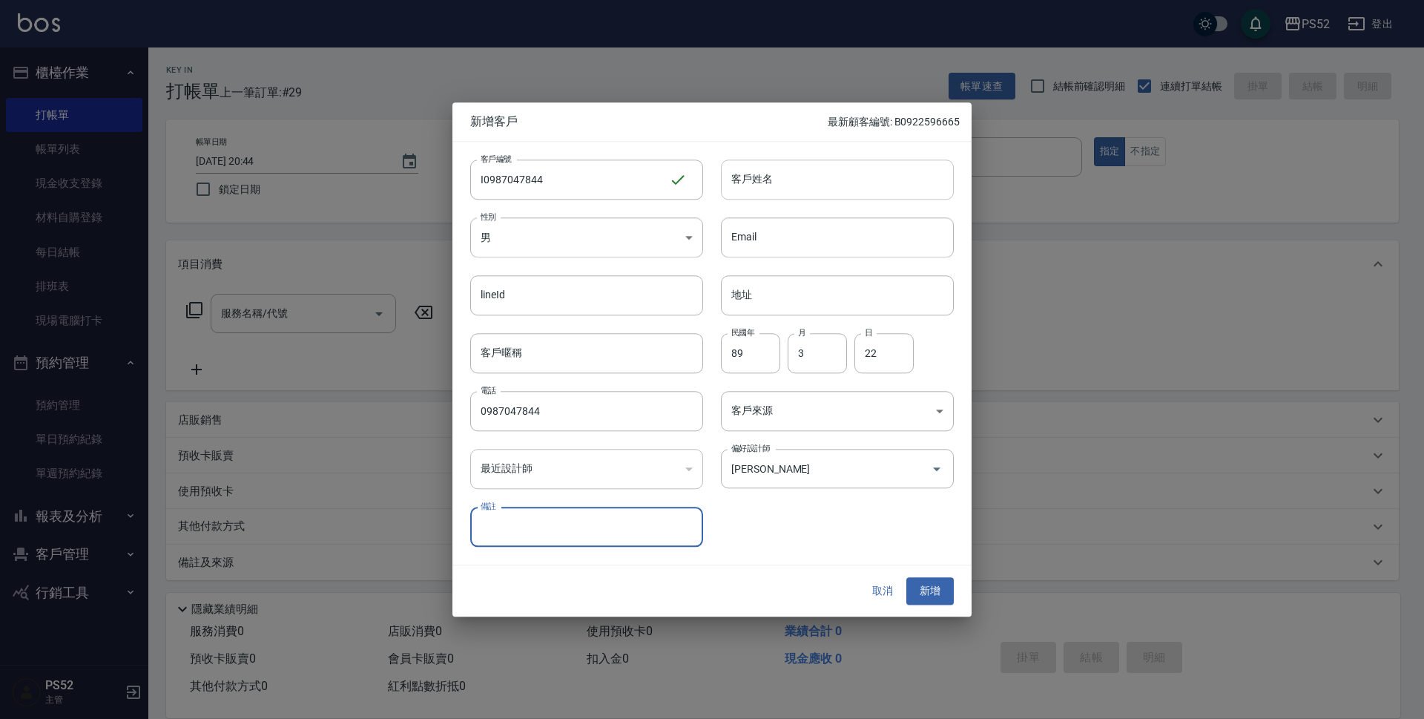
click at [759, 179] on input "客戶姓名" at bounding box center [837, 179] width 233 height 40
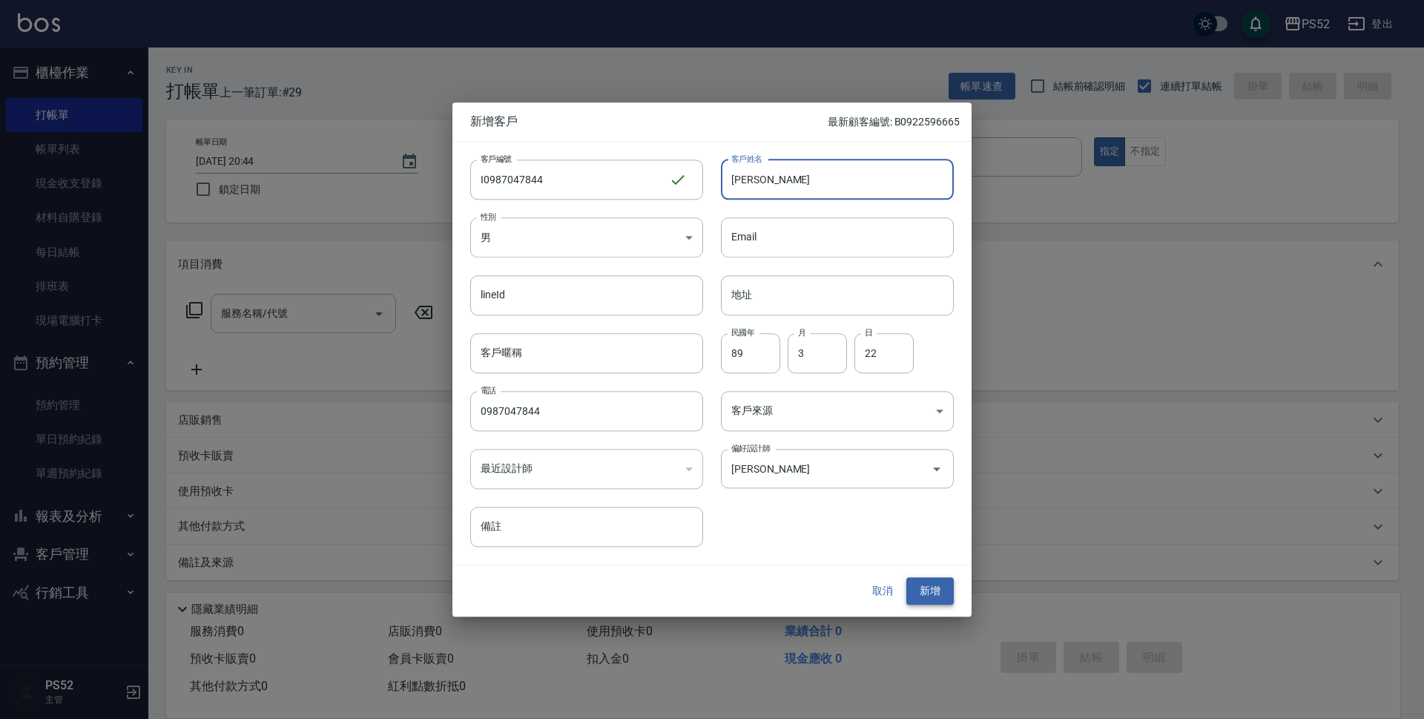
type input "[PERSON_NAME]"
click at [936, 590] on button "新增" at bounding box center [929, 591] width 47 height 27
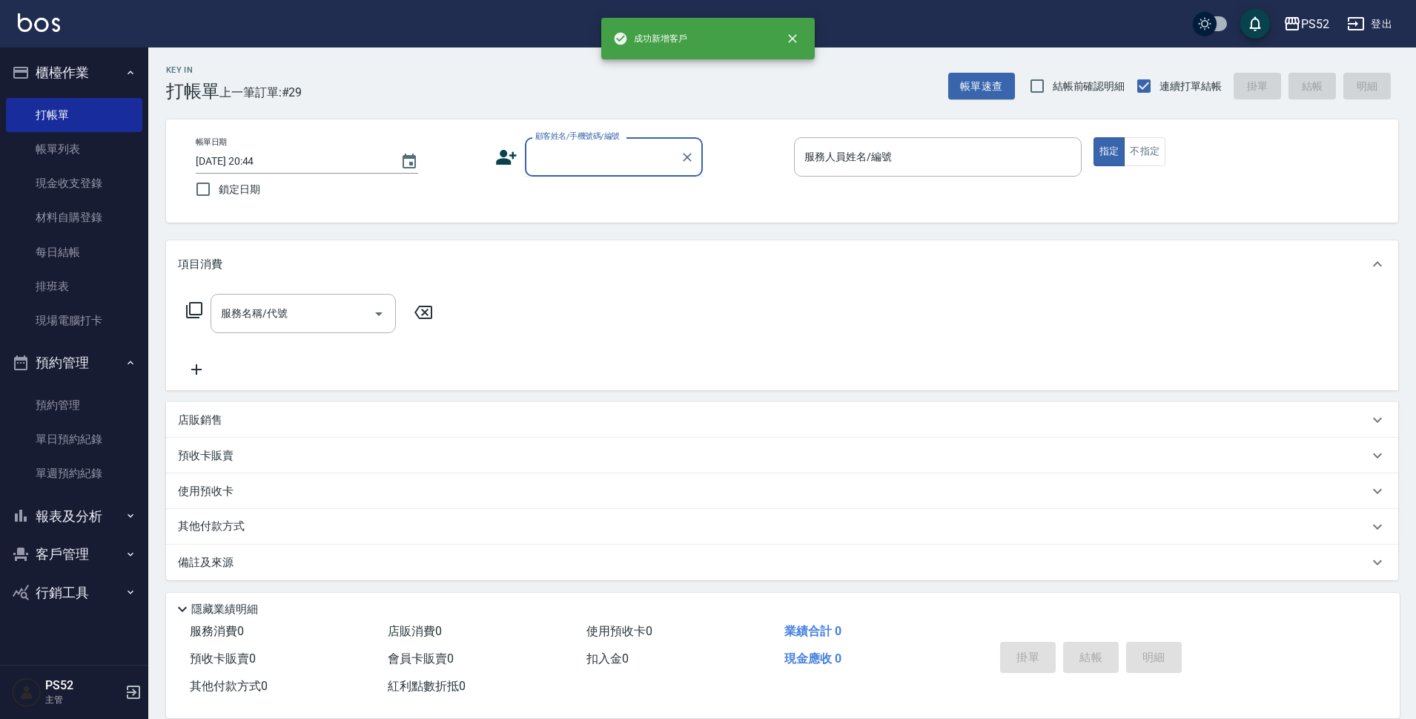
click at [610, 159] on input "顧客姓名/手機號碼/編號" at bounding box center [603, 157] width 142 height 26
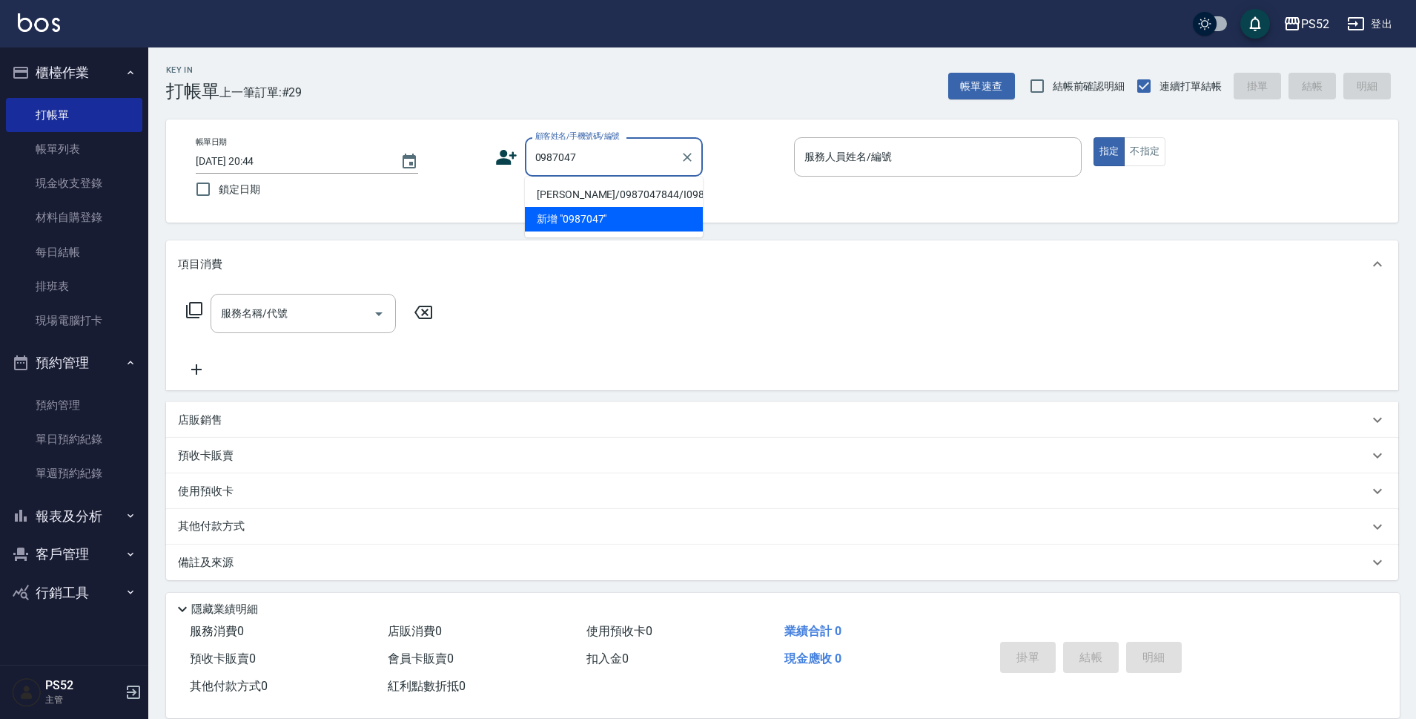
click at [595, 207] on li "[PERSON_NAME]/0987047844/I0987047844" at bounding box center [614, 194] width 178 height 24
type input "[PERSON_NAME]/0987047844/I0987047844"
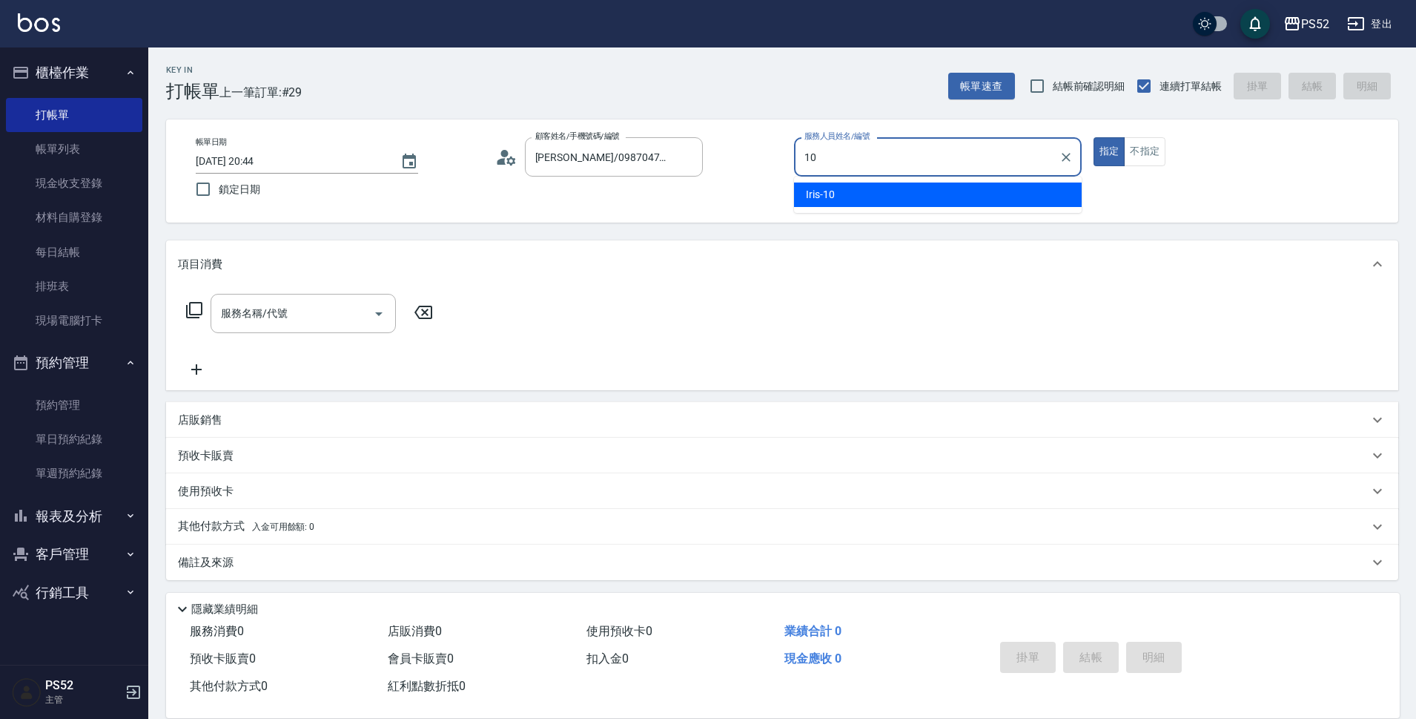
type input "Iris-10"
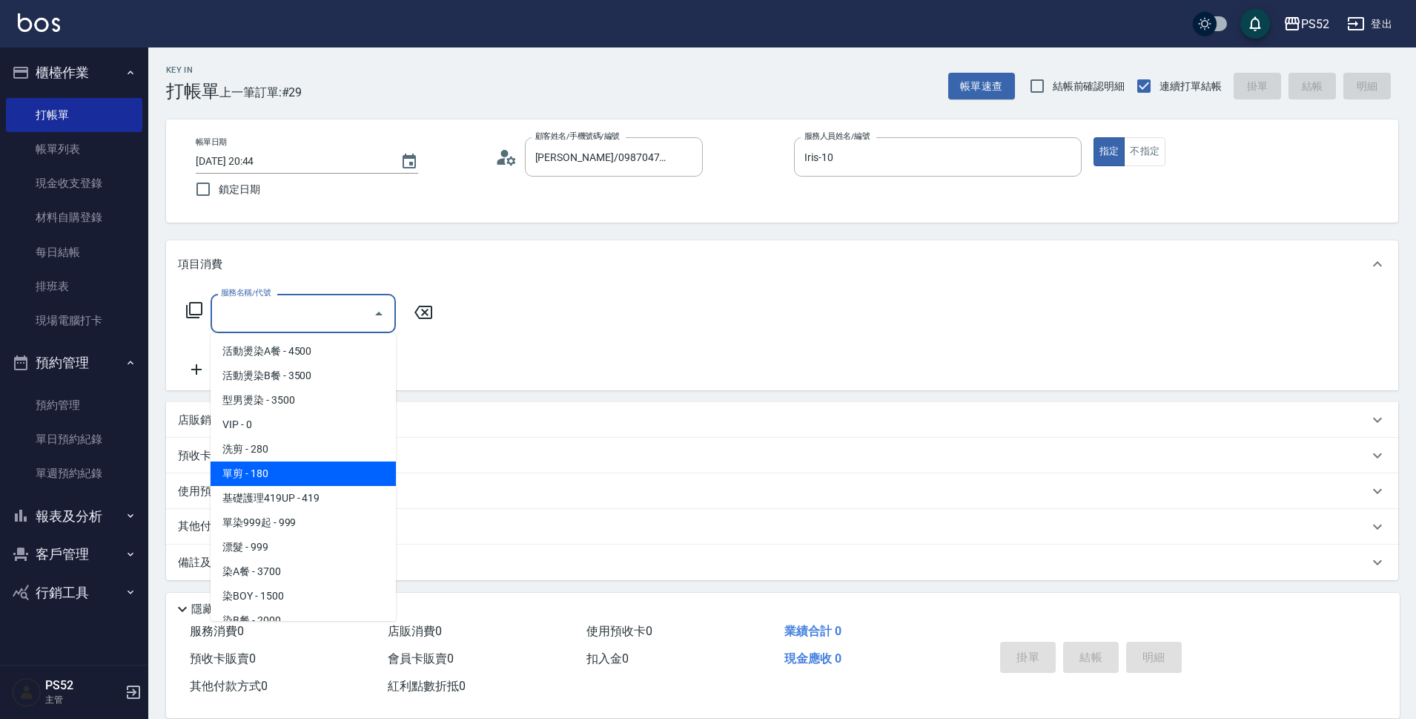
type input "單剪(C2)"
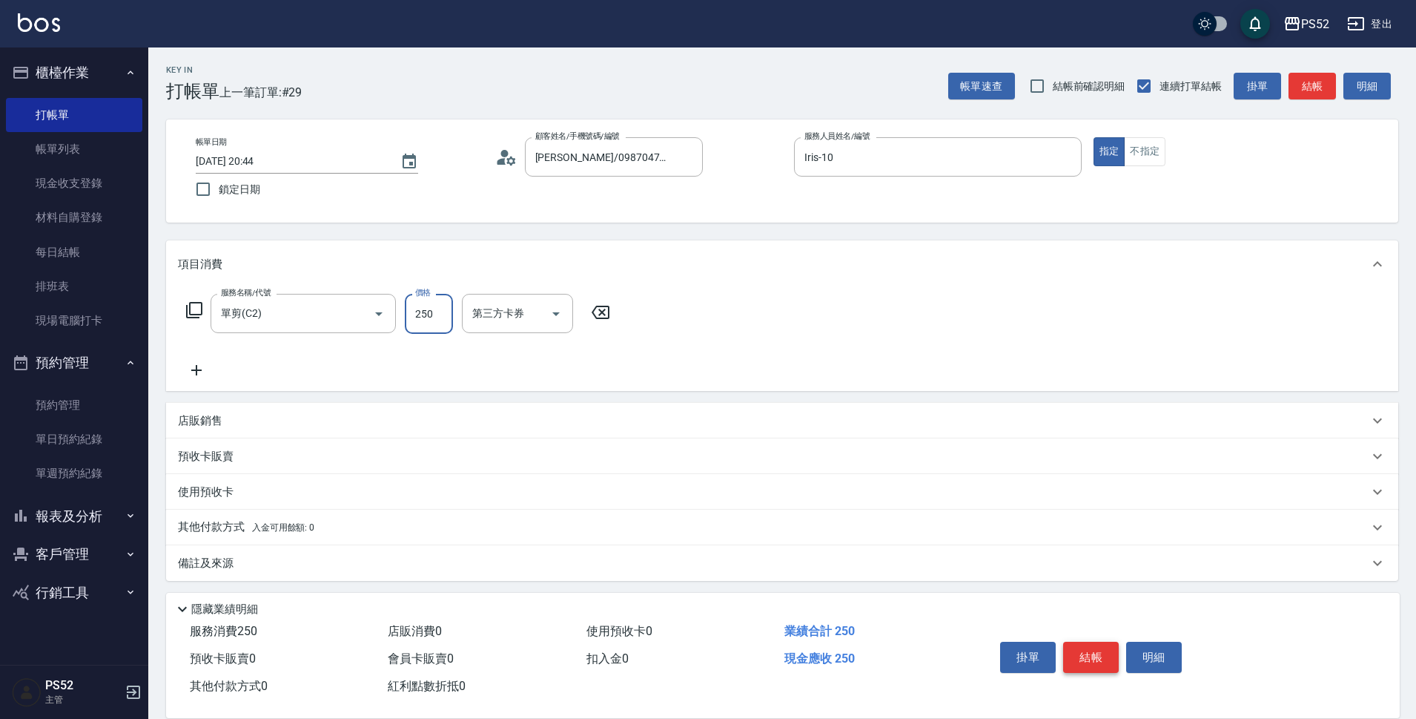
type input "250"
click at [1102, 661] on button "結帳" at bounding box center [1091, 656] width 56 height 31
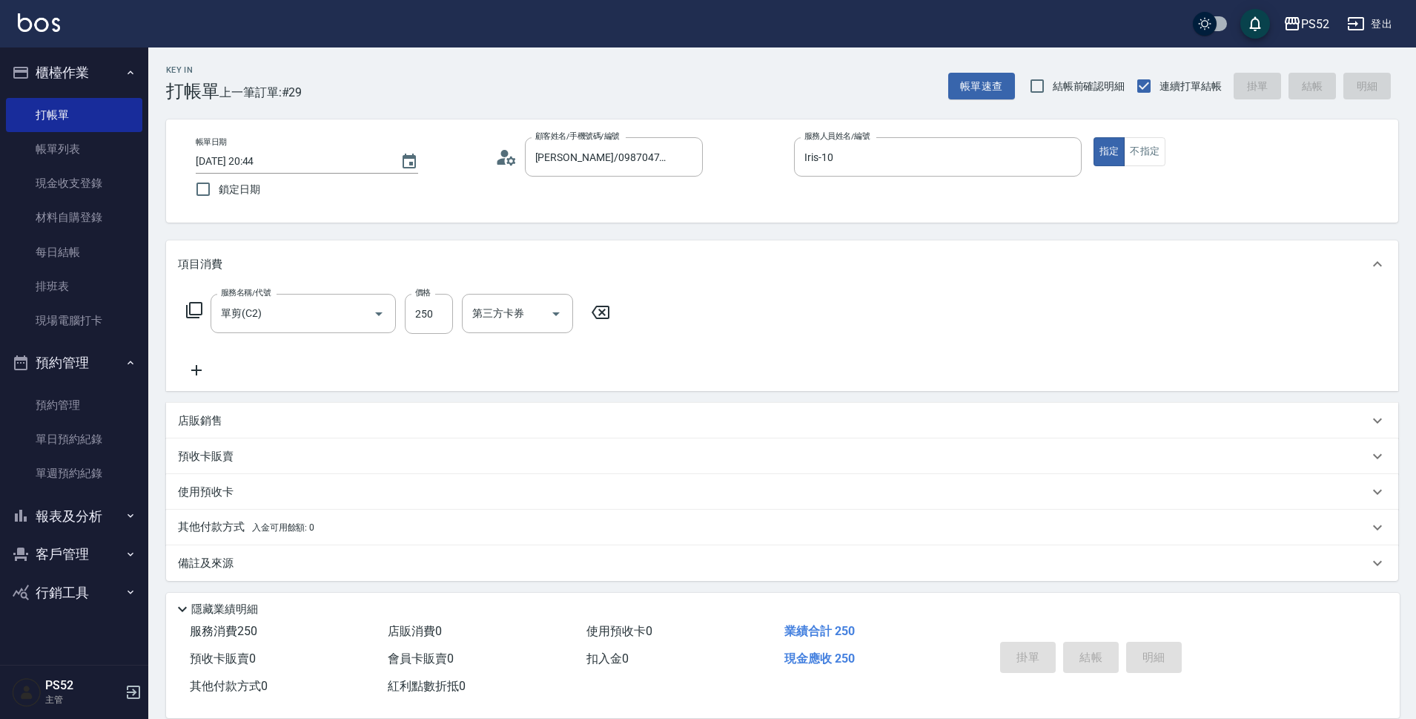
type input "[DATE] 20:46"
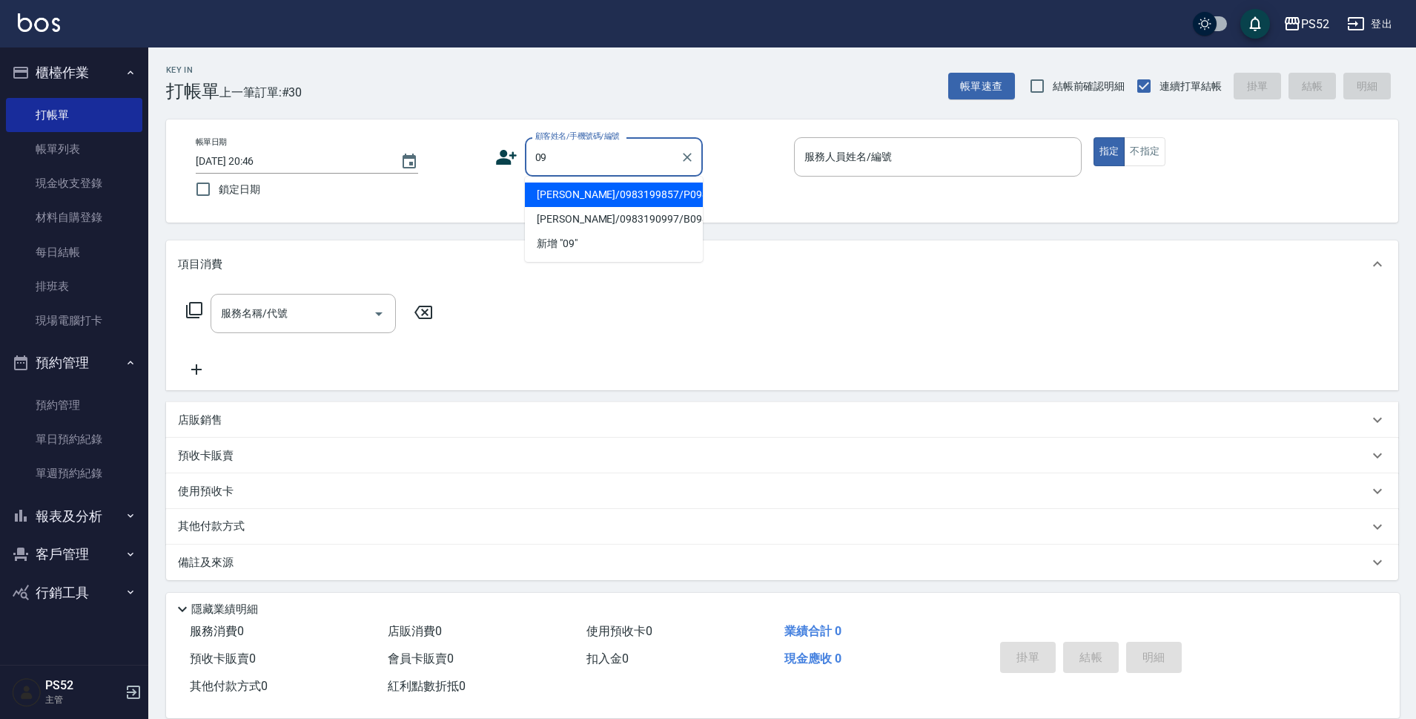
type input "0"
type input "00"
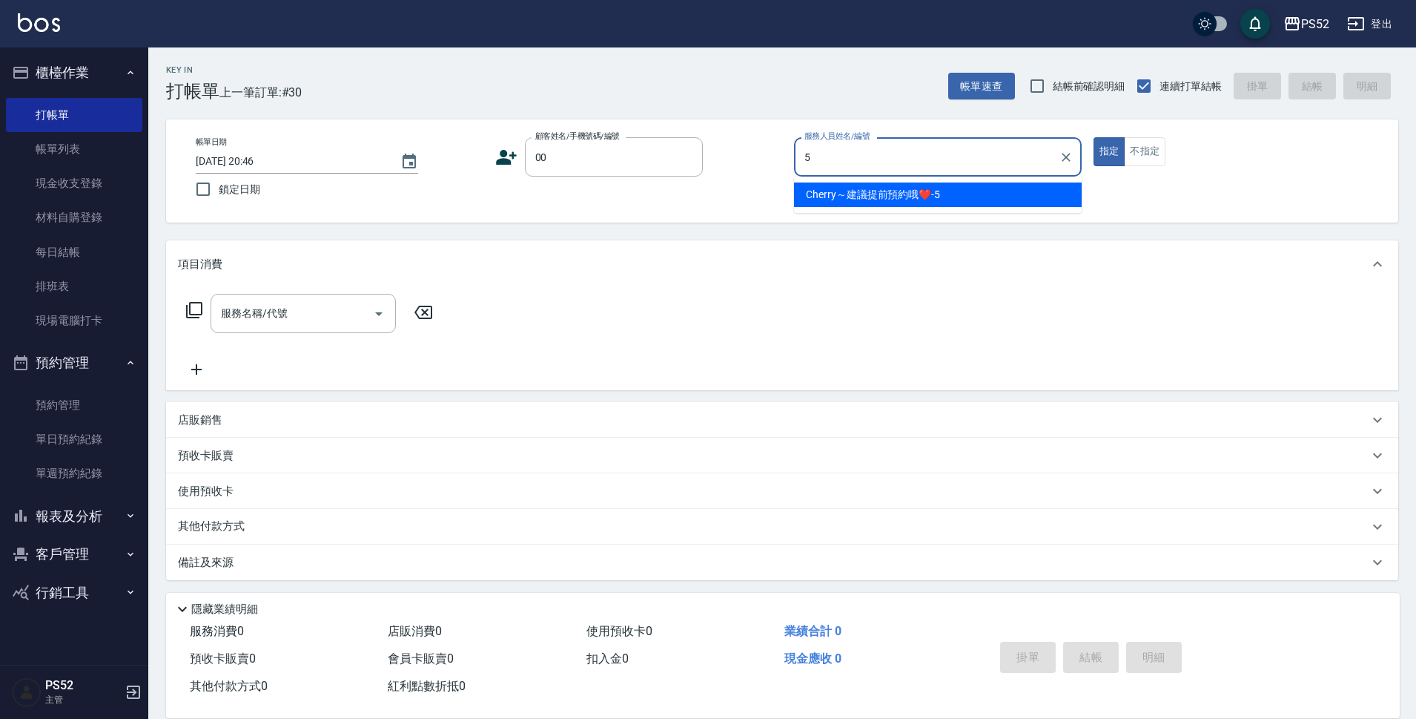
type input "Cherry～建議提前預約哦❤️-5"
type input "無名氏/00/PS00"
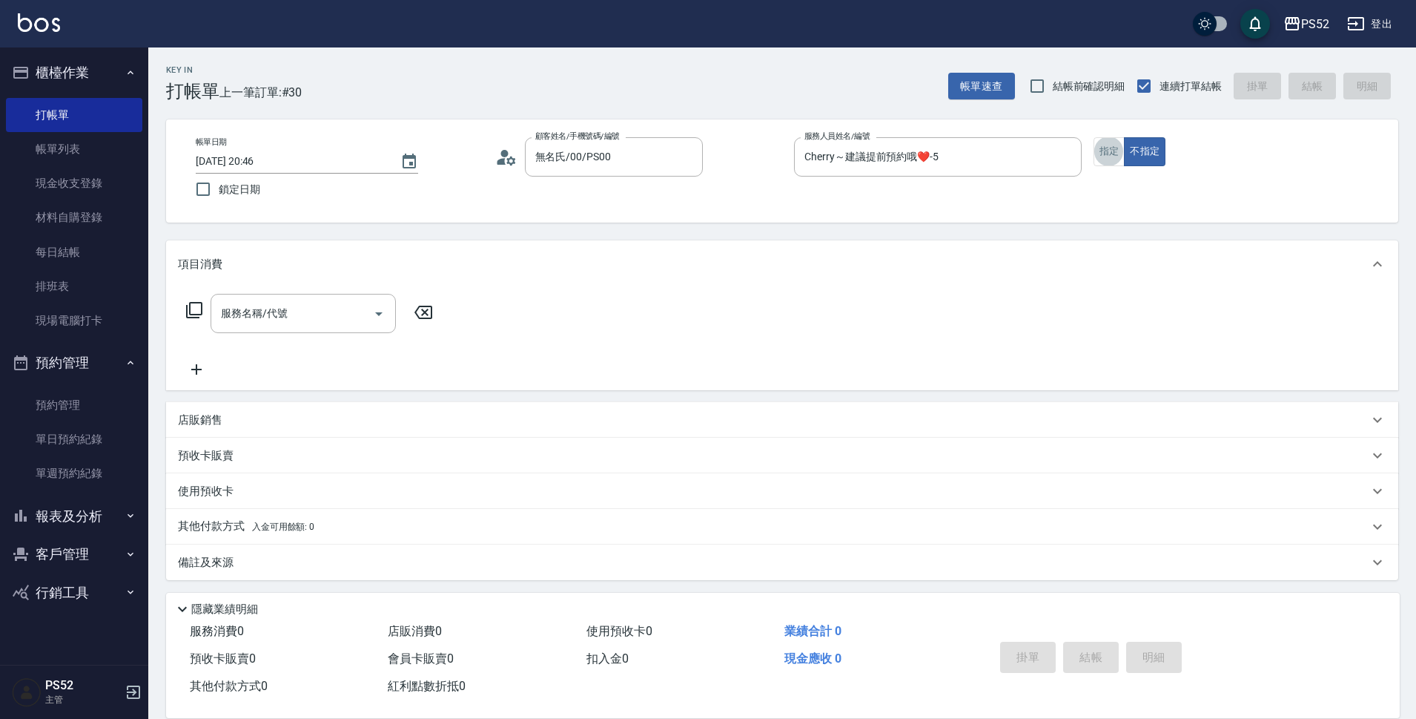
click at [360, 292] on div "服務名稱/代號 服務名稱/代號" at bounding box center [782, 339] width 1232 height 102
click at [360, 301] on input "服務名稱/代號" at bounding box center [292, 313] width 150 height 26
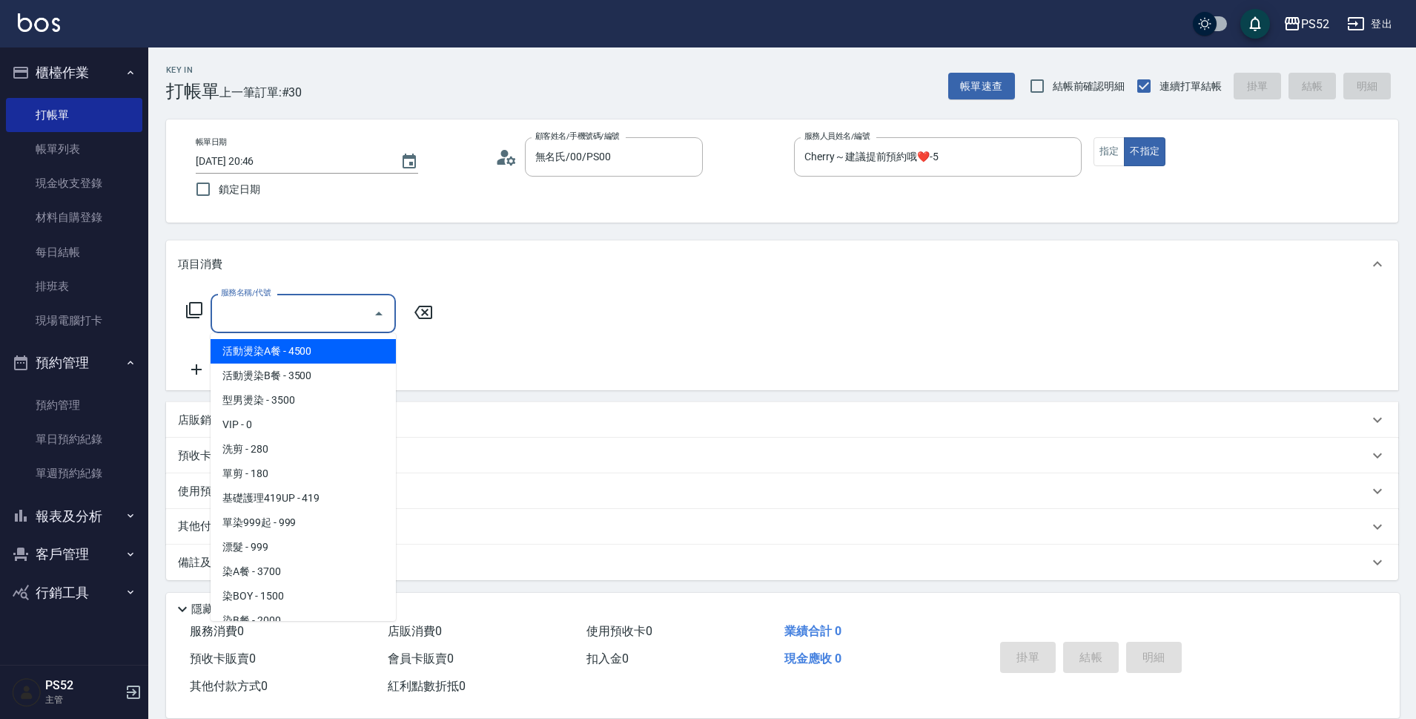
type input "＿"
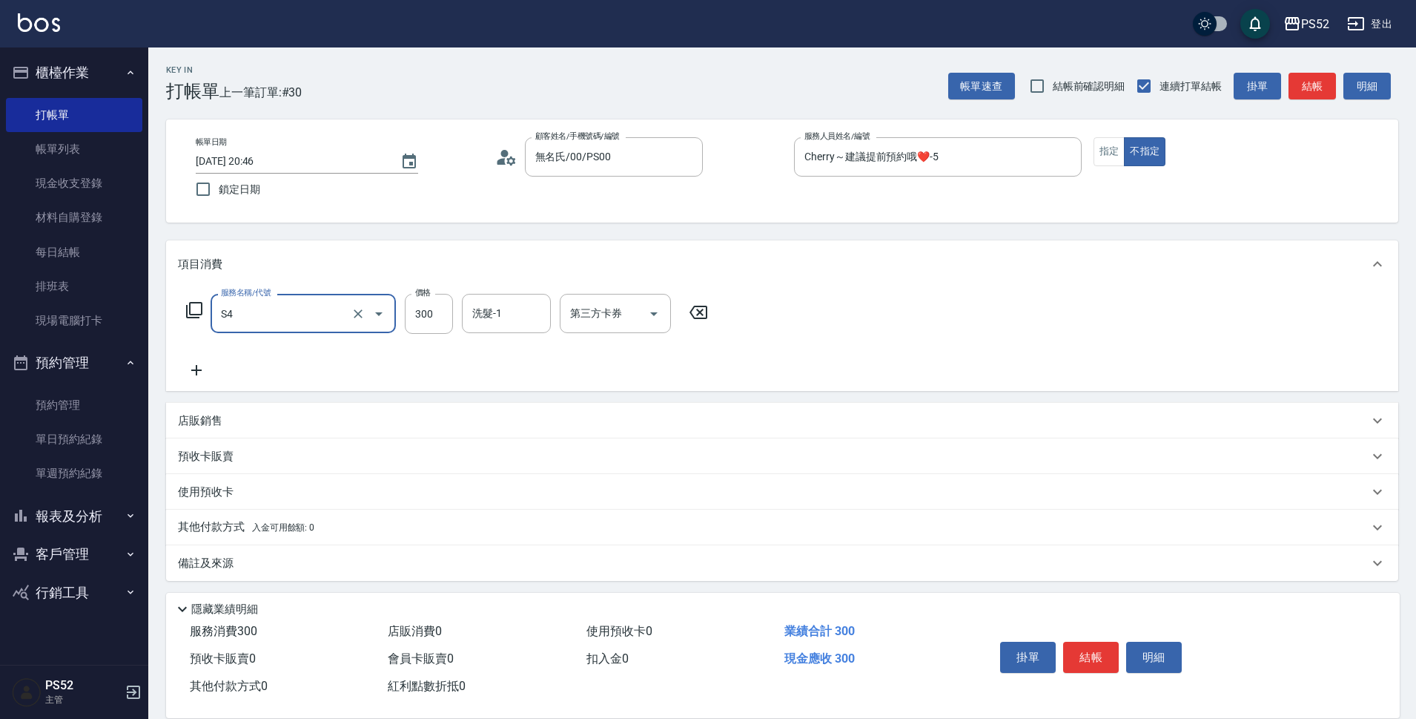
type input "洗髮300元(S4)"
click at [1062, 648] on div "掛單 結帳 明細" at bounding box center [1091, 658] width 194 height 47
click at [1080, 653] on button "結帳" at bounding box center [1091, 656] width 56 height 31
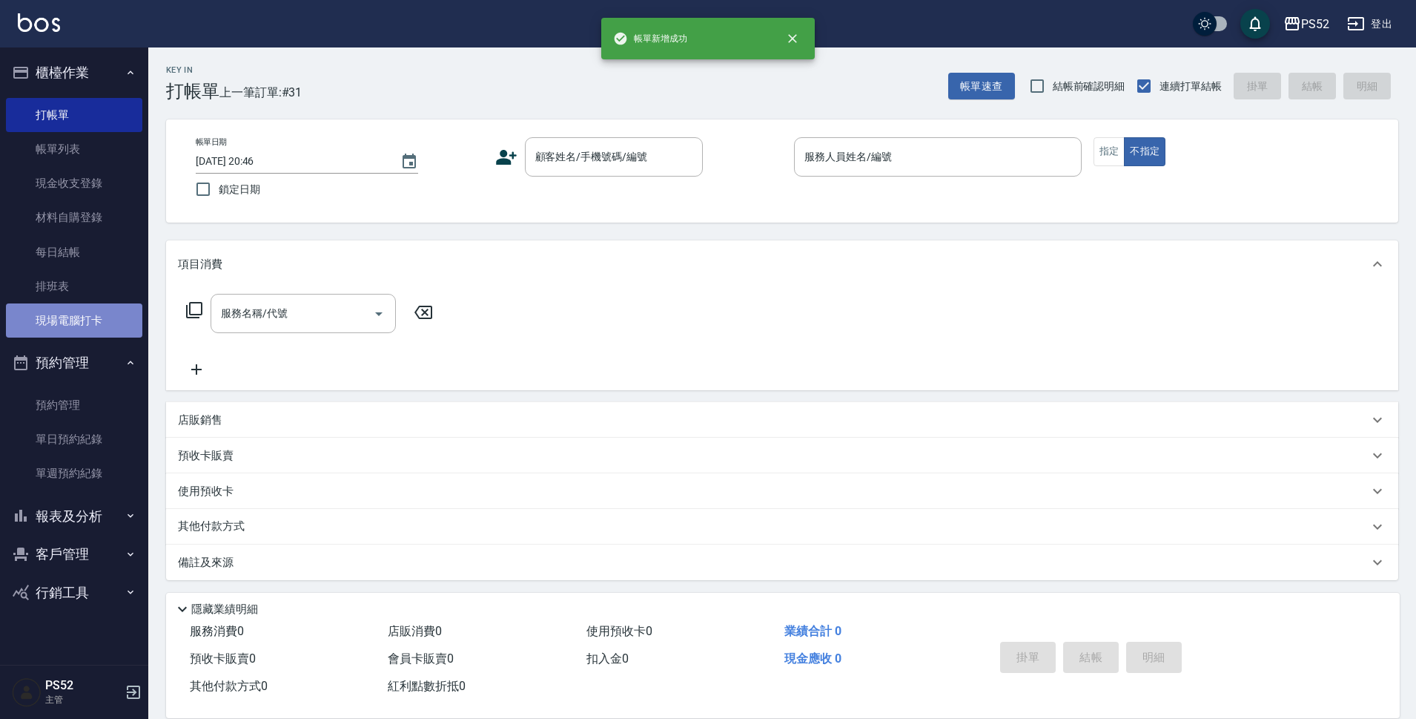
click at [70, 315] on link "現場電腦打卡" at bounding box center [74, 320] width 136 height 34
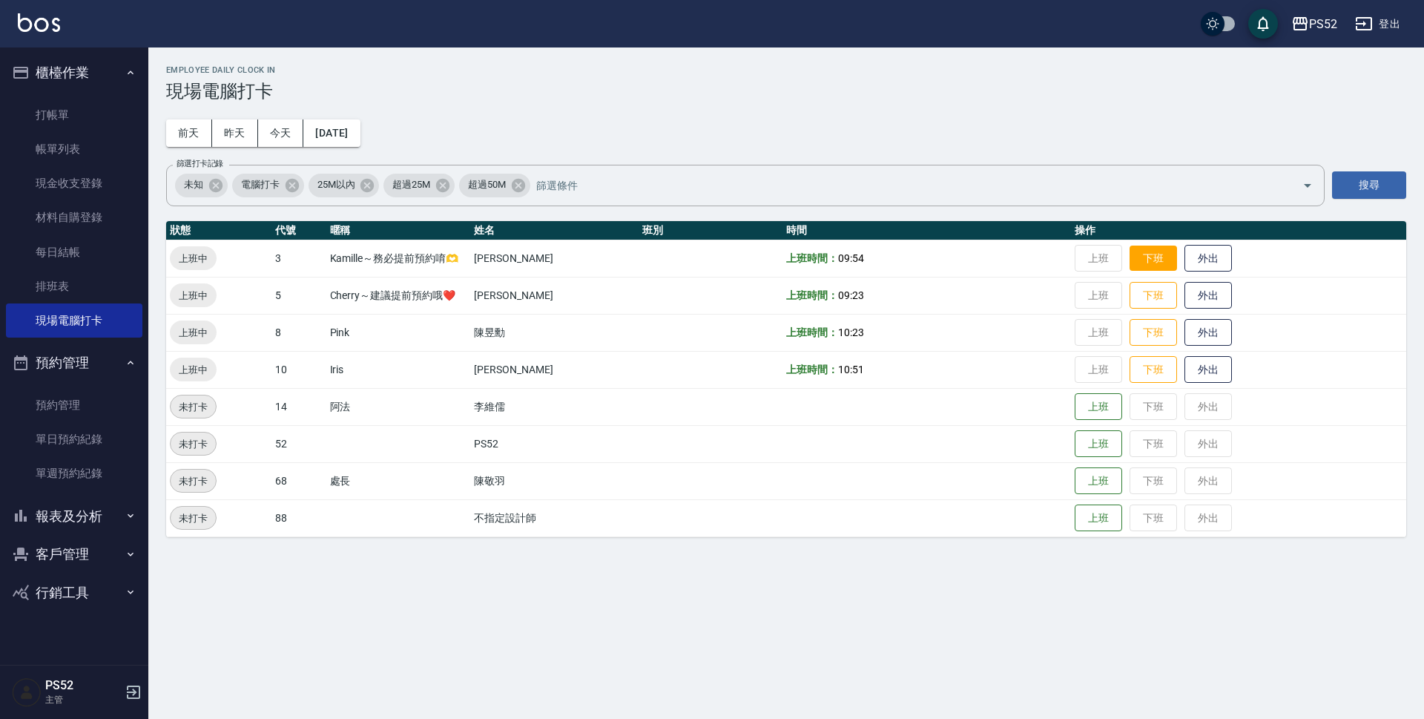
click at [1141, 245] on button "下班" at bounding box center [1152, 258] width 47 height 26
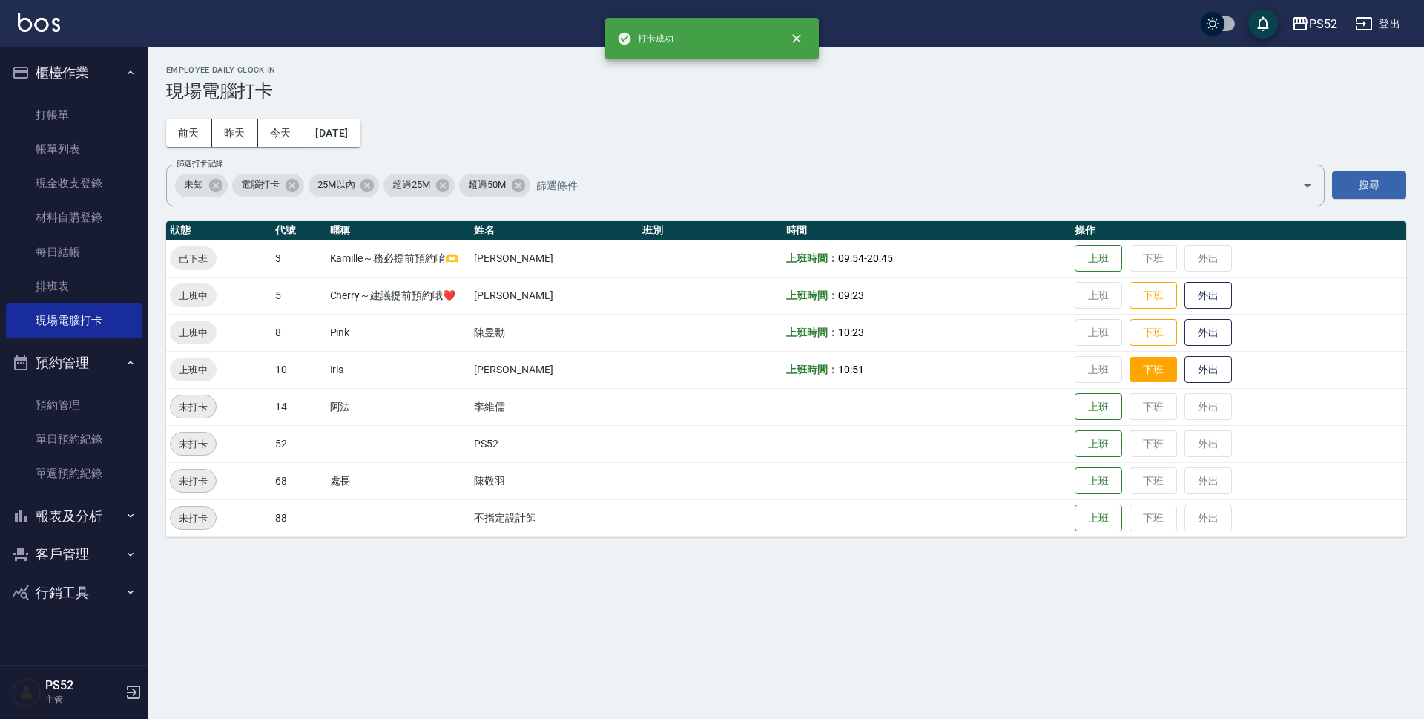
click at [1158, 364] on button "下班" at bounding box center [1152, 370] width 47 height 26
click at [1156, 340] on button "下班" at bounding box center [1152, 333] width 47 height 26
click at [1148, 303] on button "下班" at bounding box center [1152, 296] width 47 height 26
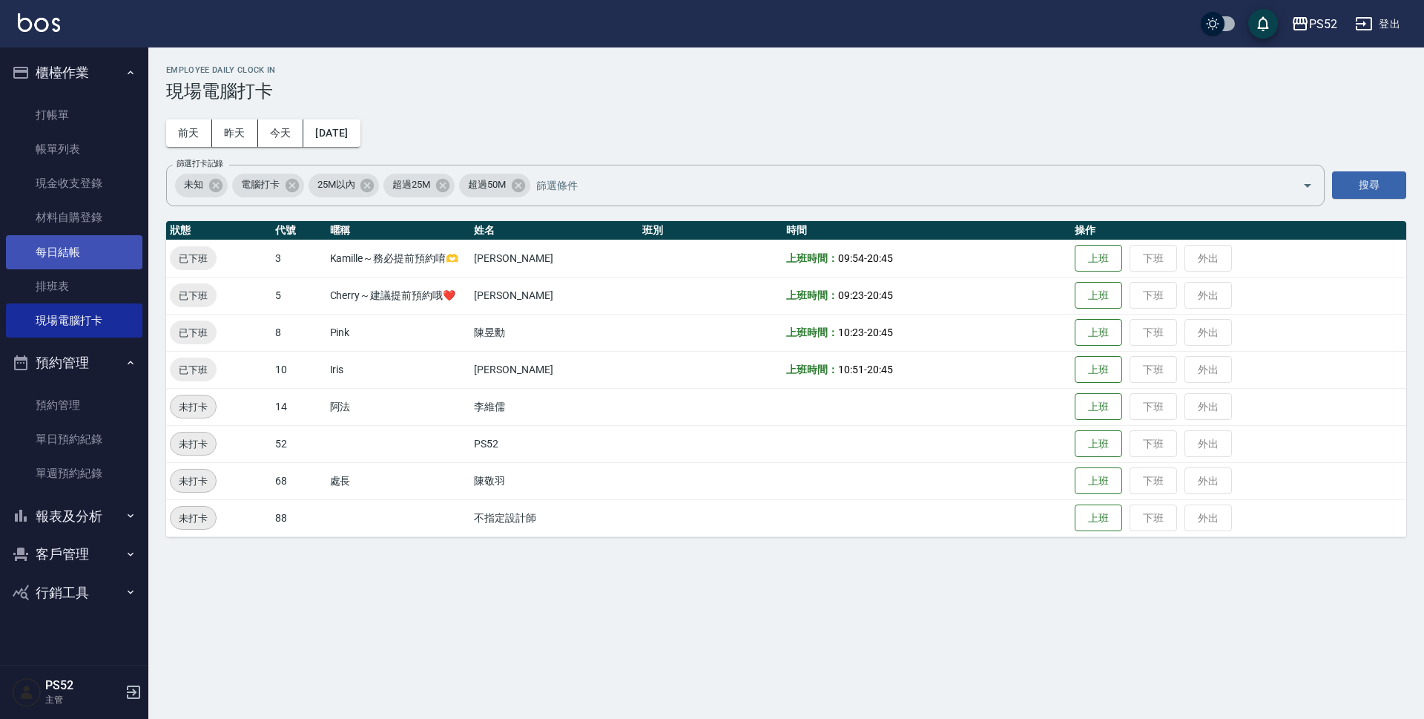
click at [134, 257] on link "每日結帳" at bounding box center [74, 252] width 136 height 34
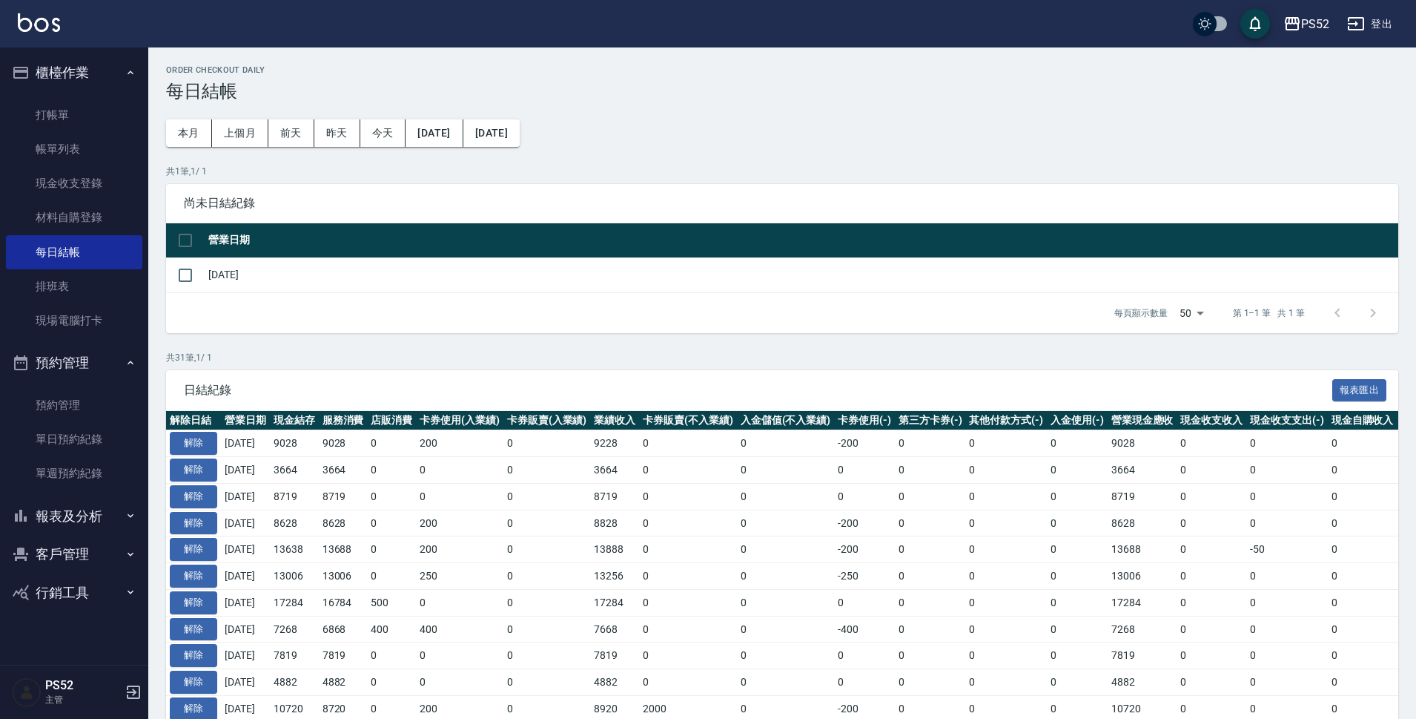
click at [194, 295] on div "每頁顯示數量 50 50 第 1–1 筆 共 1 筆" at bounding box center [782, 313] width 1232 height 40
click at [194, 285] on input "checkbox" at bounding box center [185, 275] width 31 height 31
checkbox input "true"
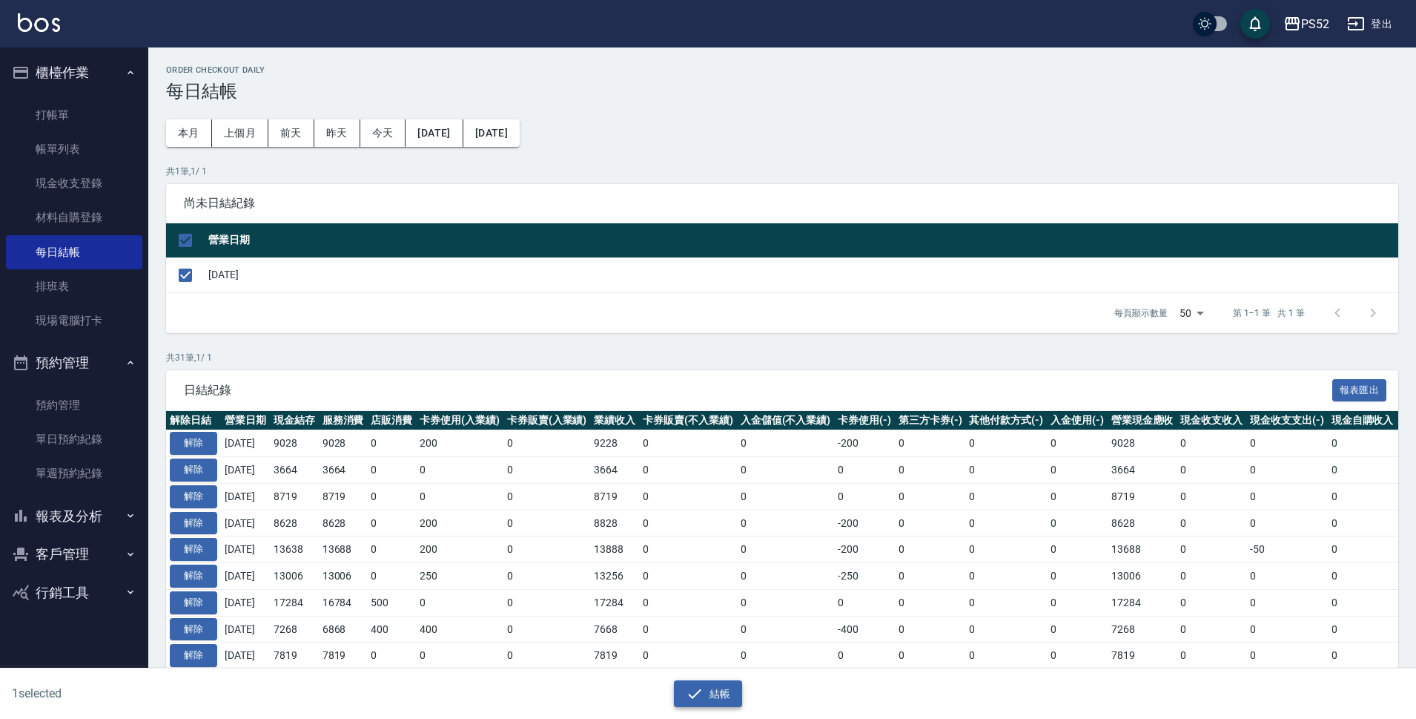
click at [712, 699] on button "結帳" at bounding box center [708, 693] width 69 height 27
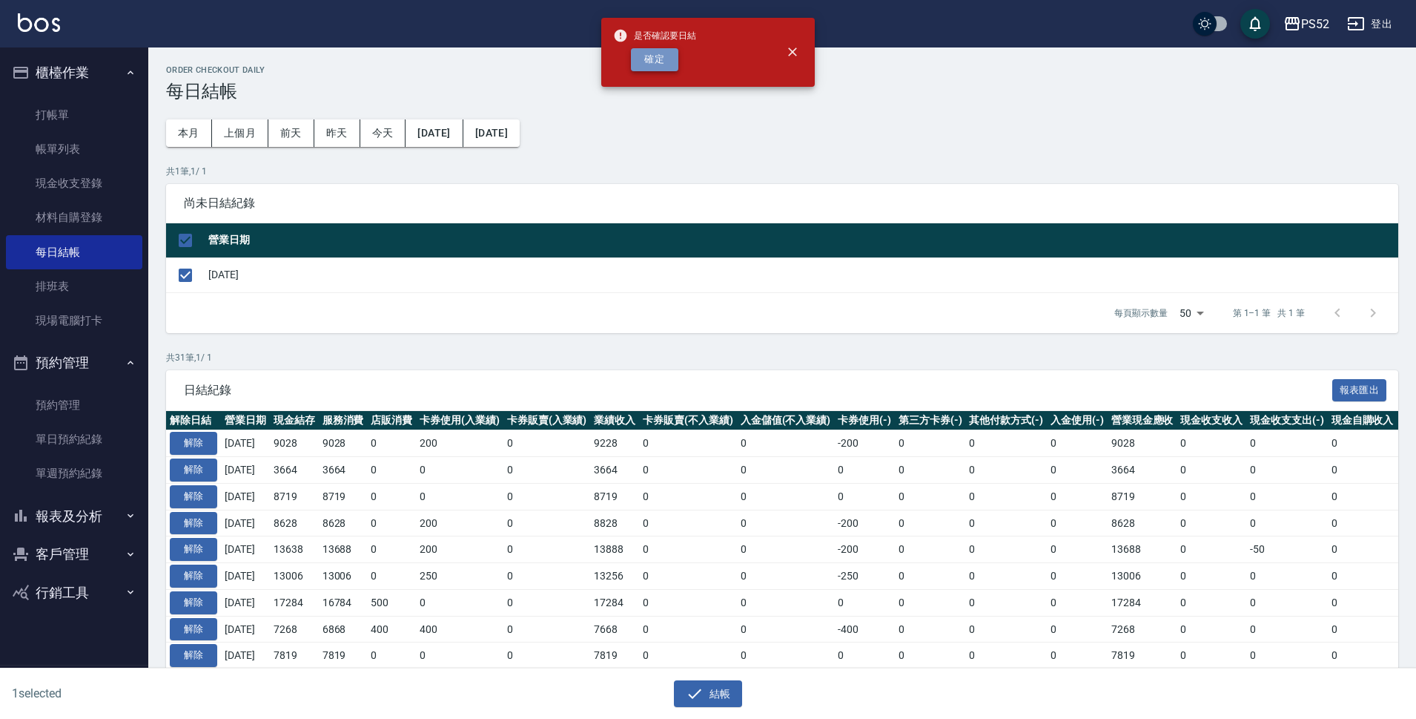
click at [656, 56] on button "確定" at bounding box center [654, 59] width 47 height 23
checkbox input "false"
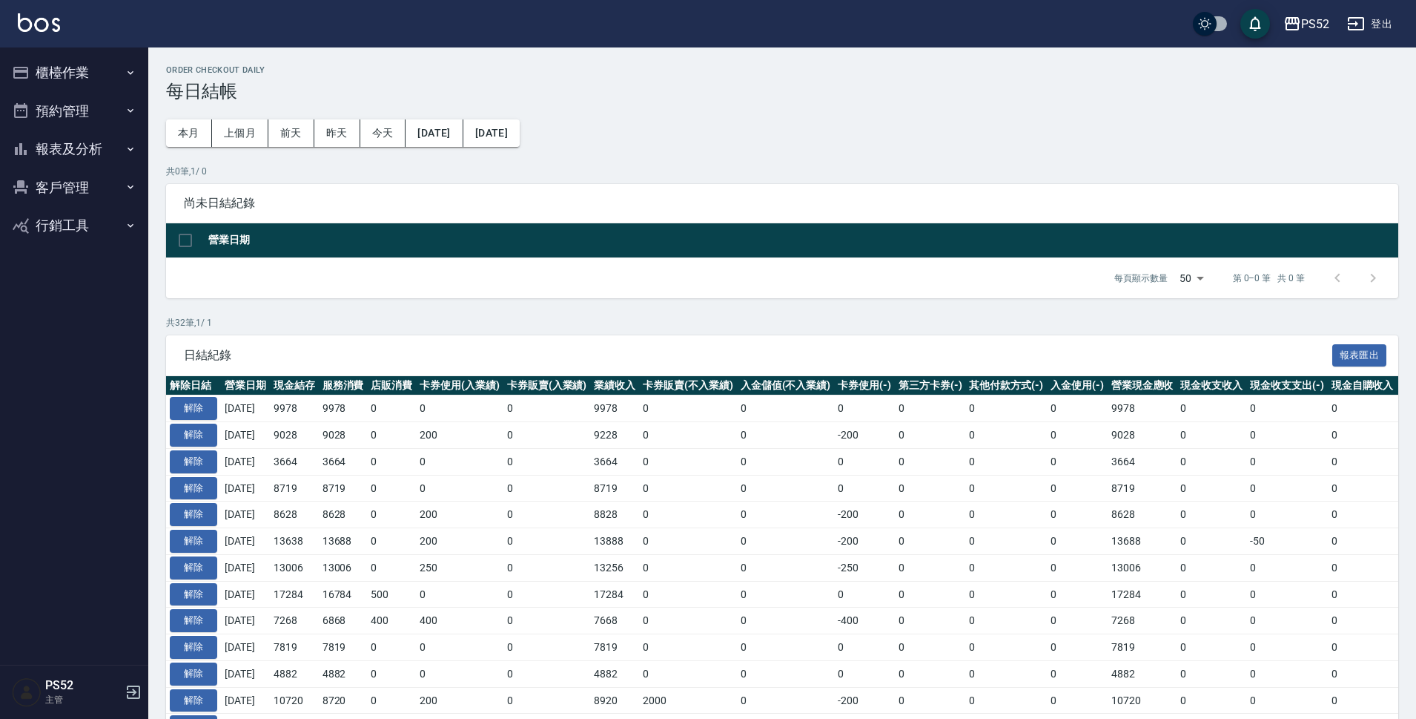
click at [53, 149] on button "報表及分析" at bounding box center [74, 149] width 136 height 39
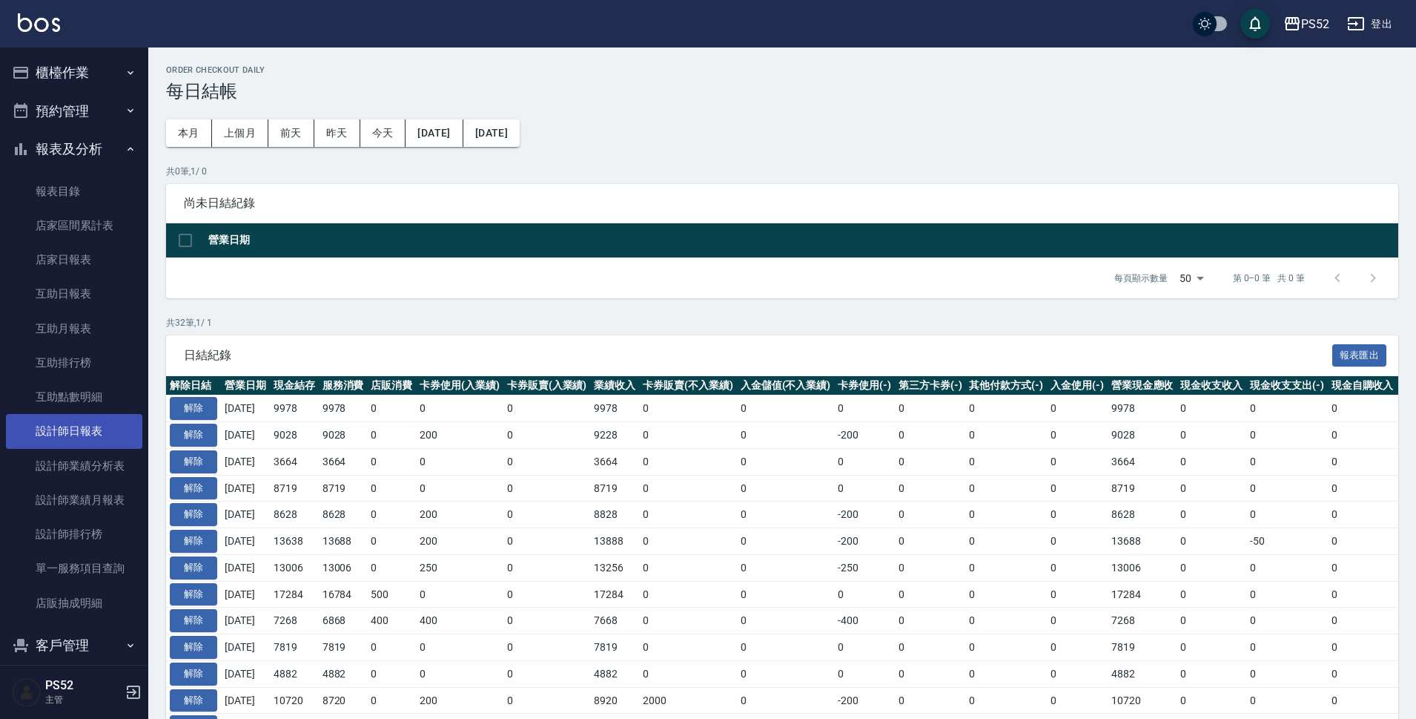
click at [113, 420] on link "設計師日報表" at bounding box center [74, 431] width 136 height 34
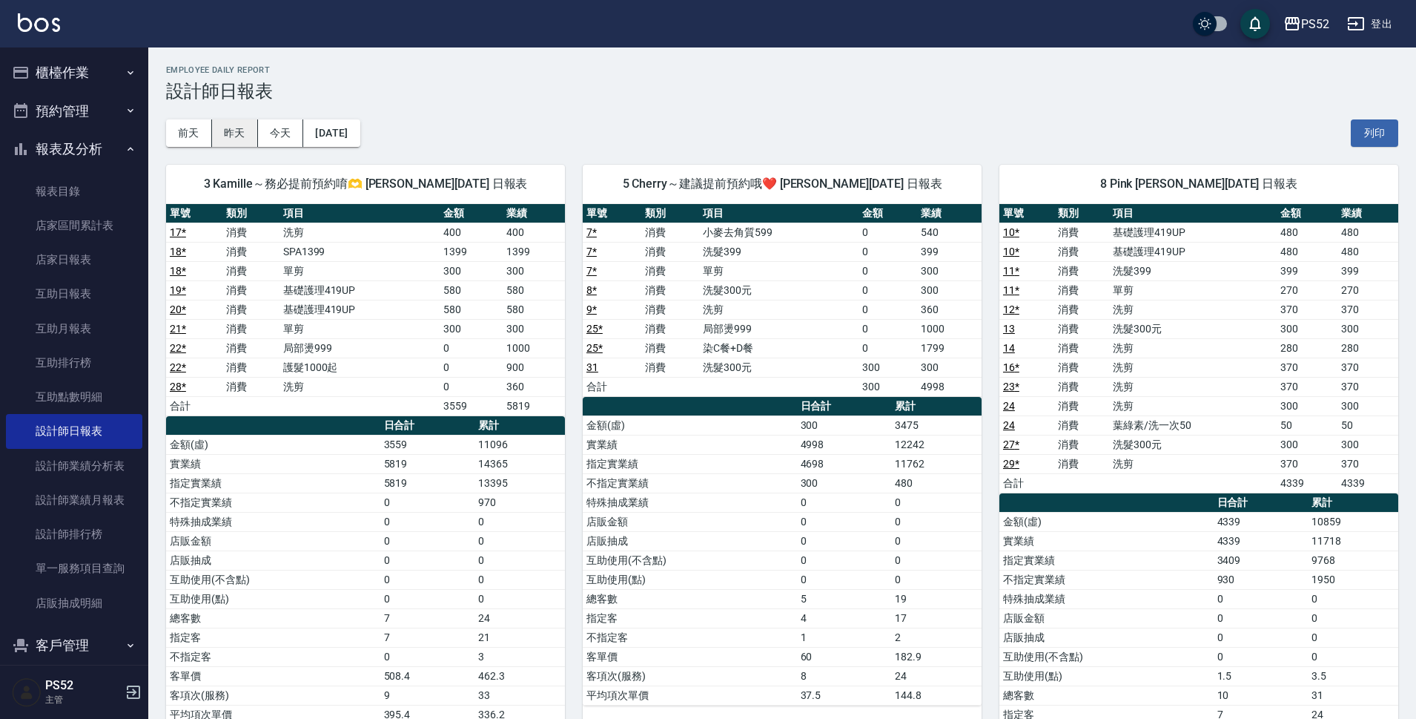
click at [226, 137] on button "昨天" at bounding box center [235, 132] width 46 height 27
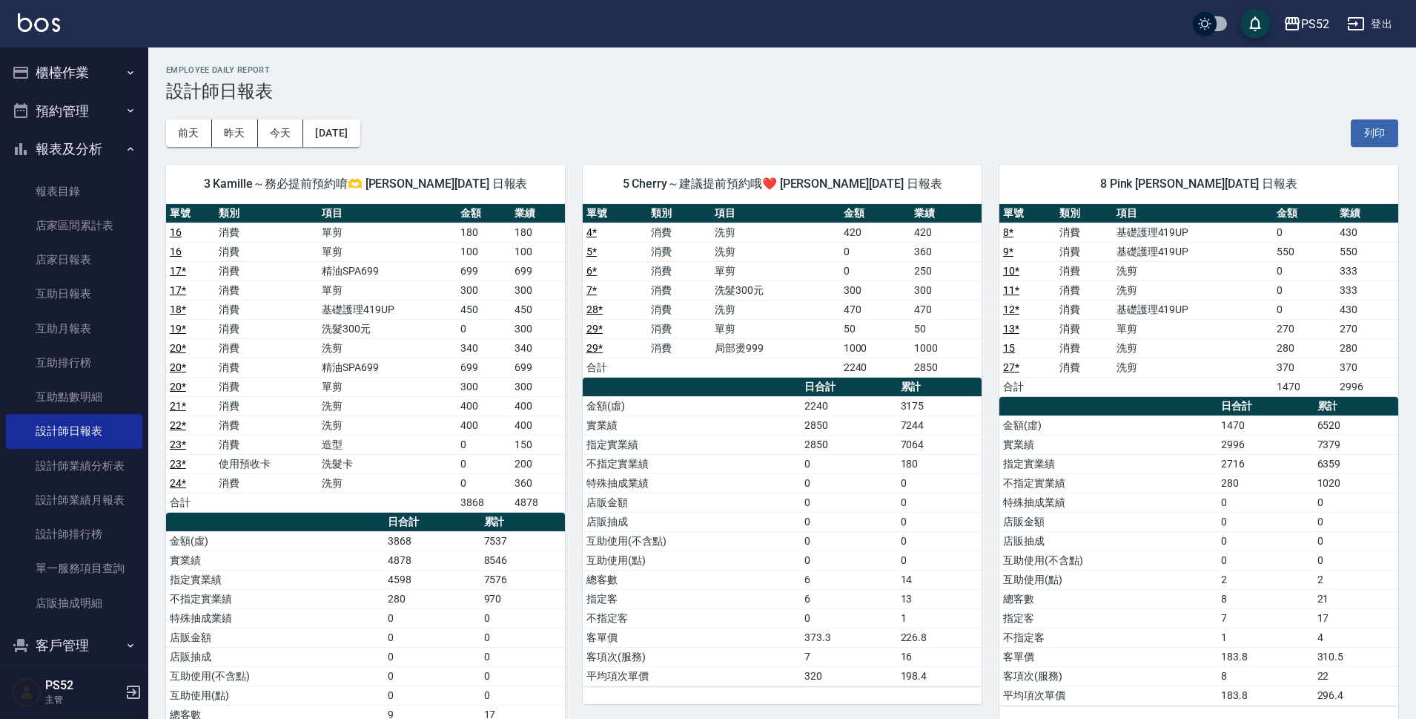
scroll to position [24, 0]
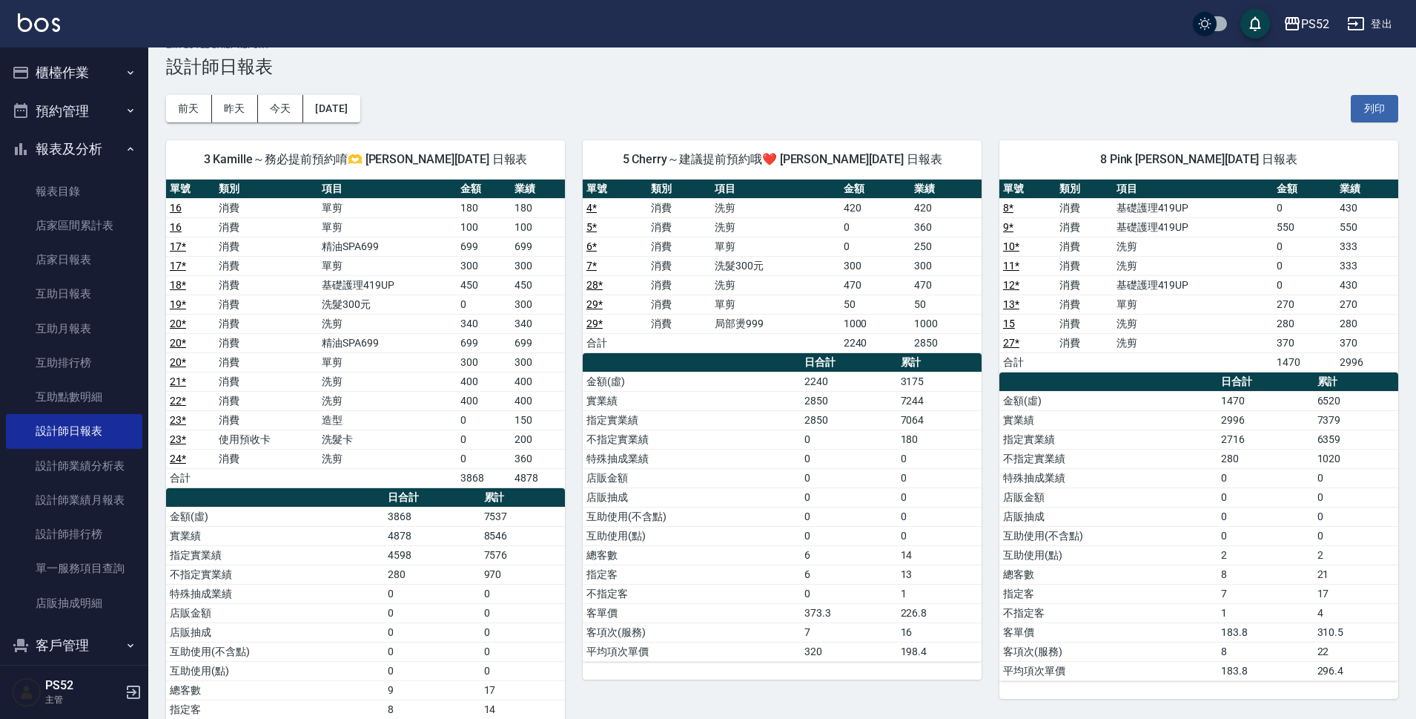
click at [76, 159] on button "報表及分析" at bounding box center [74, 149] width 136 height 39
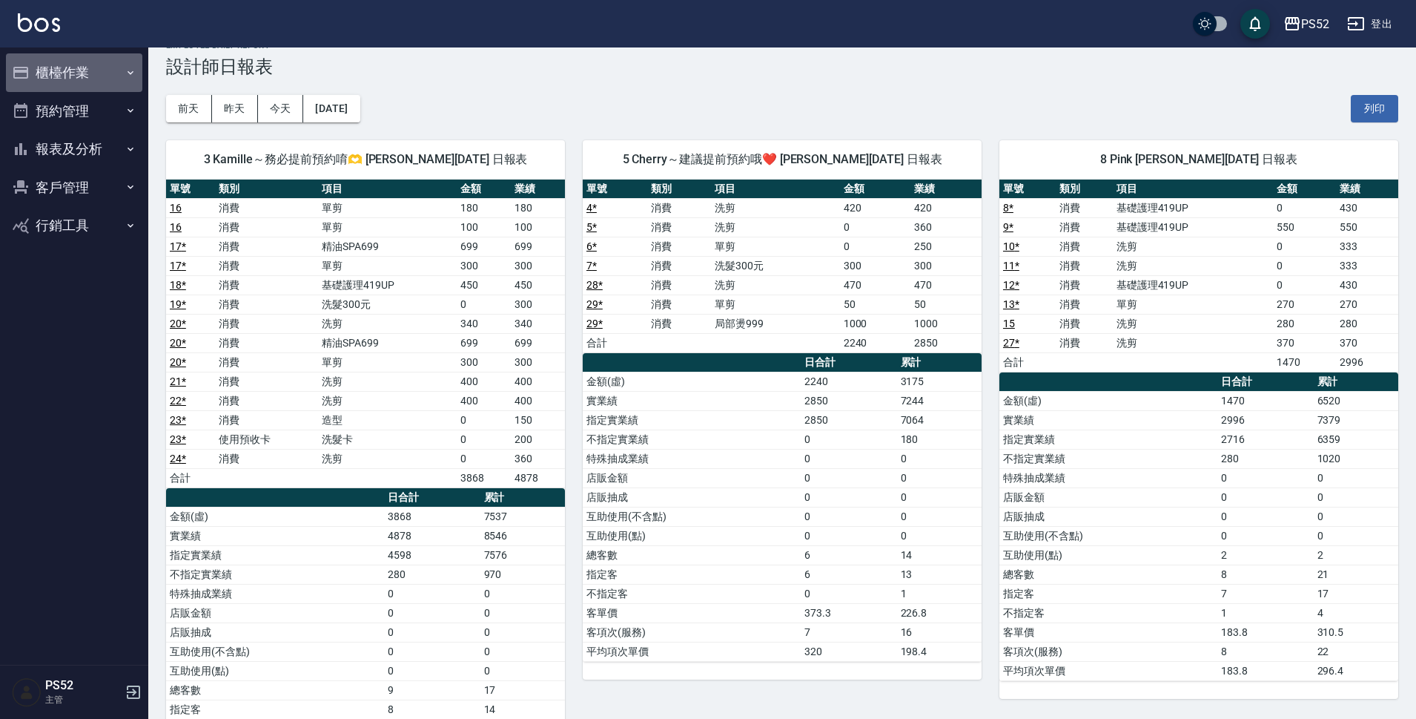
click at [76, 77] on button "櫃檯作業" at bounding box center [74, 72] width 136 height 39
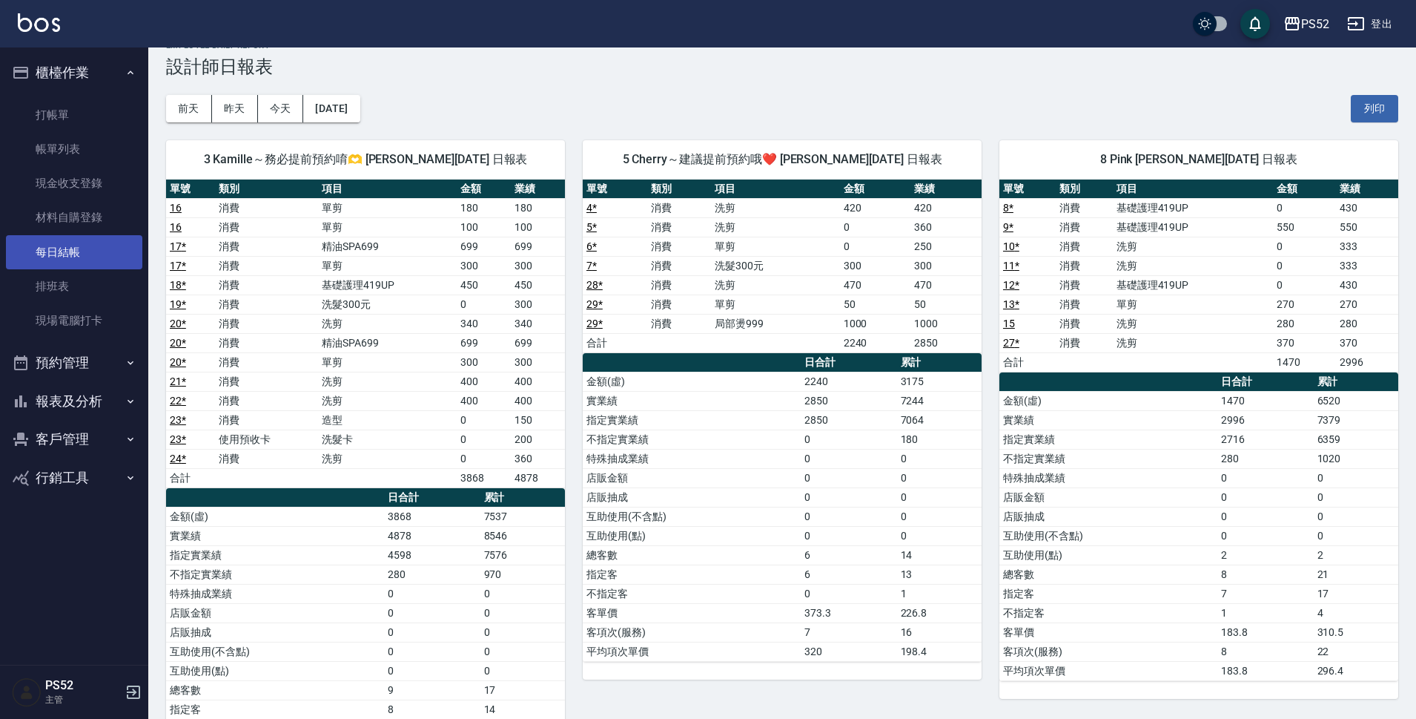
click at [68, 254] on link "每日結帳" at bounding box center [74, 252] width 136 height 34
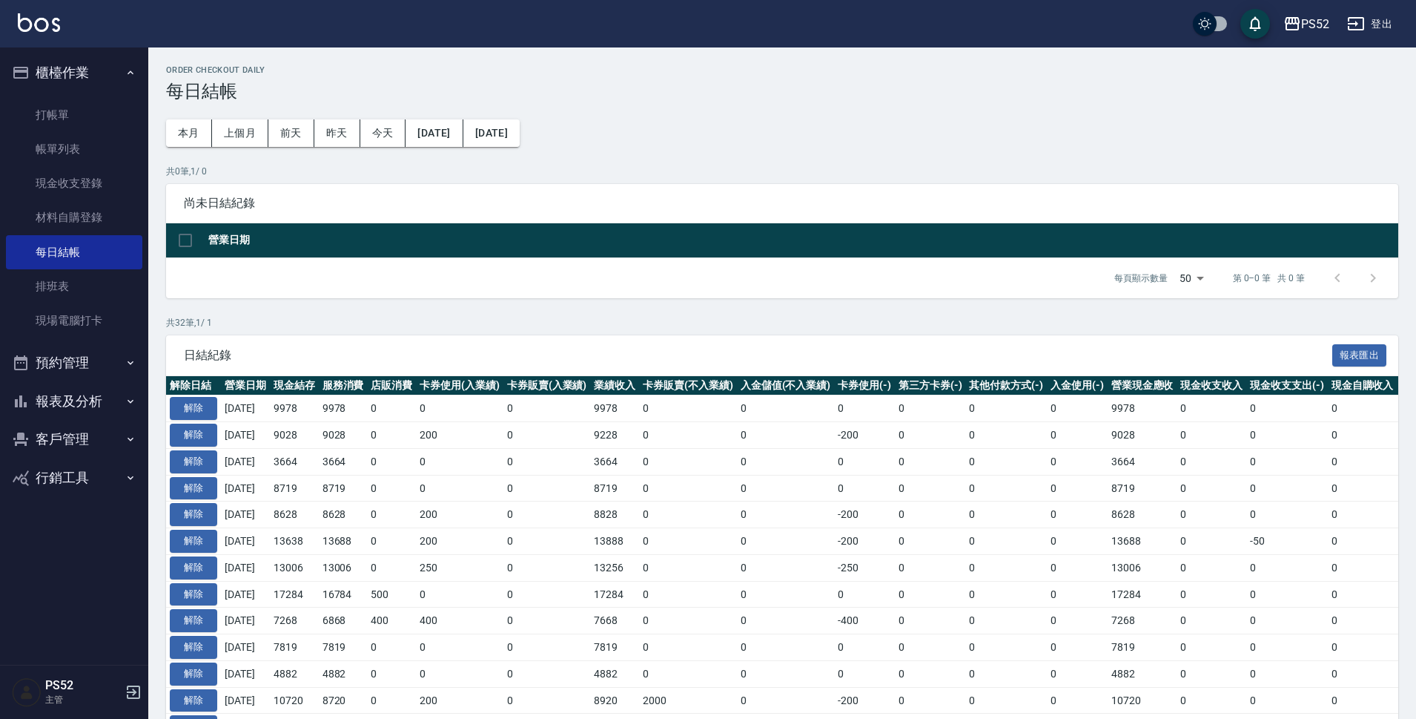
click at [37, 400] on button "報表及分析" at bounding box center [74, 401] width 136 height 39
click at [46, 482] on link "店家區間累計表" at bounding box center [74, 477] width 136 height 34
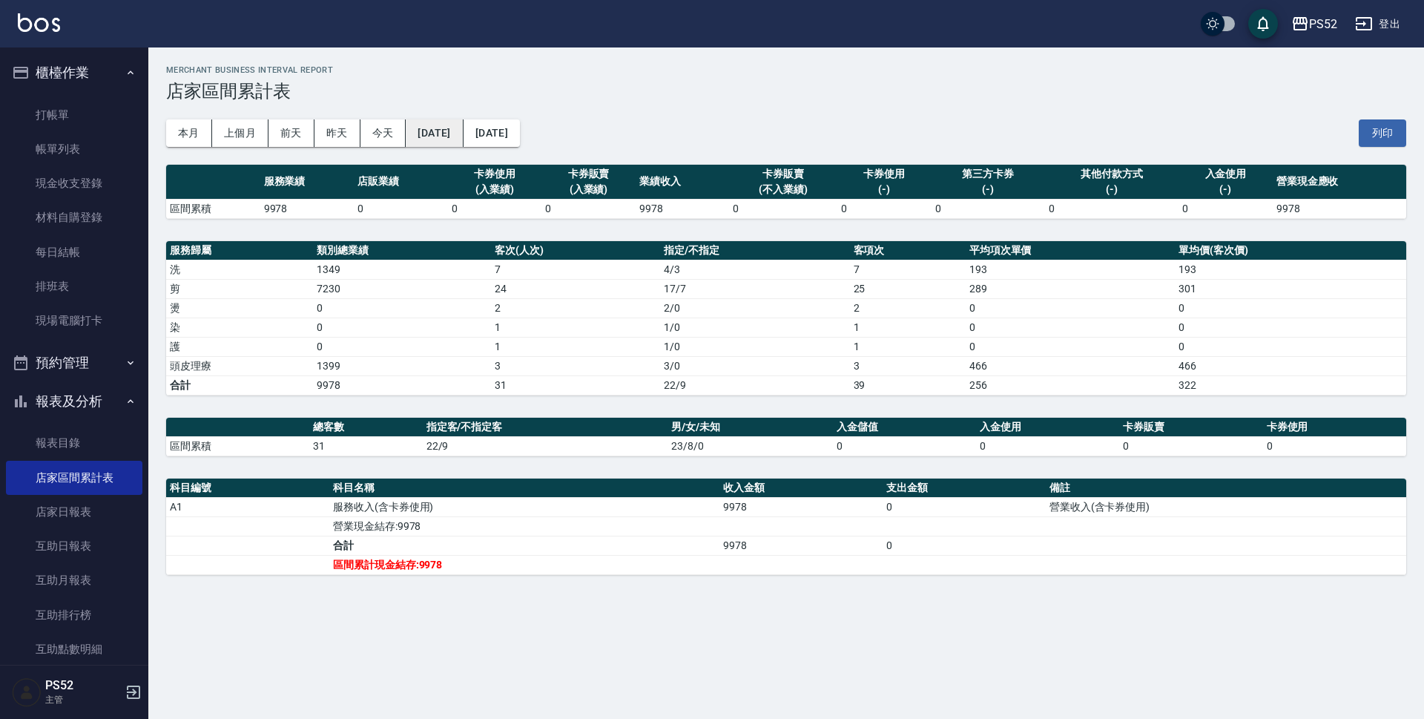
click at [460, 131] on button "[DATE]" at bounding box center [434, 132] width 57 height 27
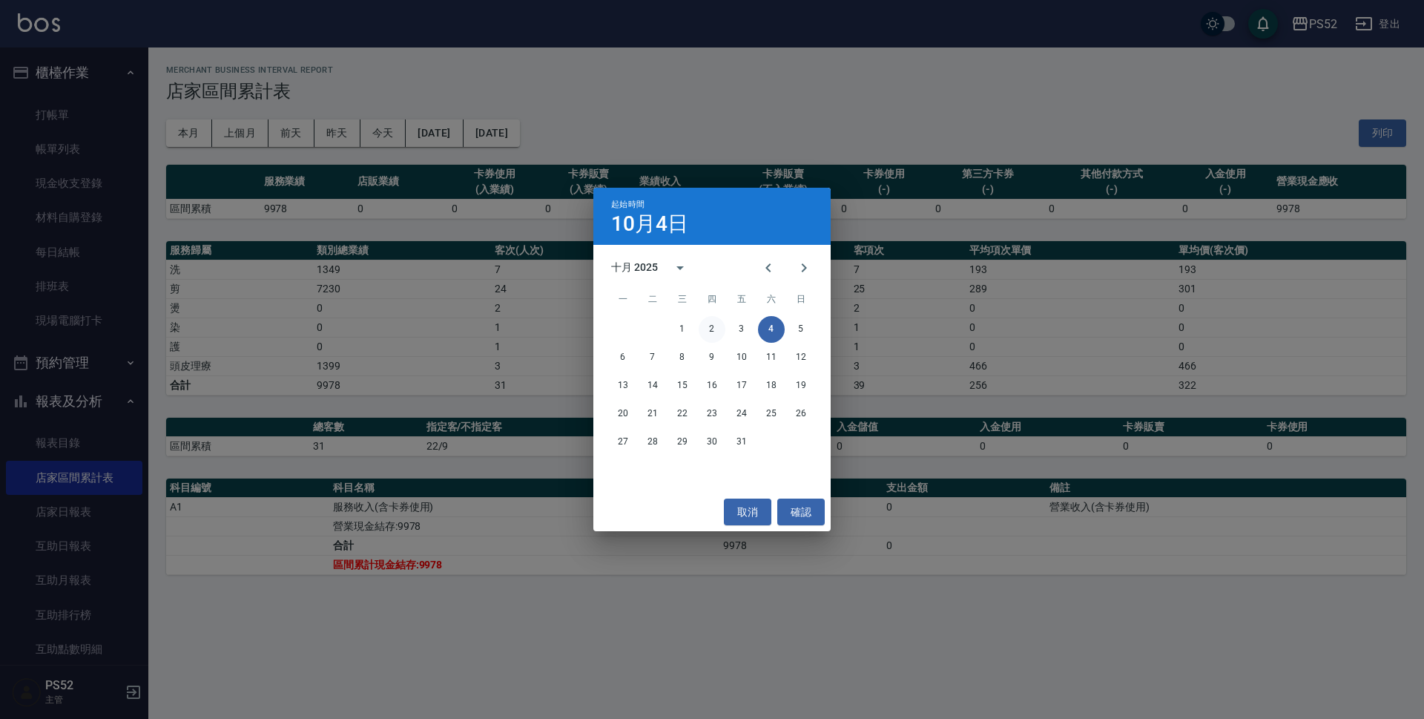
click at [704, 332] on button "2" at bounding box center [712, 329] width 27 height 27
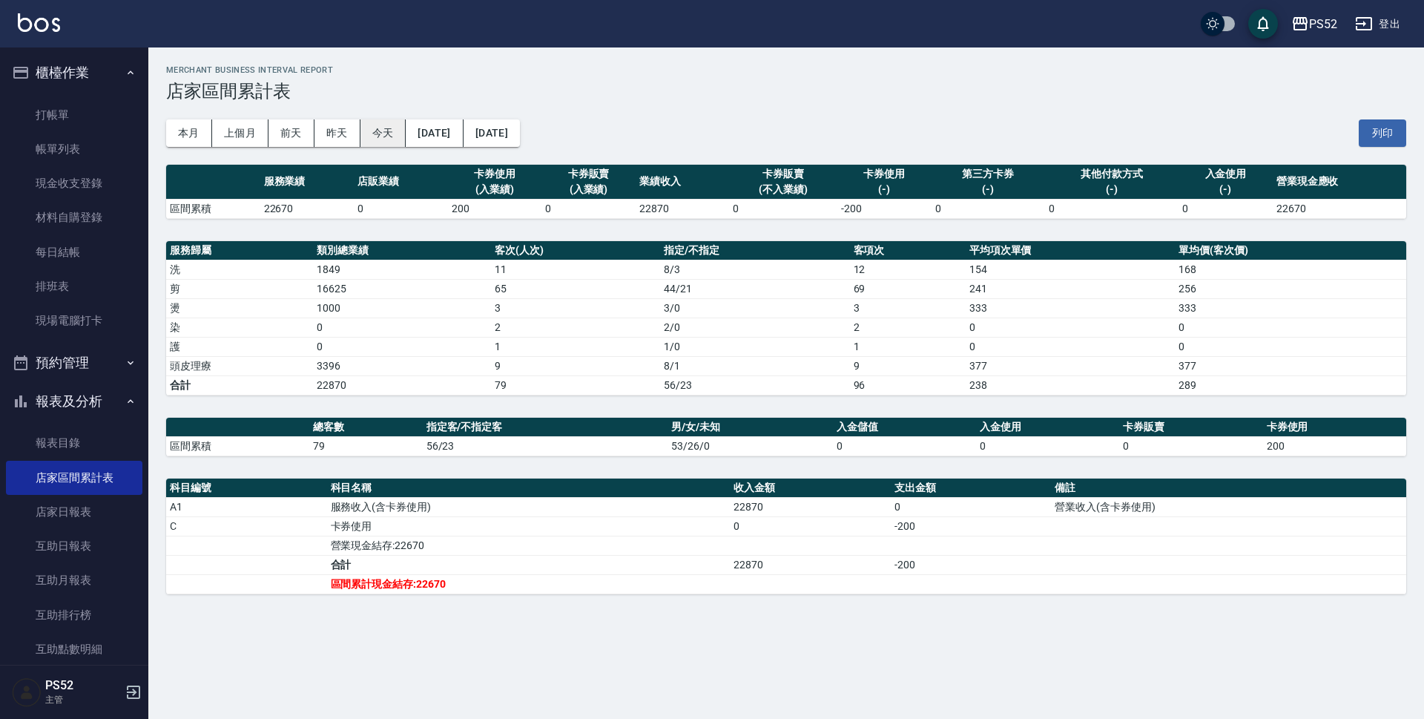
click at [372, 127] on button "今天" at bounding box center [383, 132] width 46 height 27
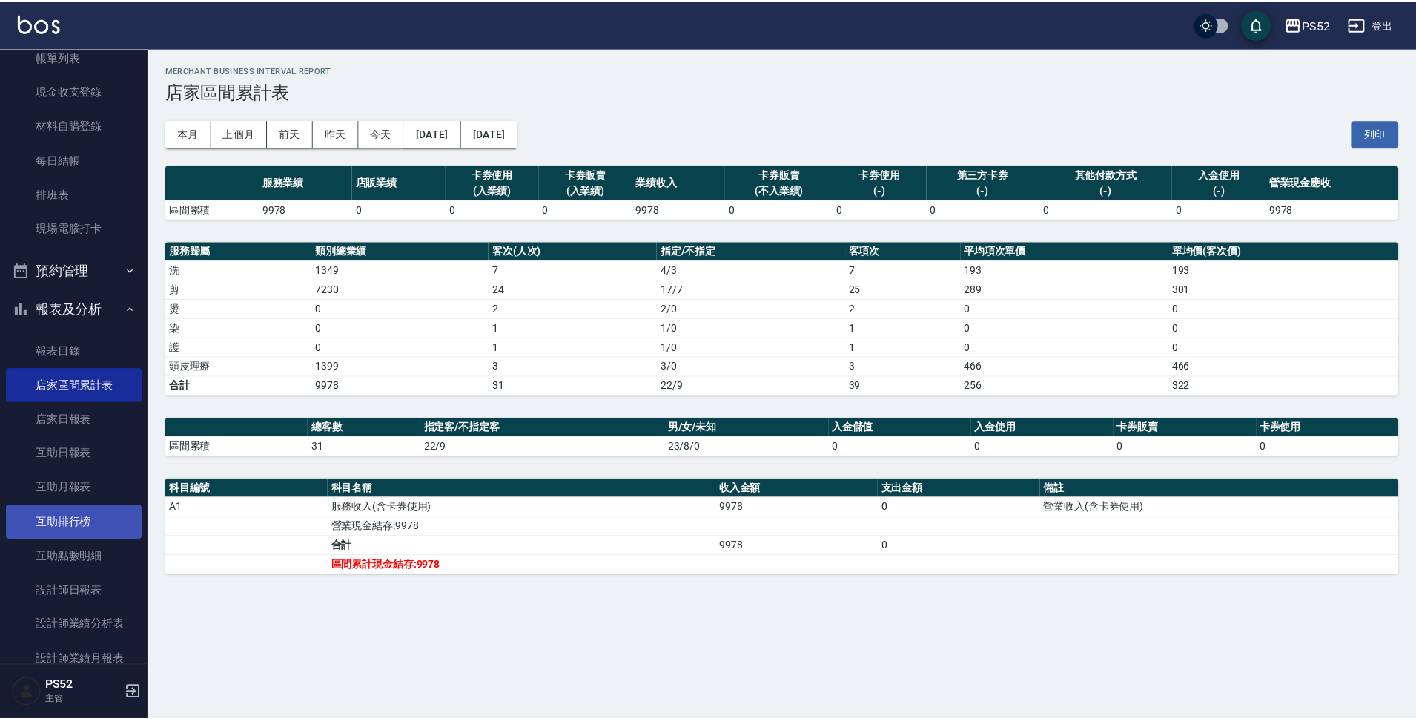
scroll to position [124, 0]
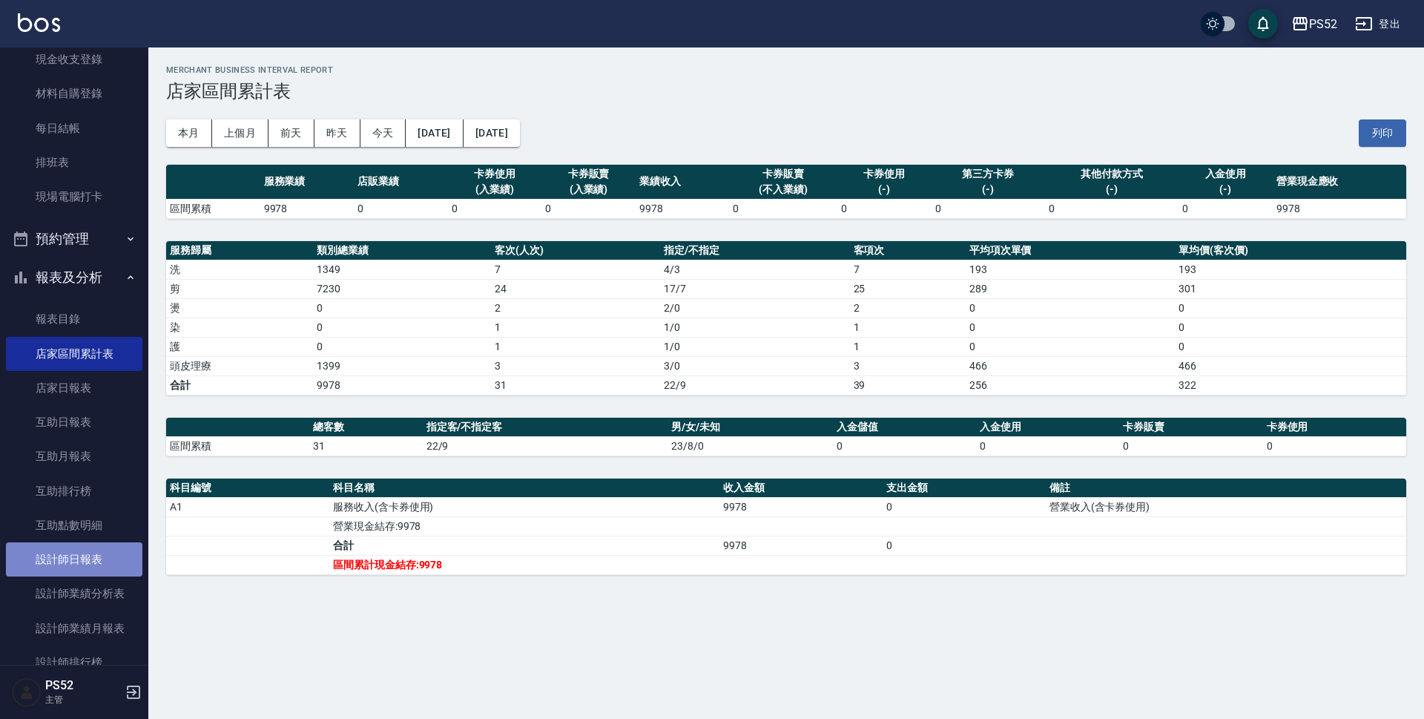
click at [102, 567] on link "設計師日報表" at bounding box center [74, 559] width 136 height 34
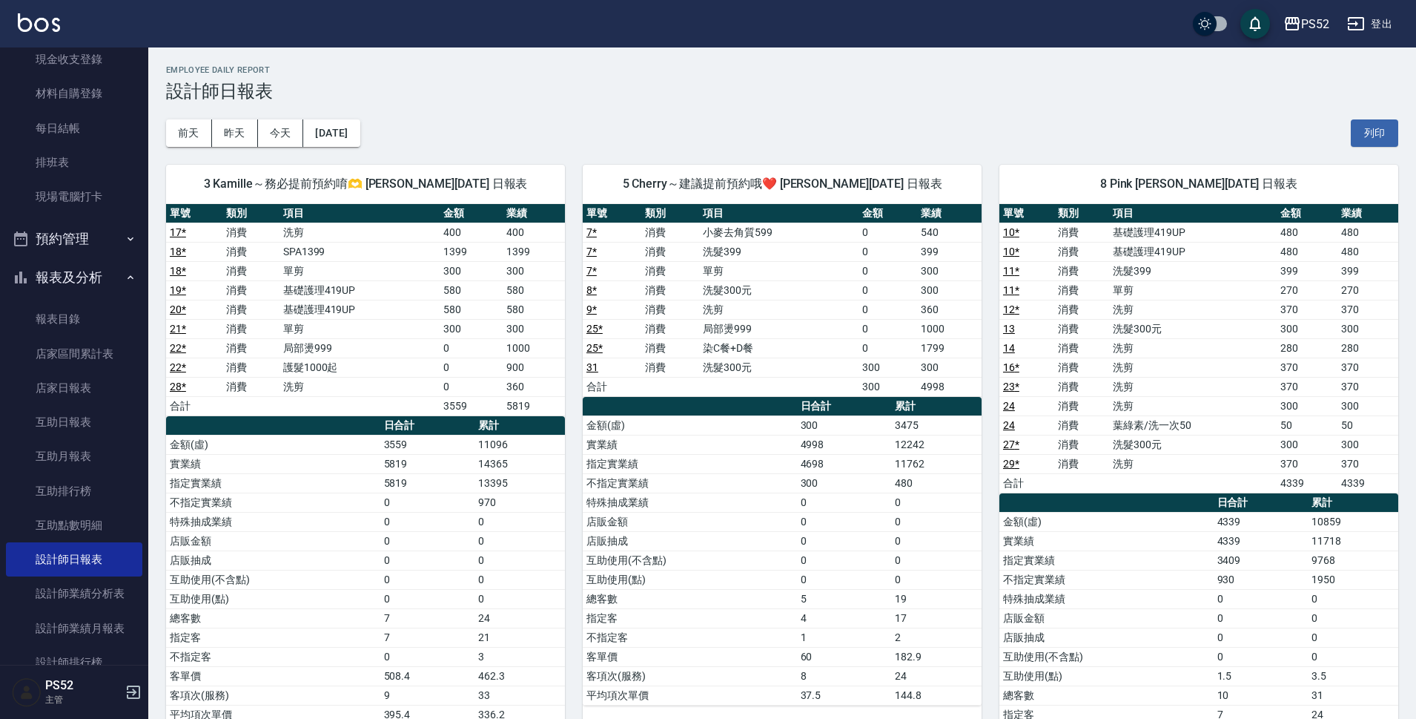
click at [110, 254] on button "預約管理" at bounding box center [74, 238] width 136 height 39
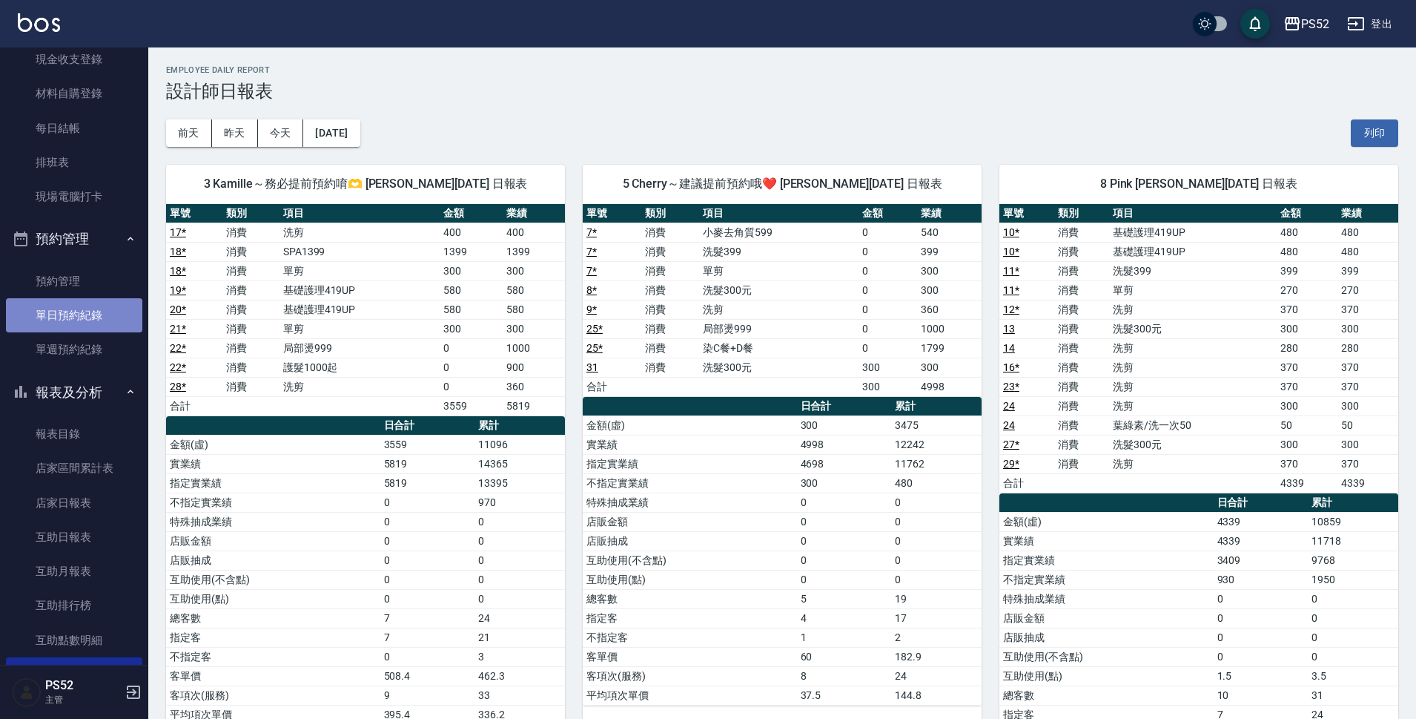
click at [99, 323] on link "單日預約紀錄" at bounding box center [74, 315] width 136 height 34
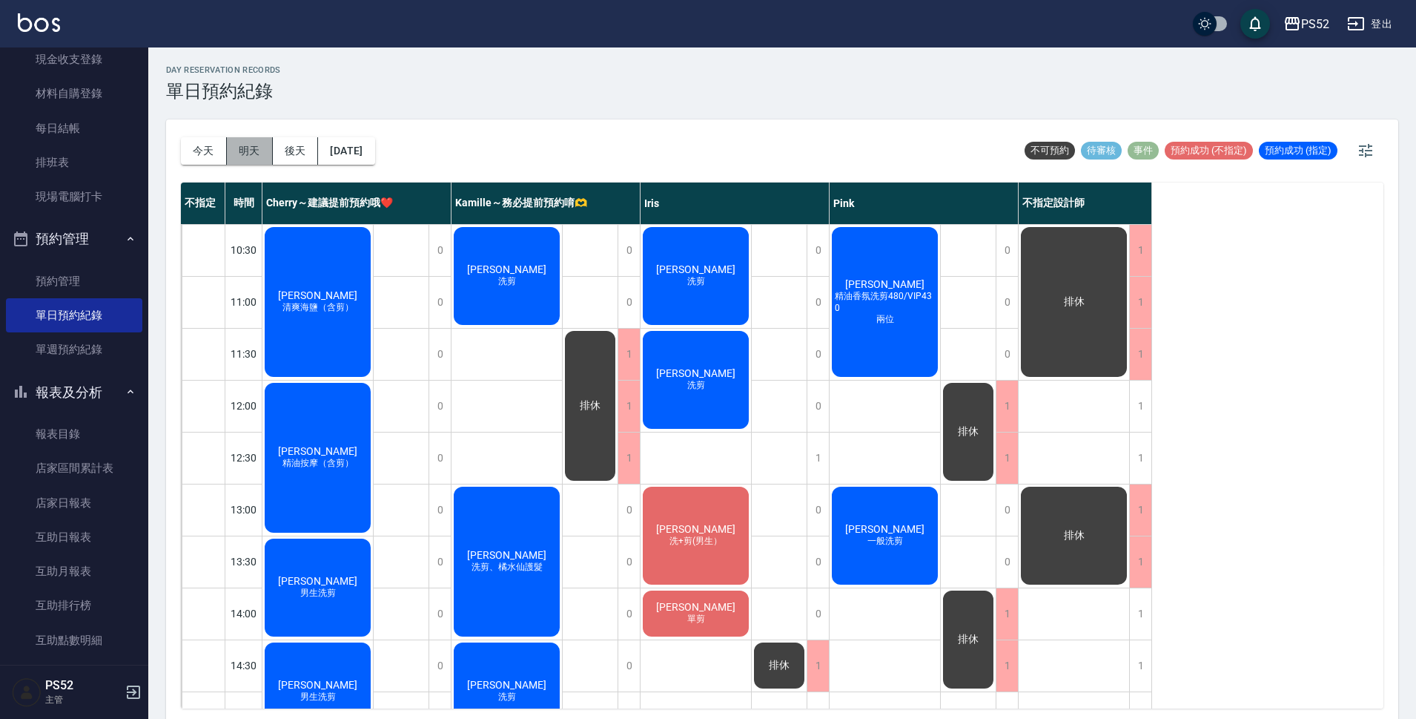
click at [255, 159] on button "明天" at bounding box center [250, 150] width 46 height 27
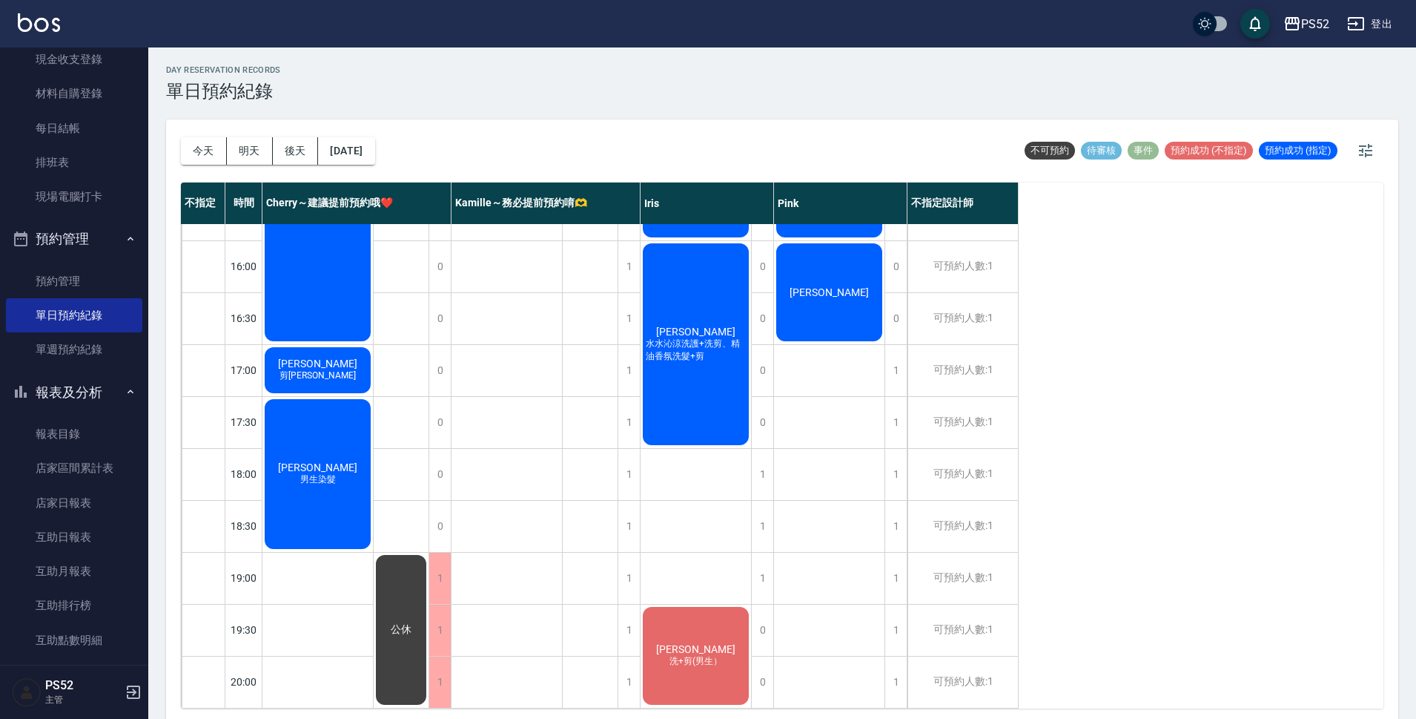
scroll to position [567, 0]
click at [225, 148] on button "今天" at bounding box center [204, 150] width 46 height 27
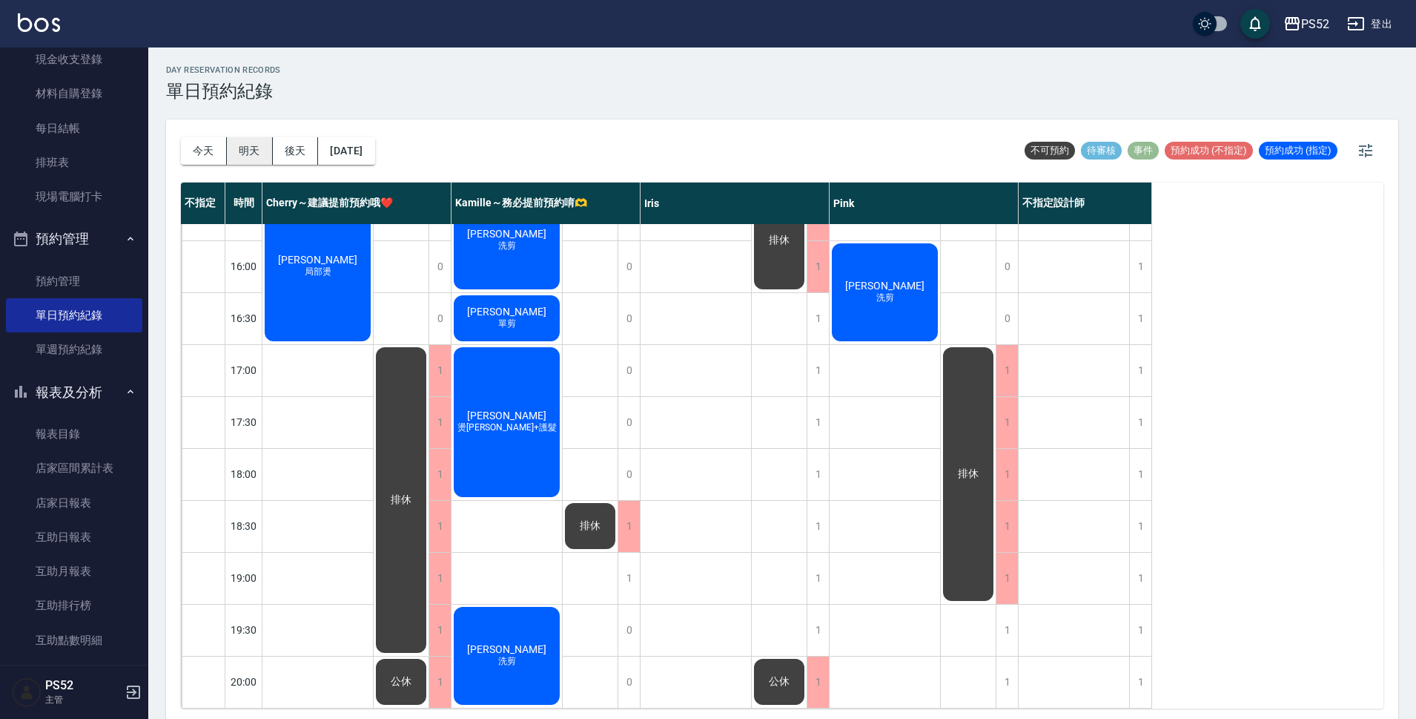
click at [263, 154] on button "明天" at bounding box center [250, 150] width 46 height 27
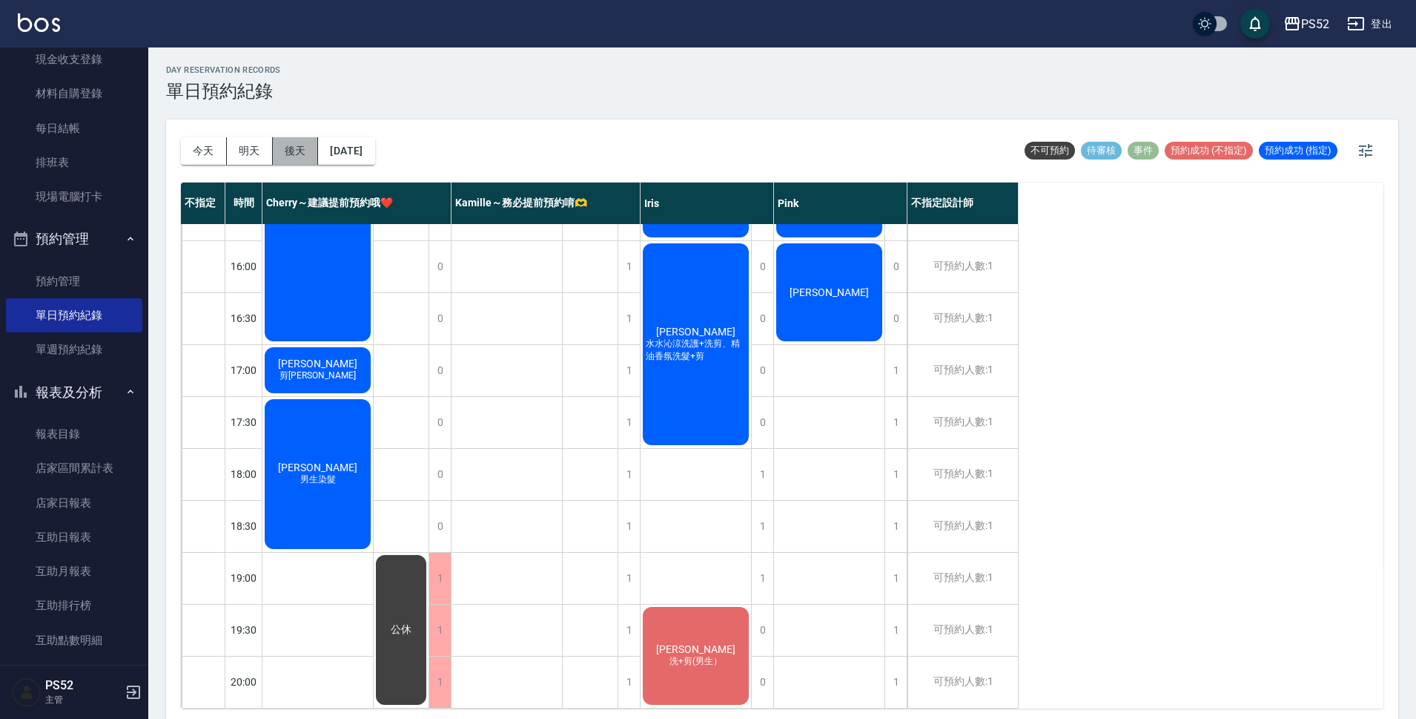
click at [300, 156] on button "後天" at bounding box center [296, 150] width 46 height 27
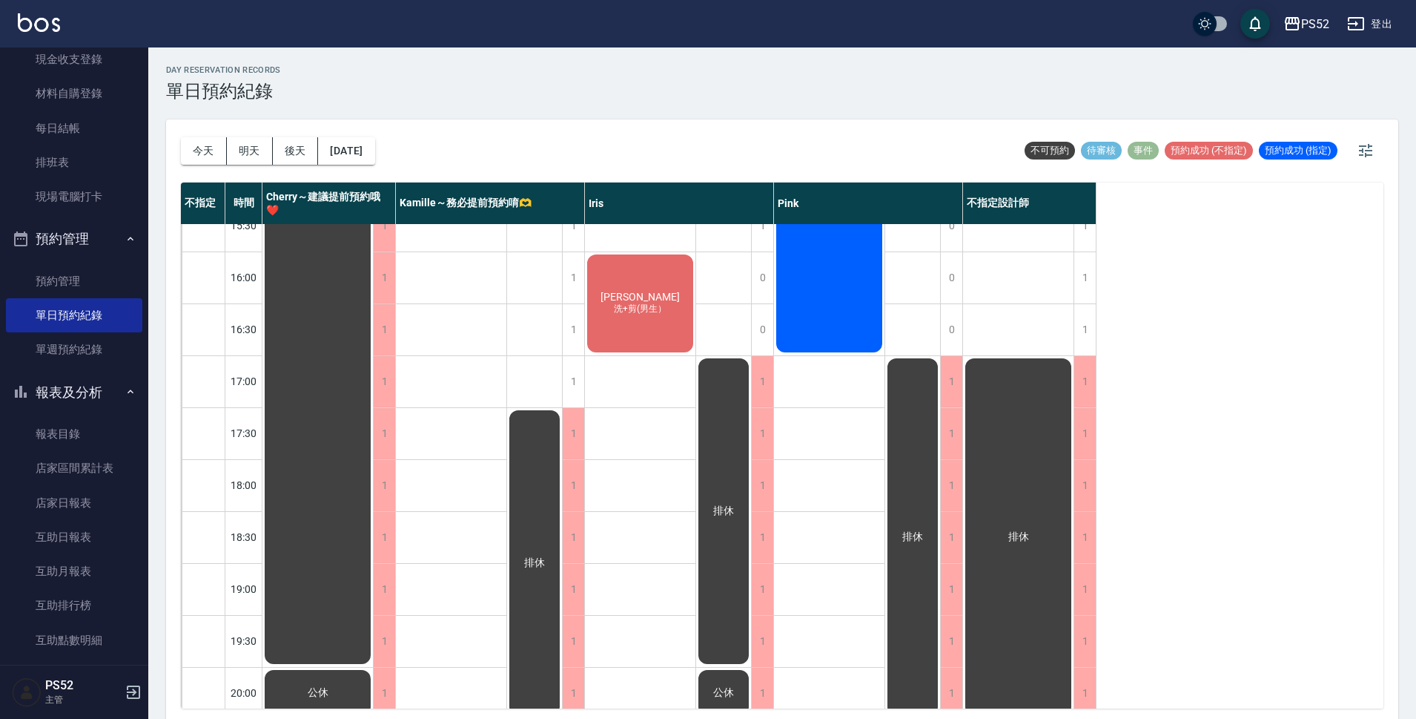
scroll to position [567, 0]
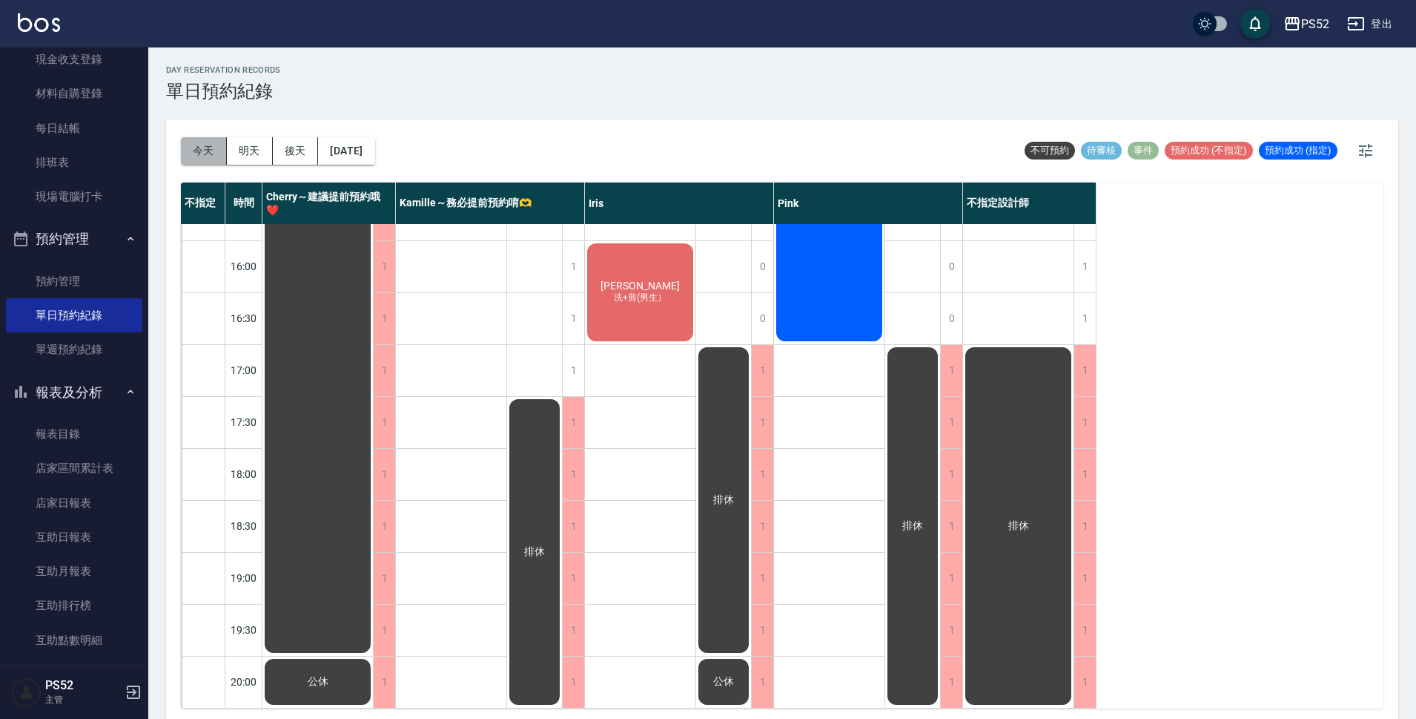
click at [203, 146] on button "今天" at bounding box center [204, 150] width 46 height 27
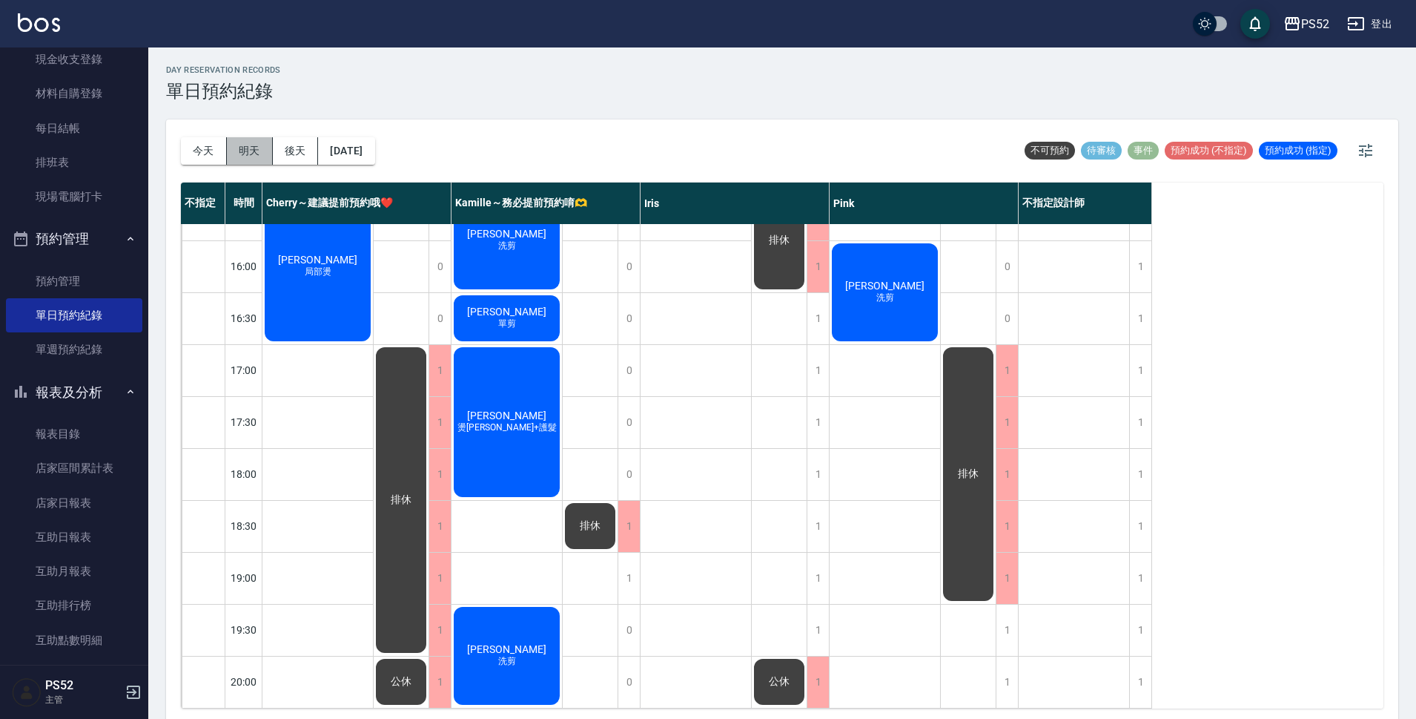
click at [246, 148] on button "明天" at bounding box center [250, 150] width 46 height 27
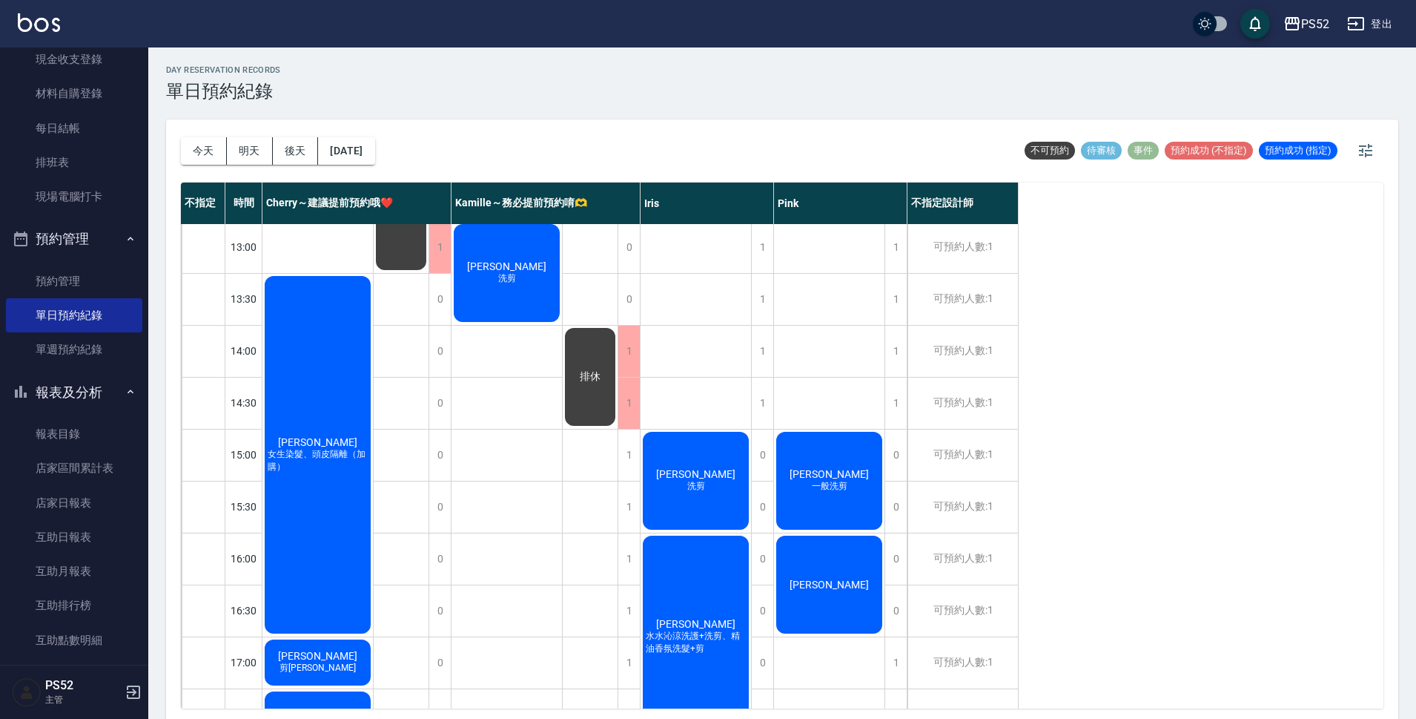
scroll to position [272, 0]
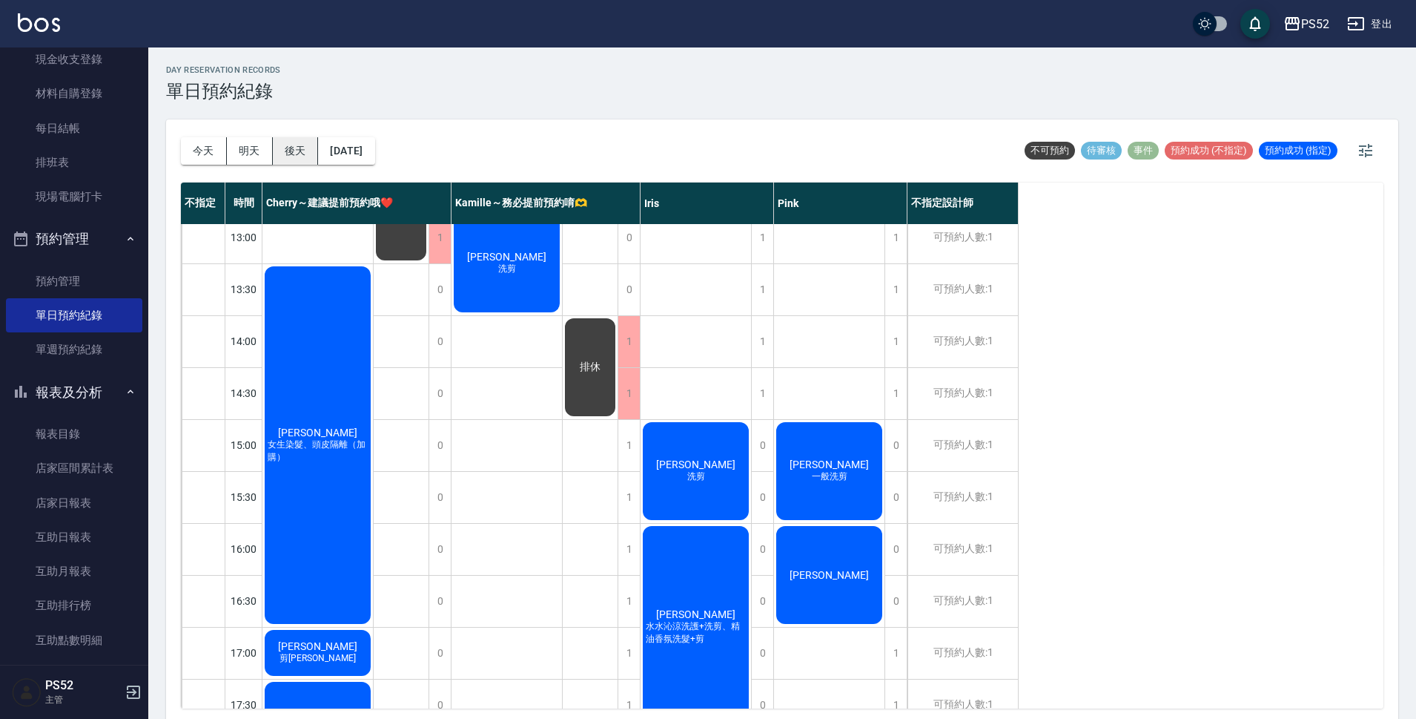
click at [285, 151] on button "後天" at bounding box center [296, 150] width 46 height 27
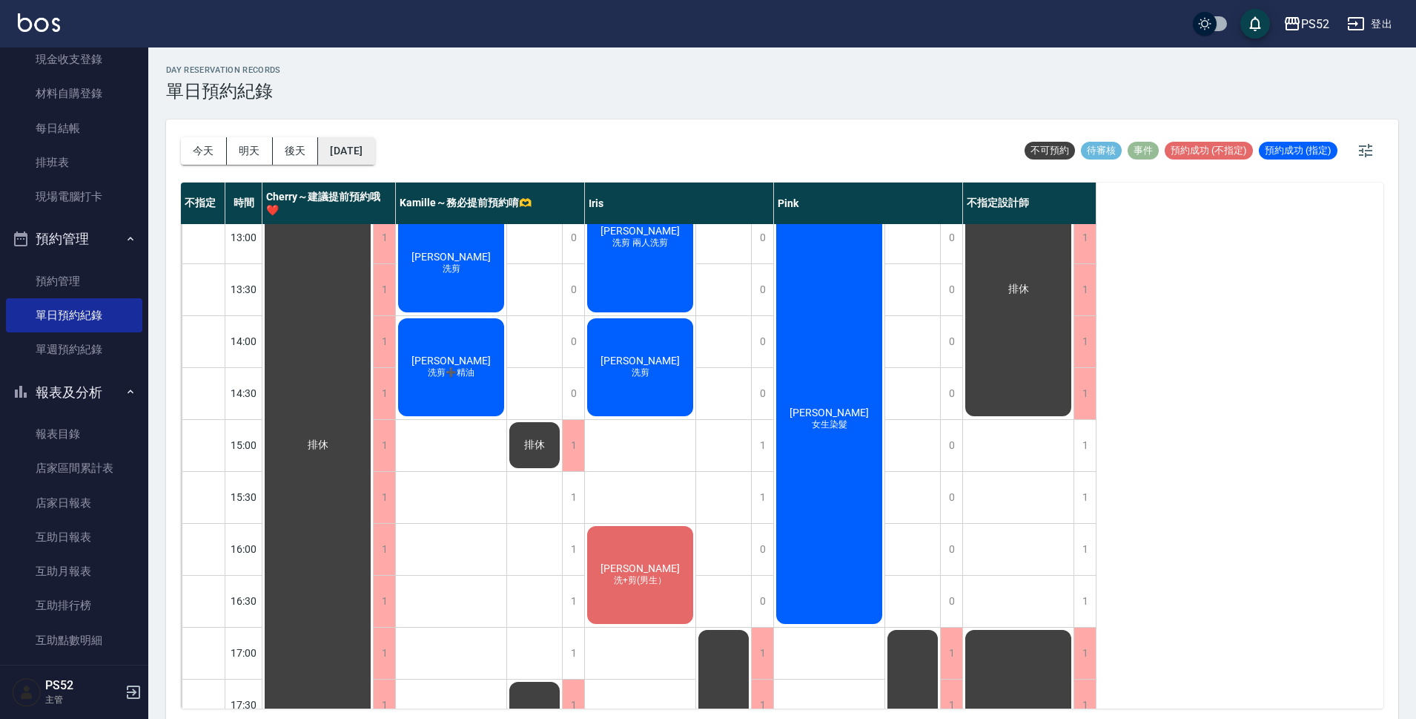
click at [359, 157] on button "[DATE]" at bounding box center [346, 150] width 56 height 27
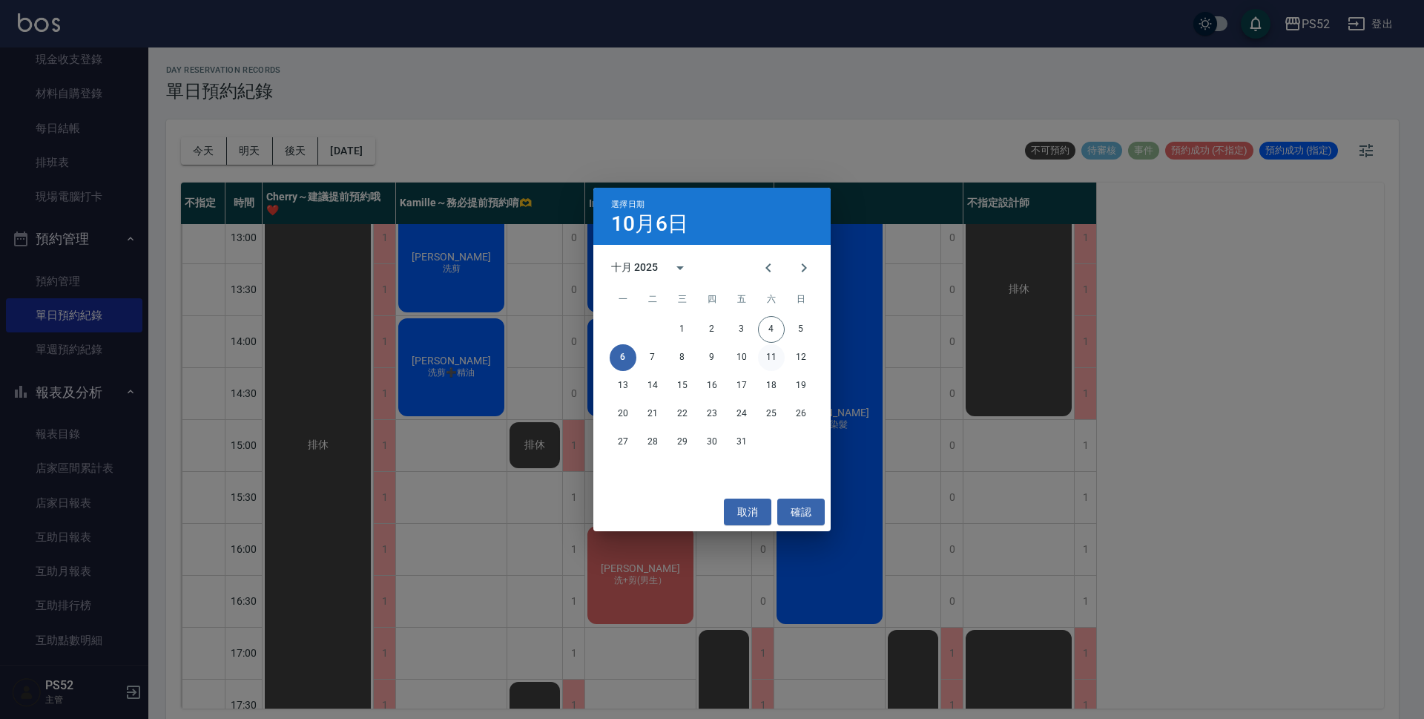
click at [776, 357] on button "11" at bounding box center [771, 357] width 27 height 27
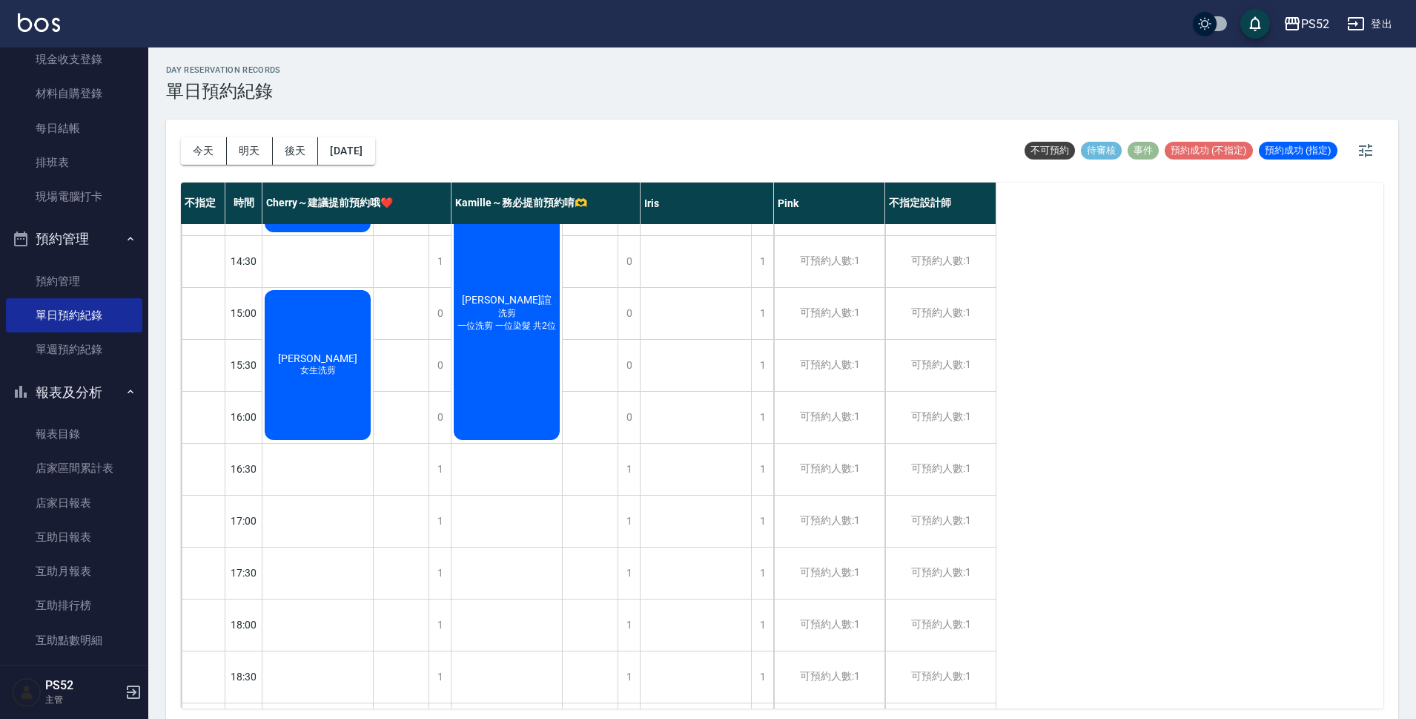
scroll to position [469, 0]
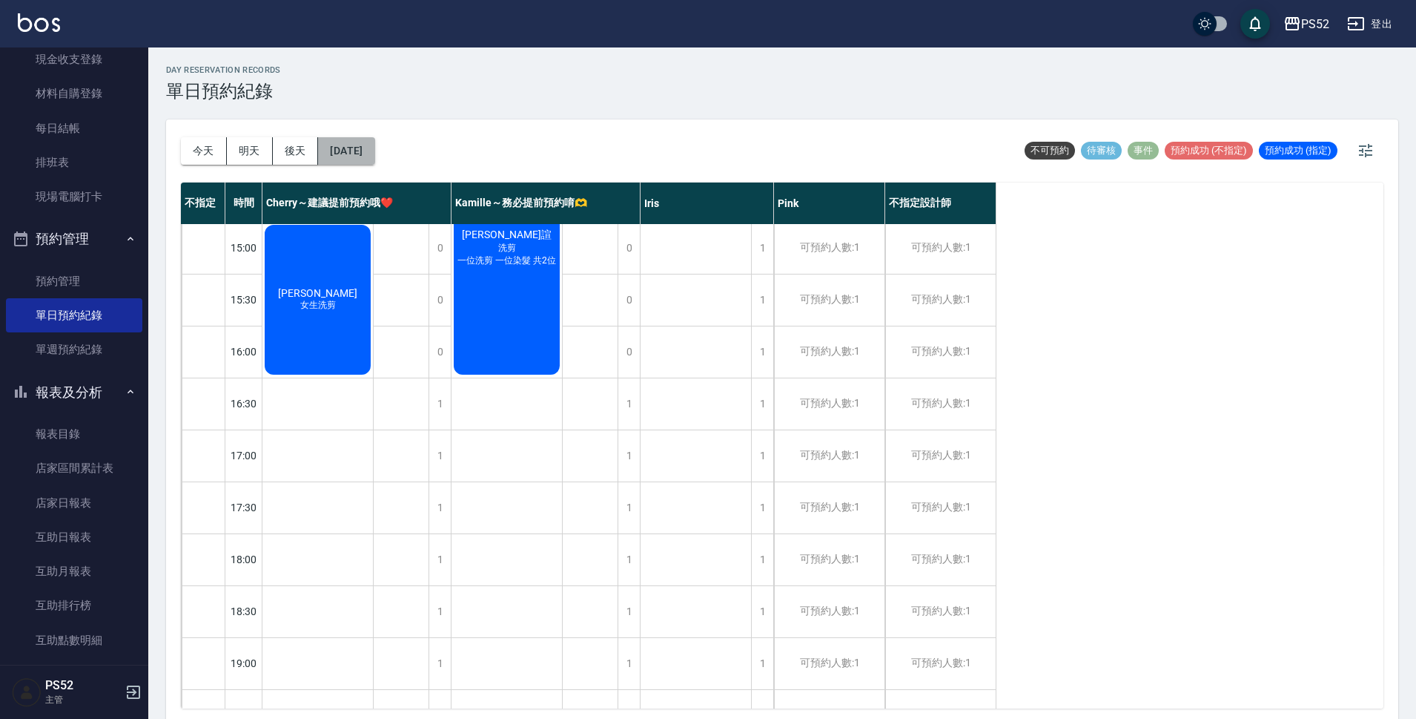
click at [374, 161] on button "2025/10/11" at bounding box center [346, 150] width 56 height 27
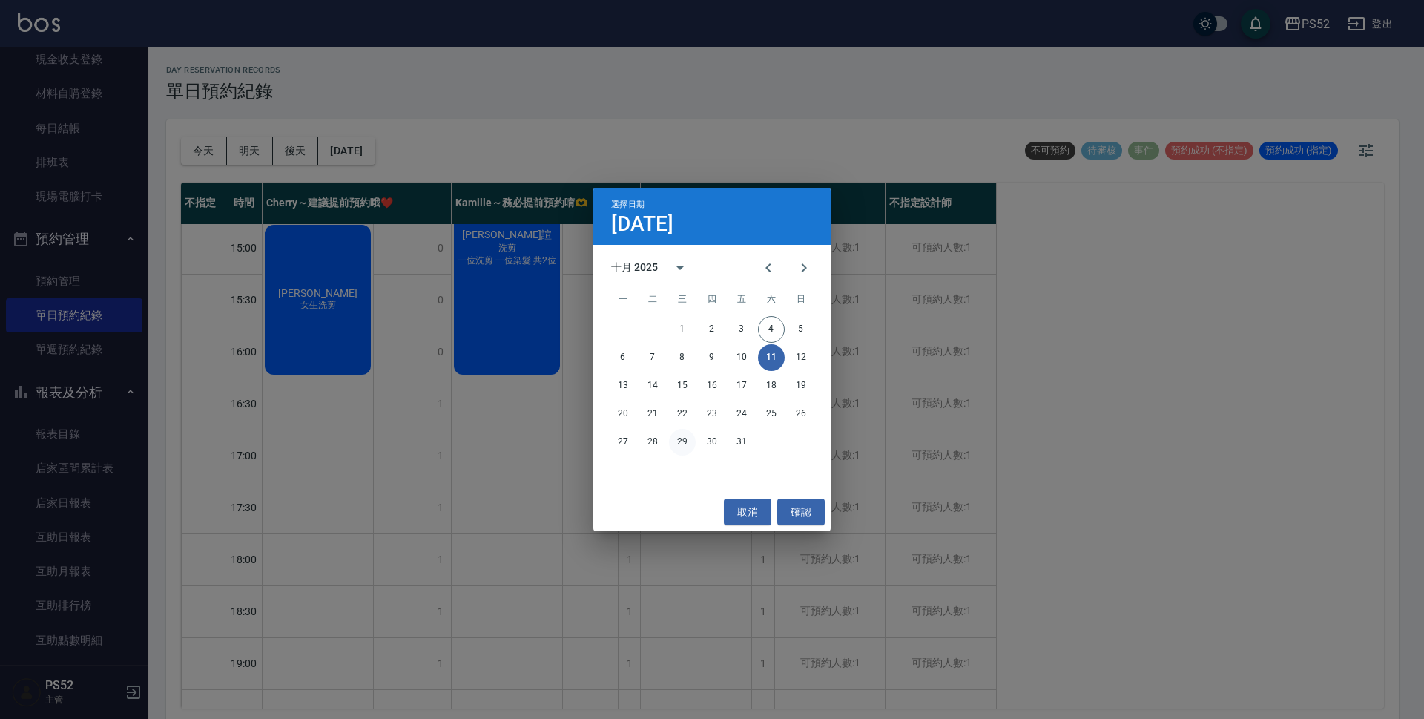
click at [684, 445] on button "29" at bounding box center [682, 442] width 27 height 27
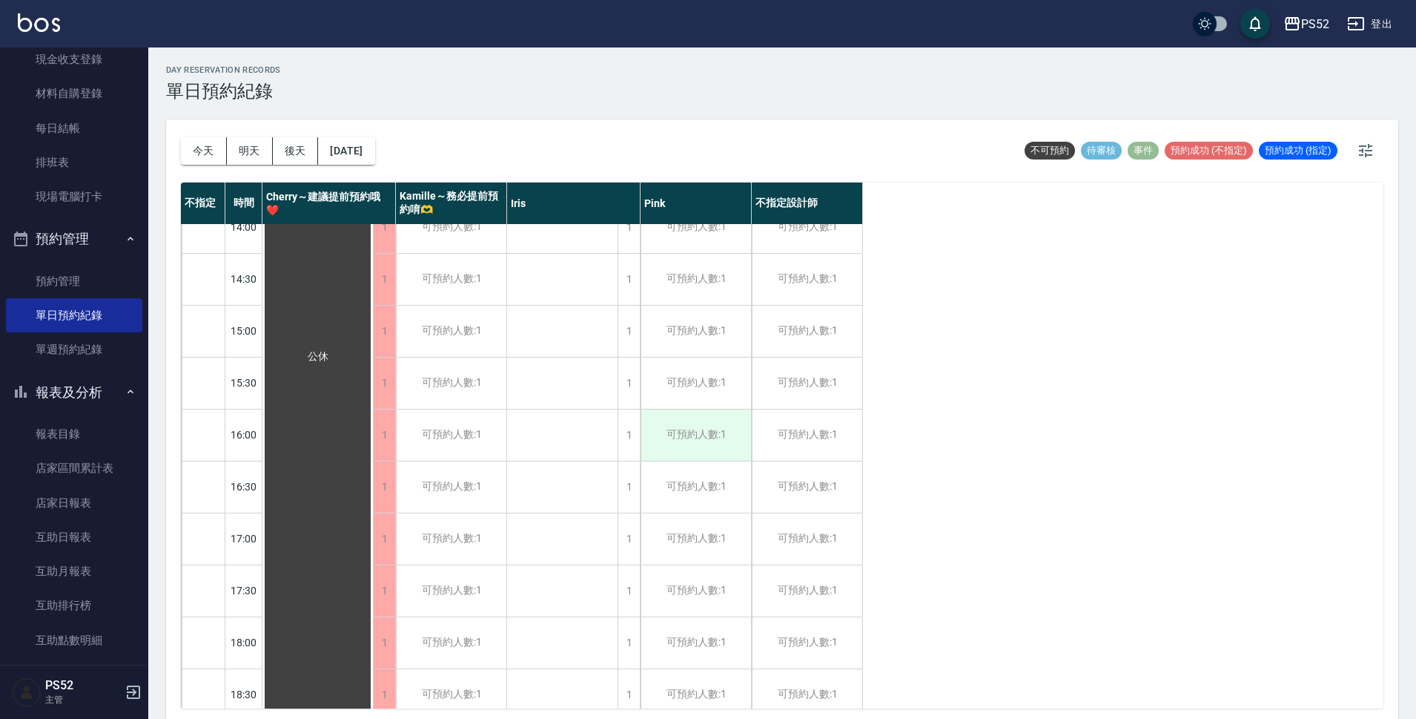
scroll to position [346, 0]
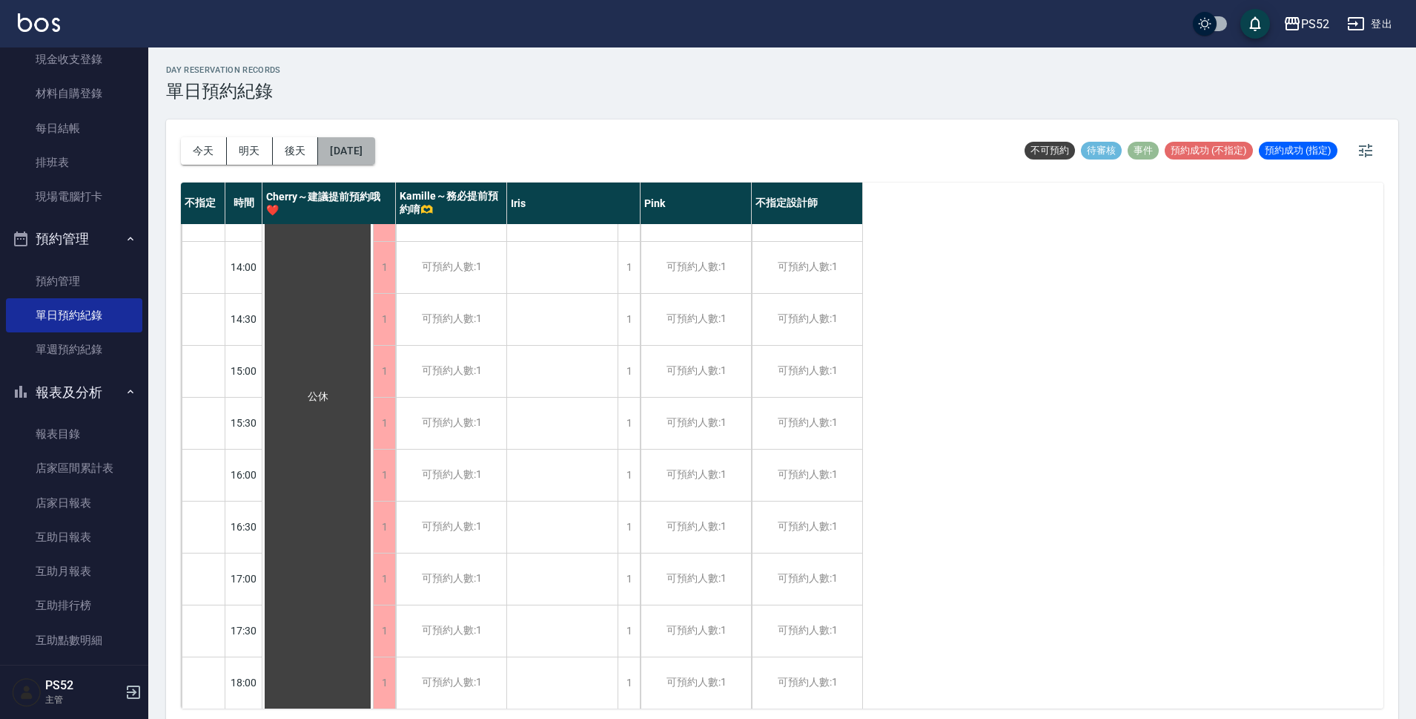
click at [358, 153] on button "2025/10/29" at bounding box center [346, 150] width 56 height 27
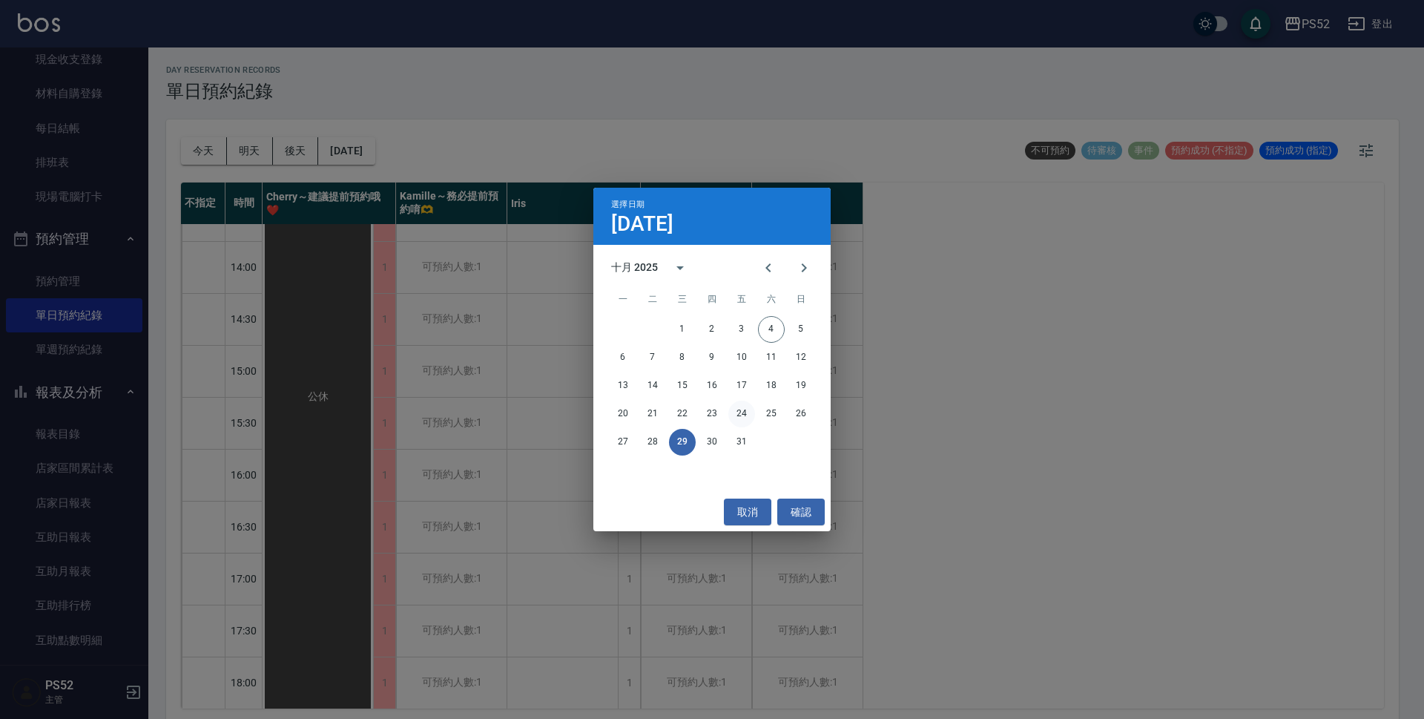
click at [742, 412] on button "24" at bounding box center [741, 413] width 27 height 27
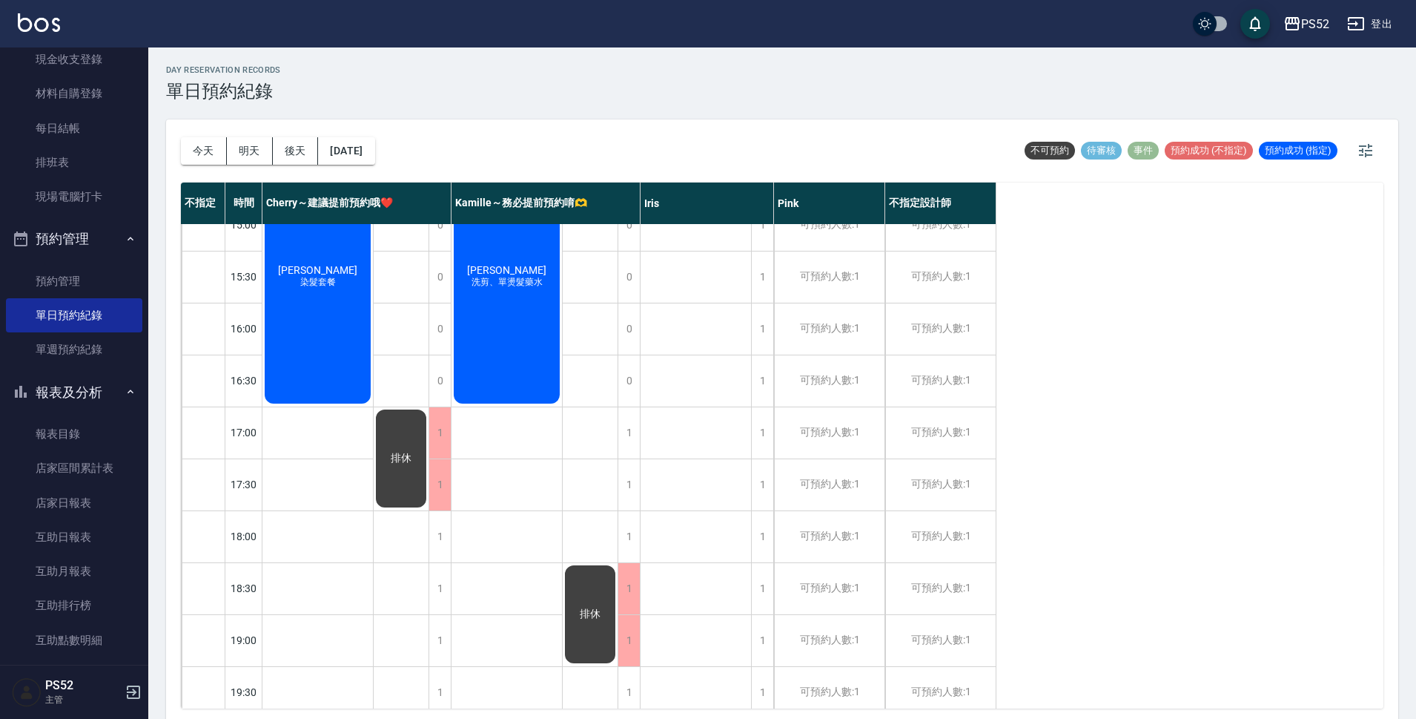
scroll to position [567, 0]
